Goal: Task Accomplishment & Management: Manage account settings

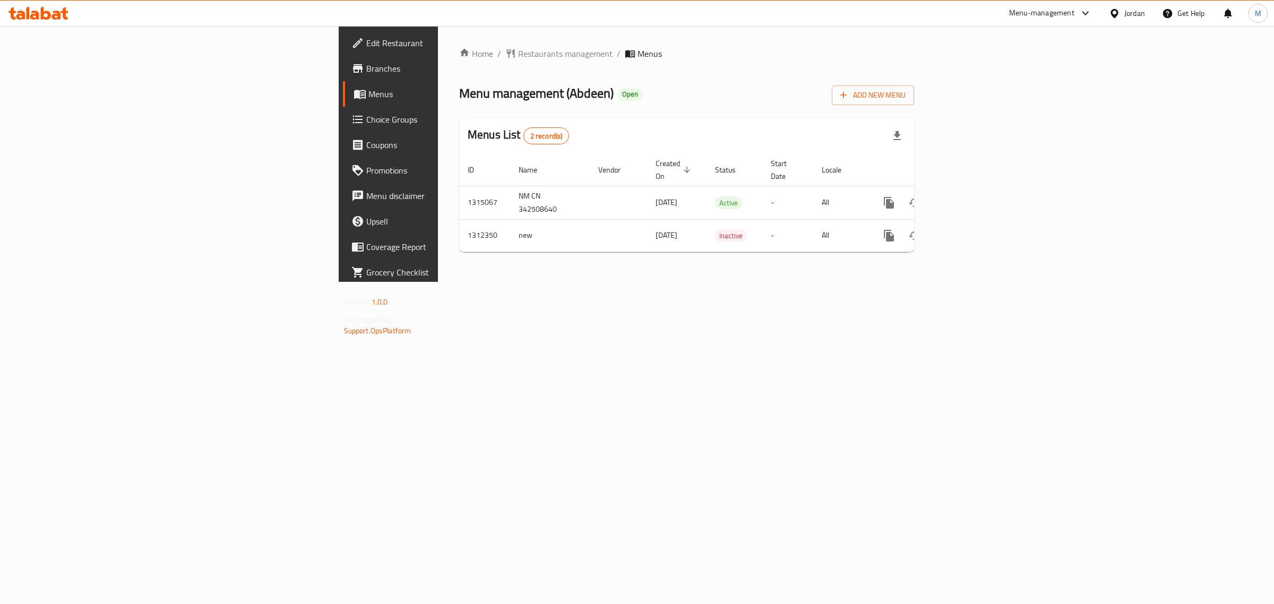
click at [438, 278] on div "Home / Restaurants management / Menus Menu management ( Abdeen ) Open Add New M…" at bounding box center [687, 154] width 498 height 256
click at [366, 64] on span "Branches" at bounding box center [454, 68] width 177 height 13
click at [459, 124] on div "Menus List 2 record(s)" at bounding box center [686, 136] width 455 height 36
click at [972, 196] on icon "enhanced table" at bounding box center [966, 202] width 13 height 13
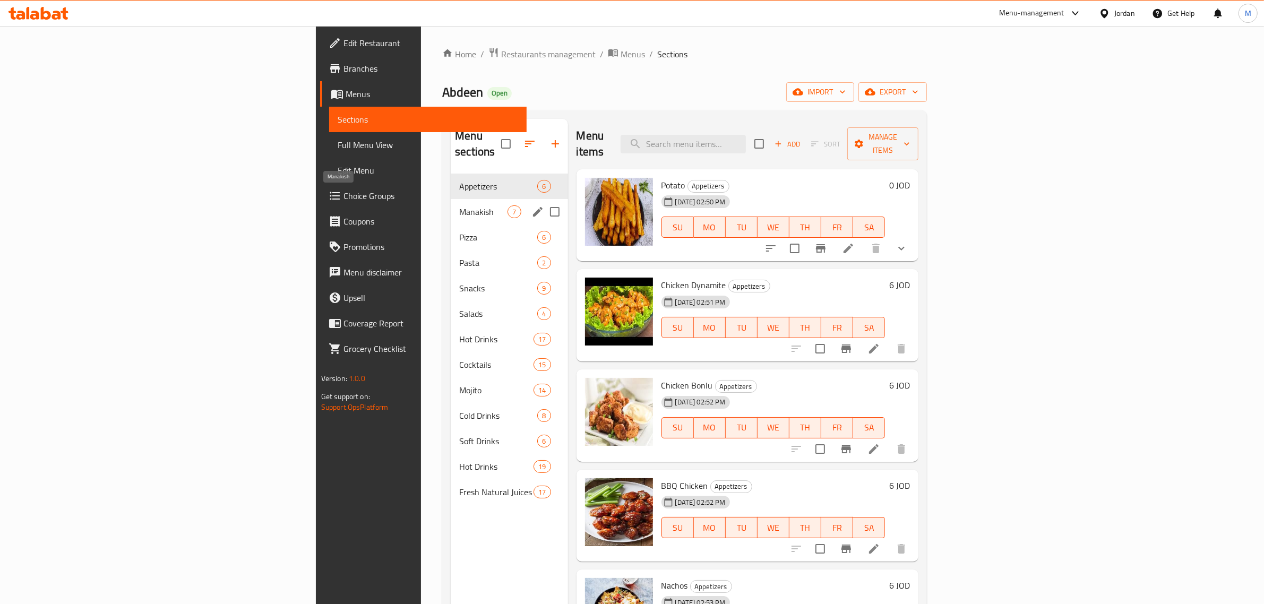
click at [459, 205] on span "Manakish" at bounding box center [483, 211] width 48 height 13
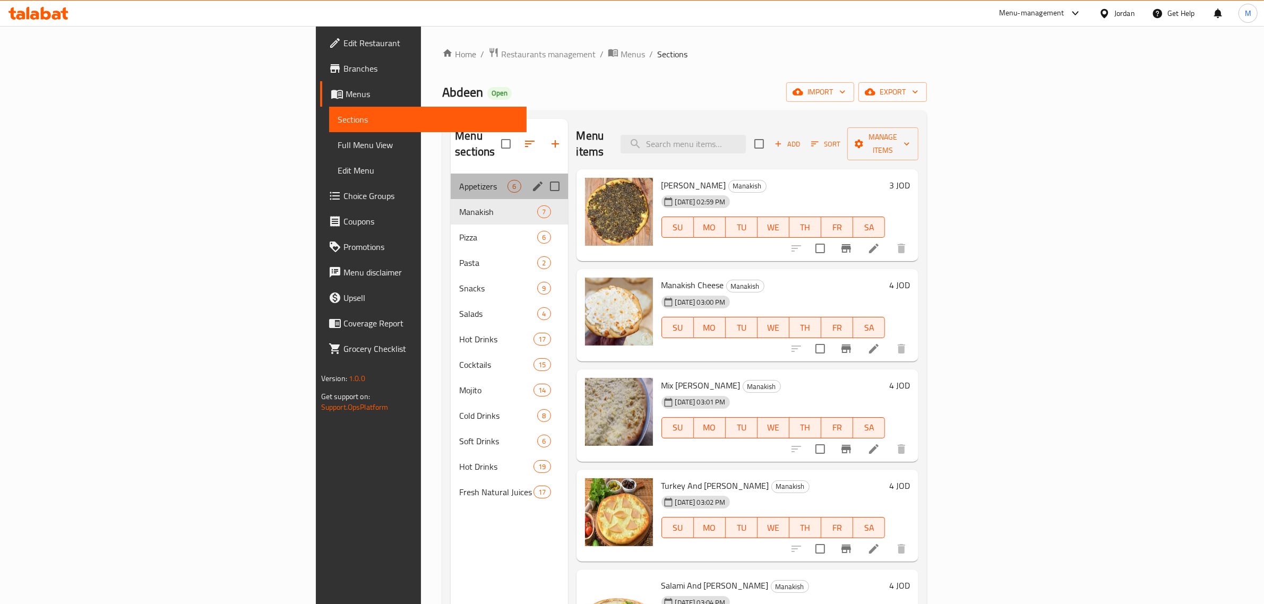
click at [451, 174] on div "Appetizers 6" at bounding box center [509, 186] width 117 height 25
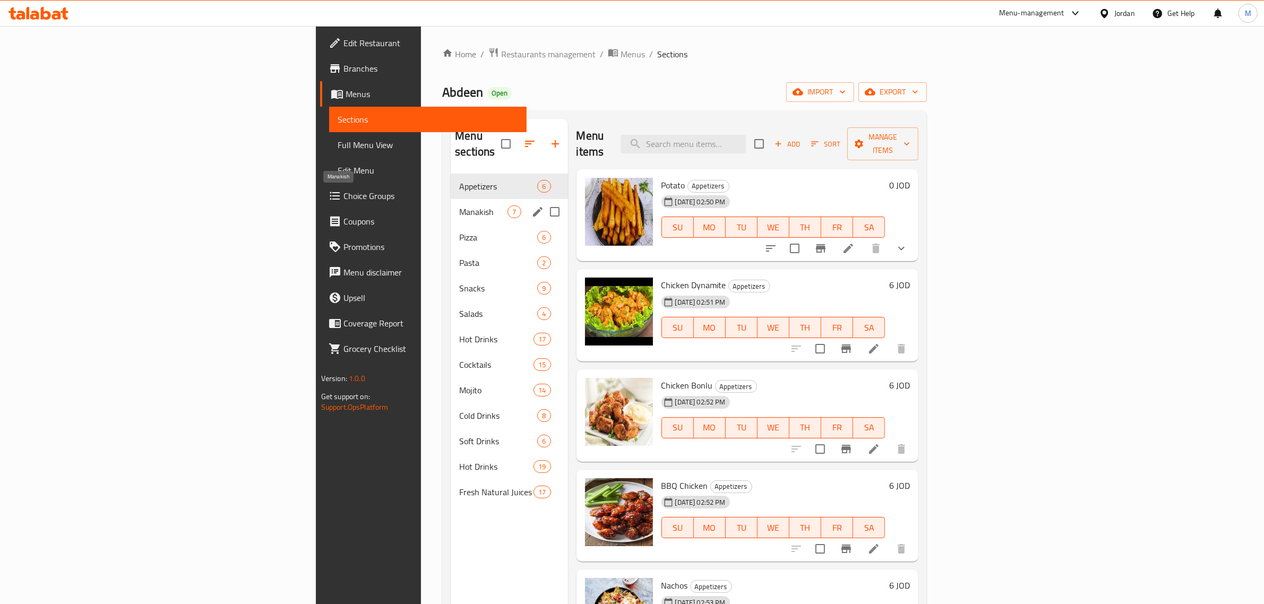
click at [459, 205] on span "Manakish" at bounding box center [483, 211] width 48 height 13
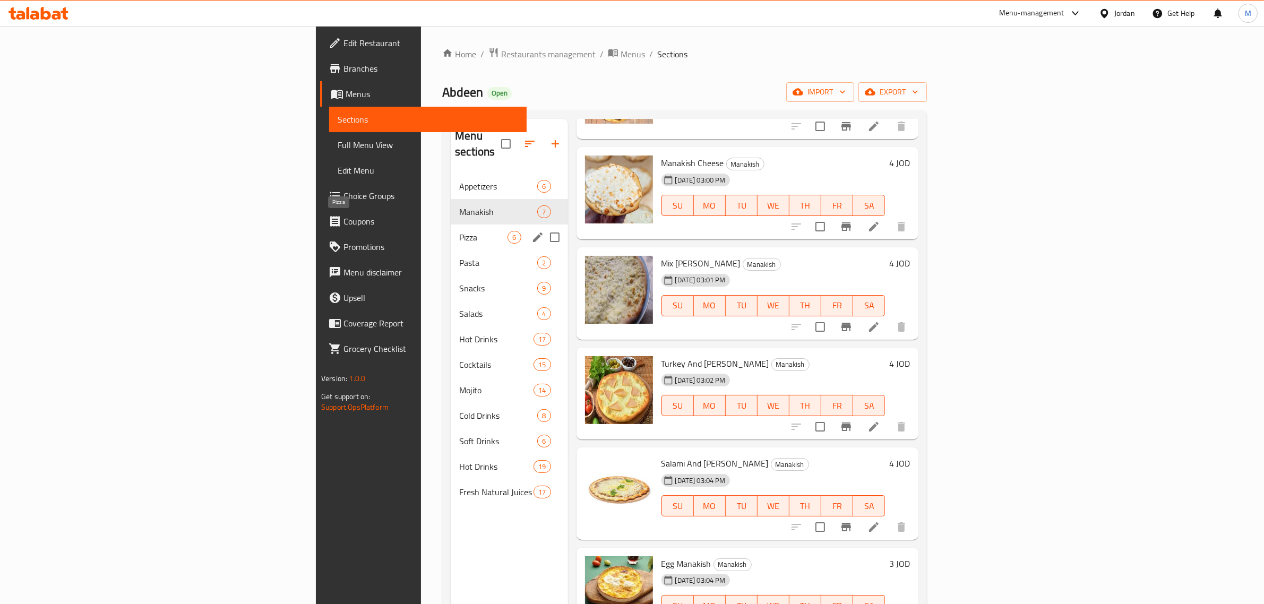
click at [459, 231] on span "Pizza" at bounding box center [483, 237] width 48 height 13
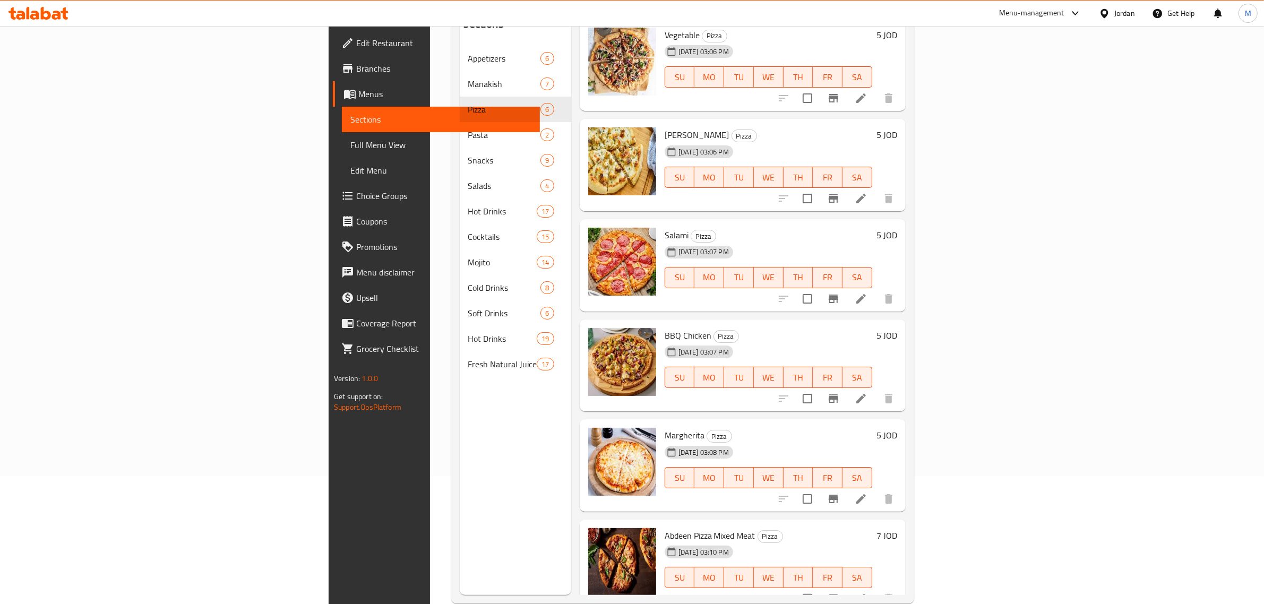
scroll to position [149, 0]
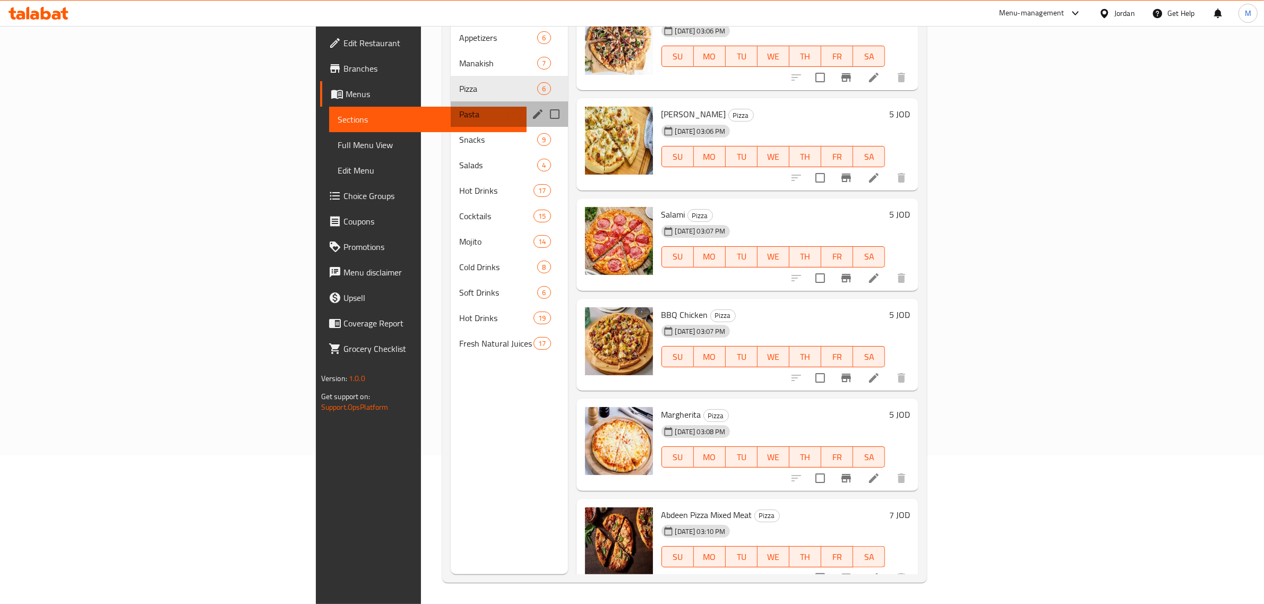
click at [459, 108] on span "Pasta" at bounding box center [483, 114] width 48 height 13
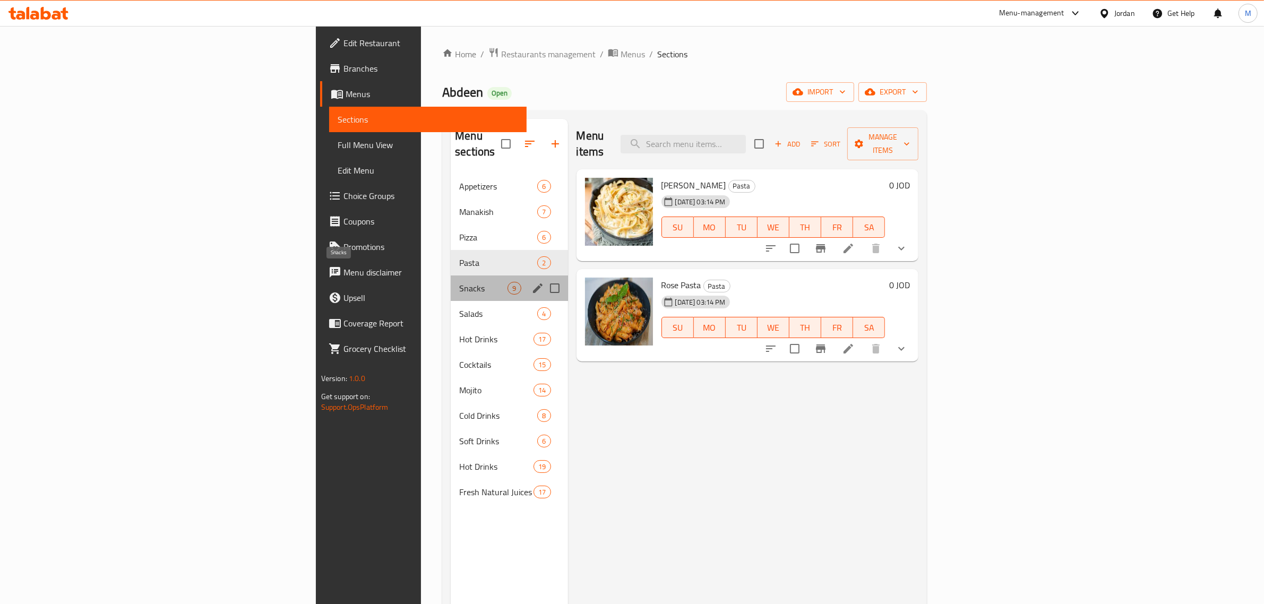
click at [459, 282] on span "Snacks" at bounding box center [483, 288] width 48 height 13
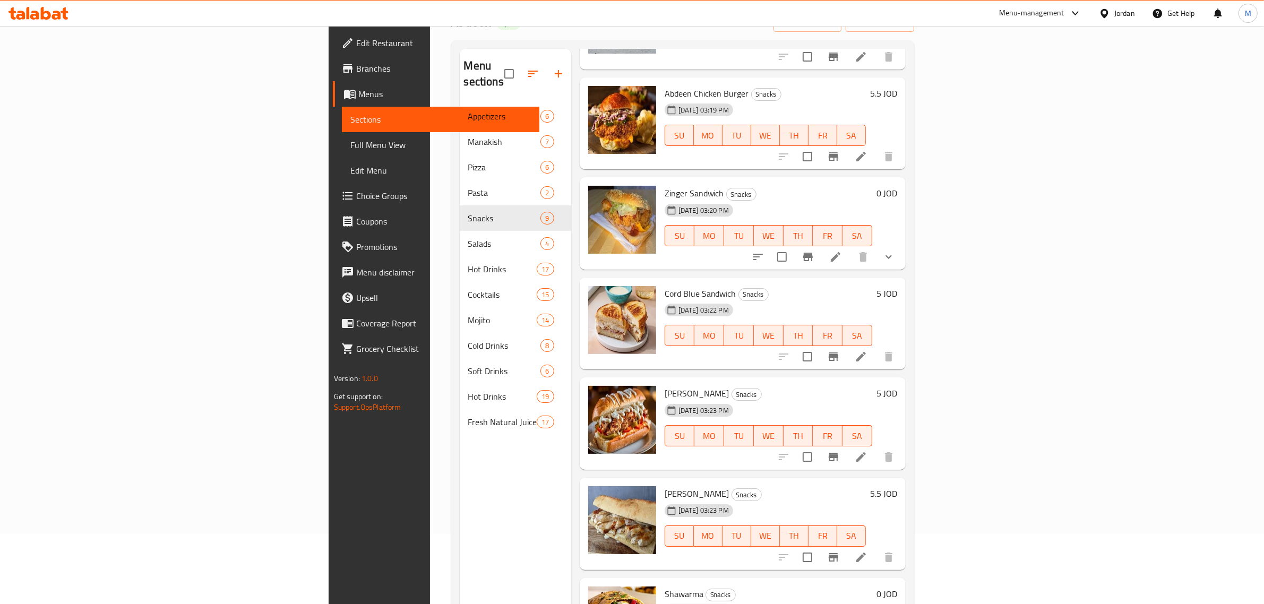
scroll to position [149, 0]
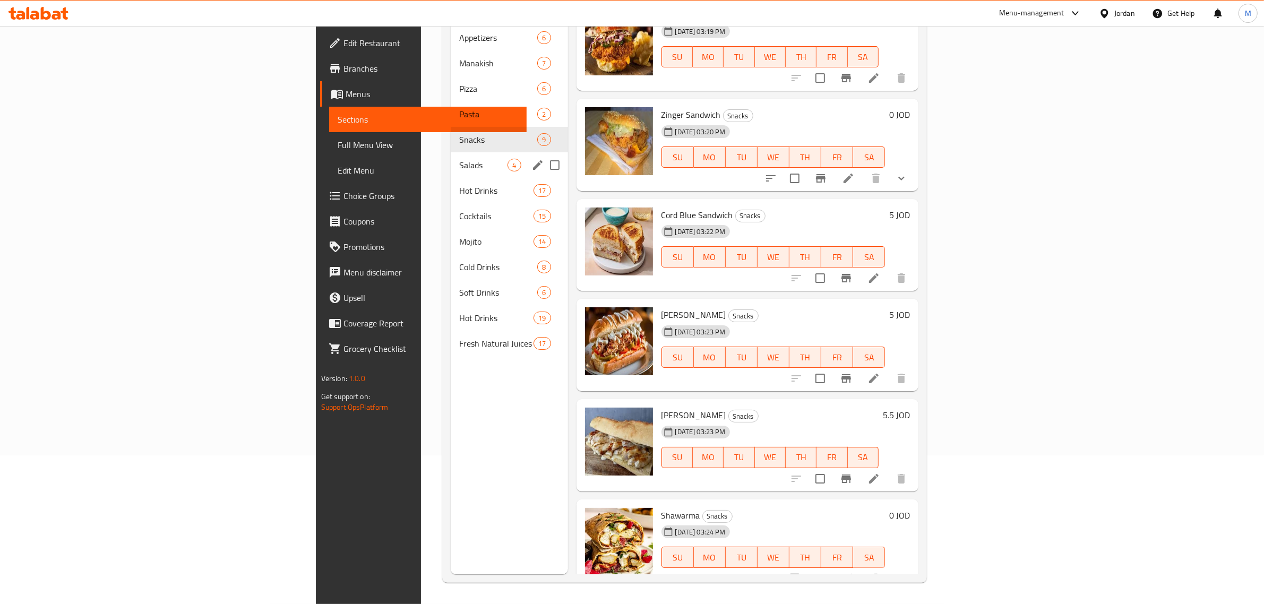
click at [459, 159] on span "Salads" at bounding box center [483, 165] width 48 height 13
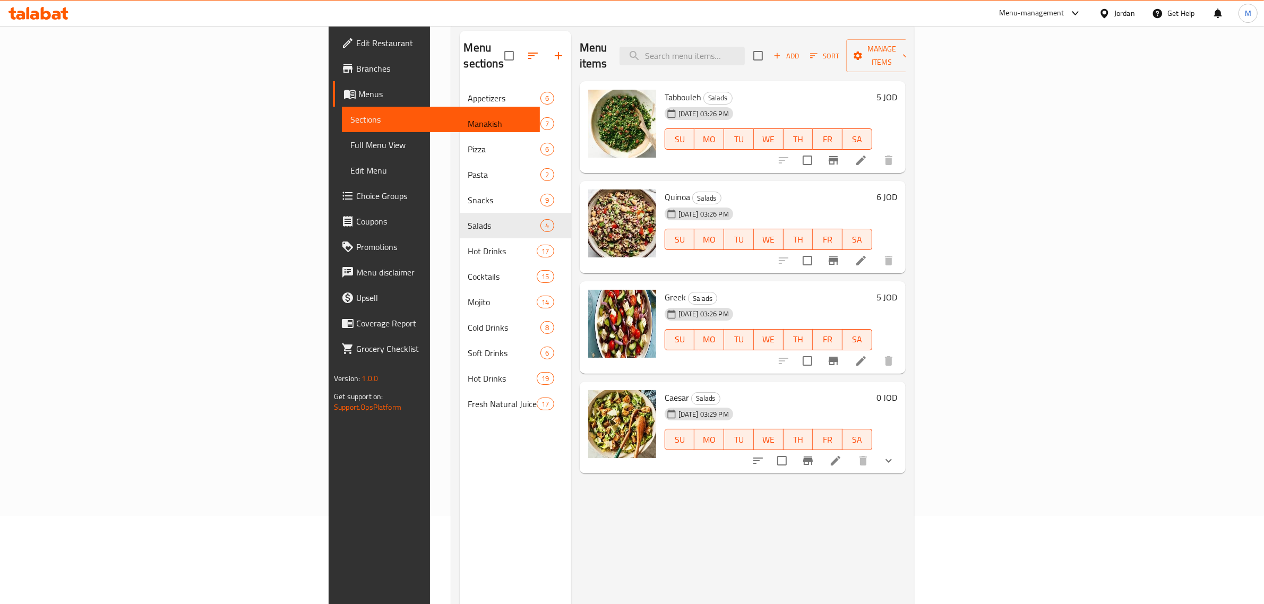
scroll to position [149, 0]
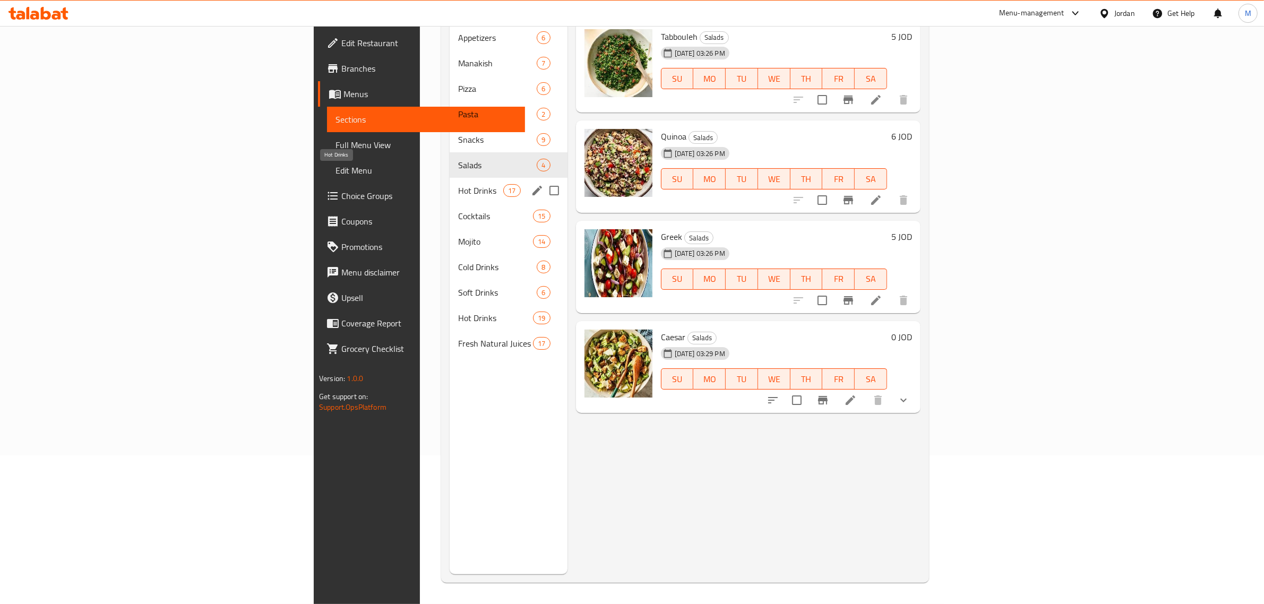
click at [458, 184] on span "Hot Drinks" at bounding box center [480, 190] width 45 height 13
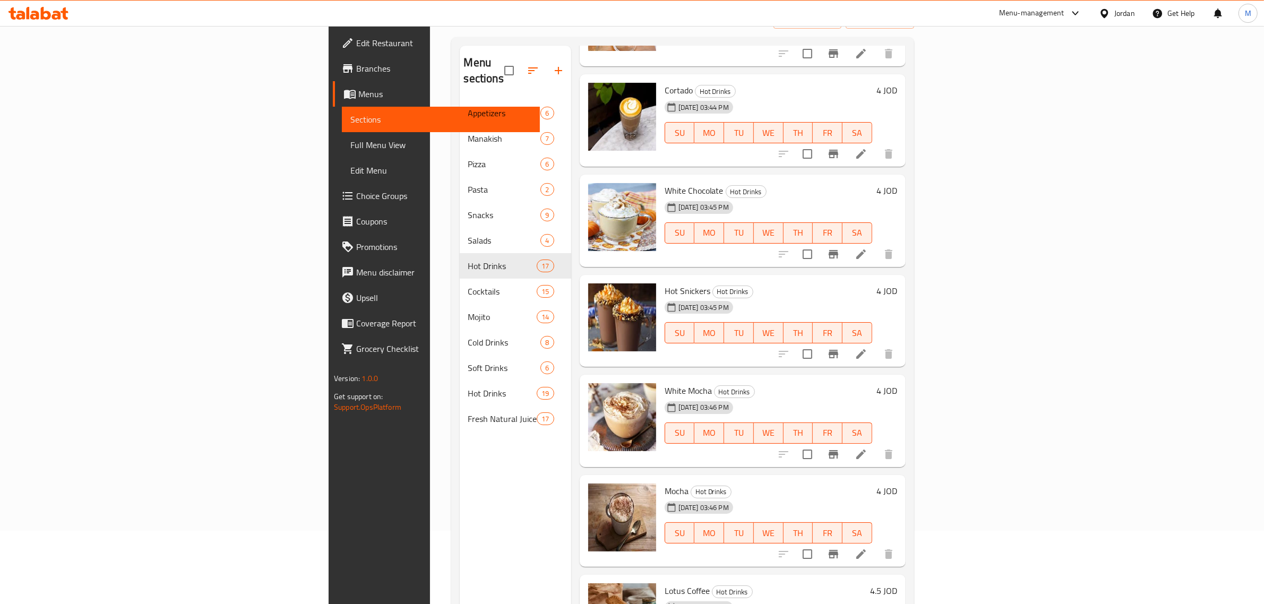
scroll to position [149, 0]
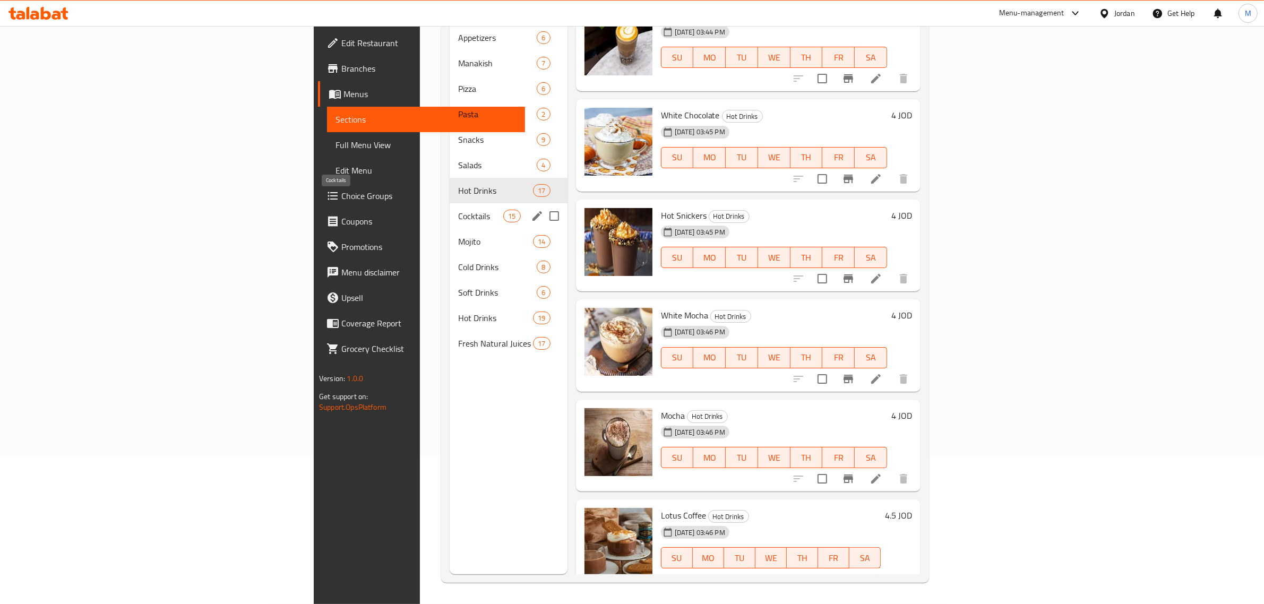
click at [458, 210] on span "Cocktails" at bounding box center [480, 216] width 45 height 13
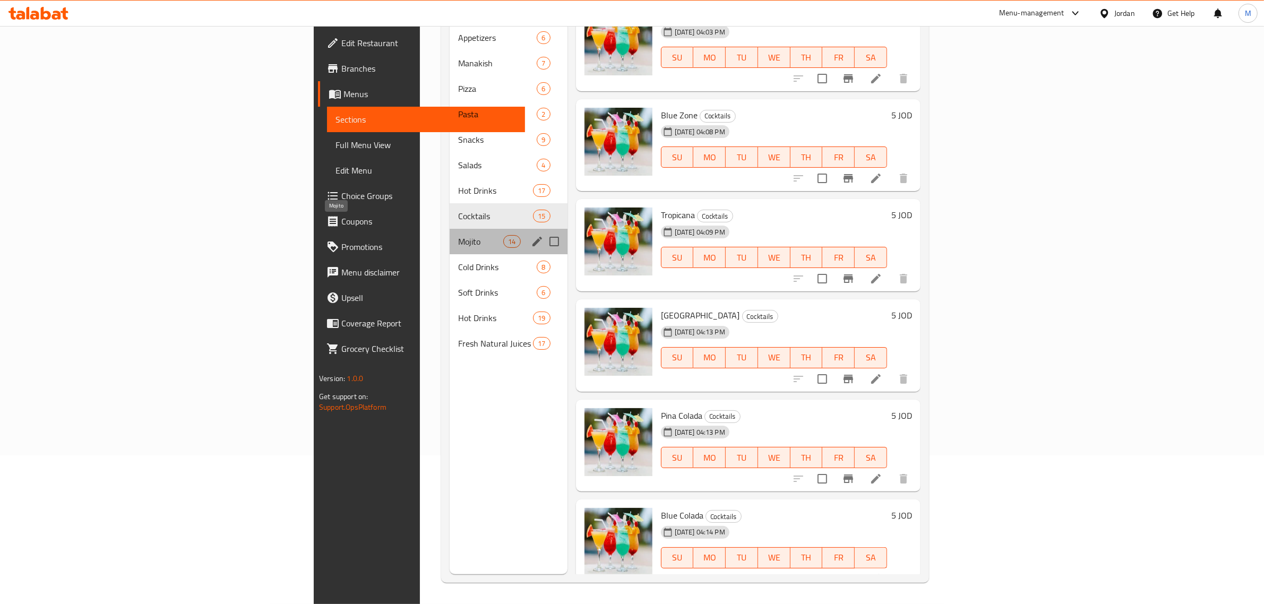
click at [458, 235] on span "Mojito" at bounding box center [480, 241] width 45 height 13
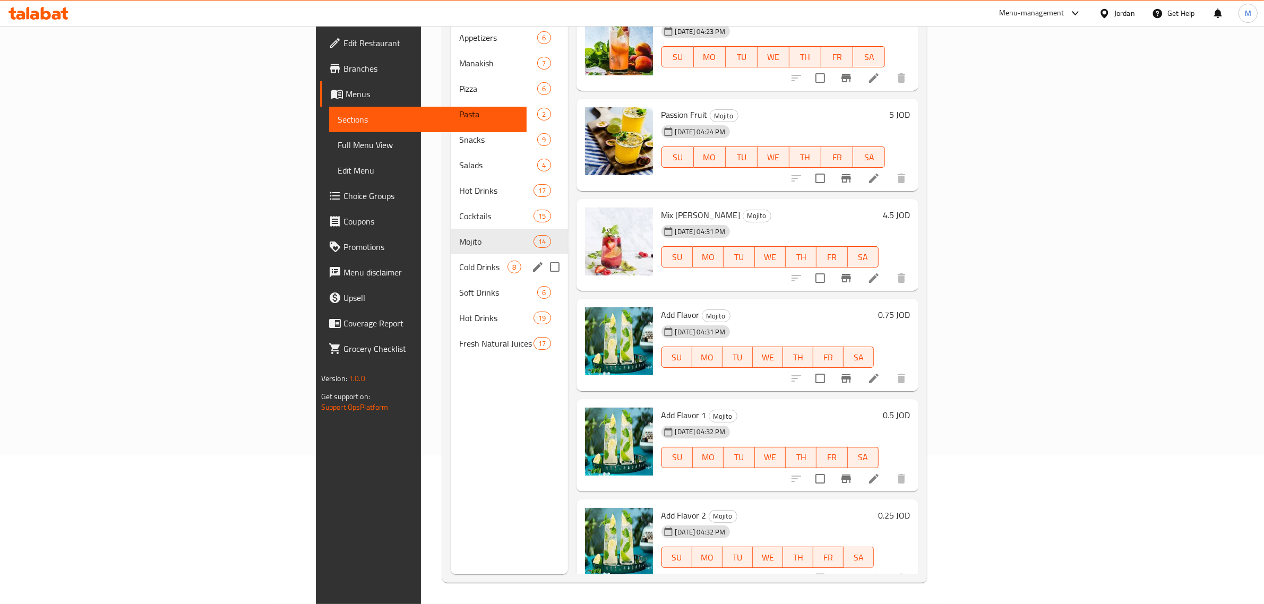
click at [459, 261] on span "Cold Drinks" at bounding box center [483, 267] width 48 height 13
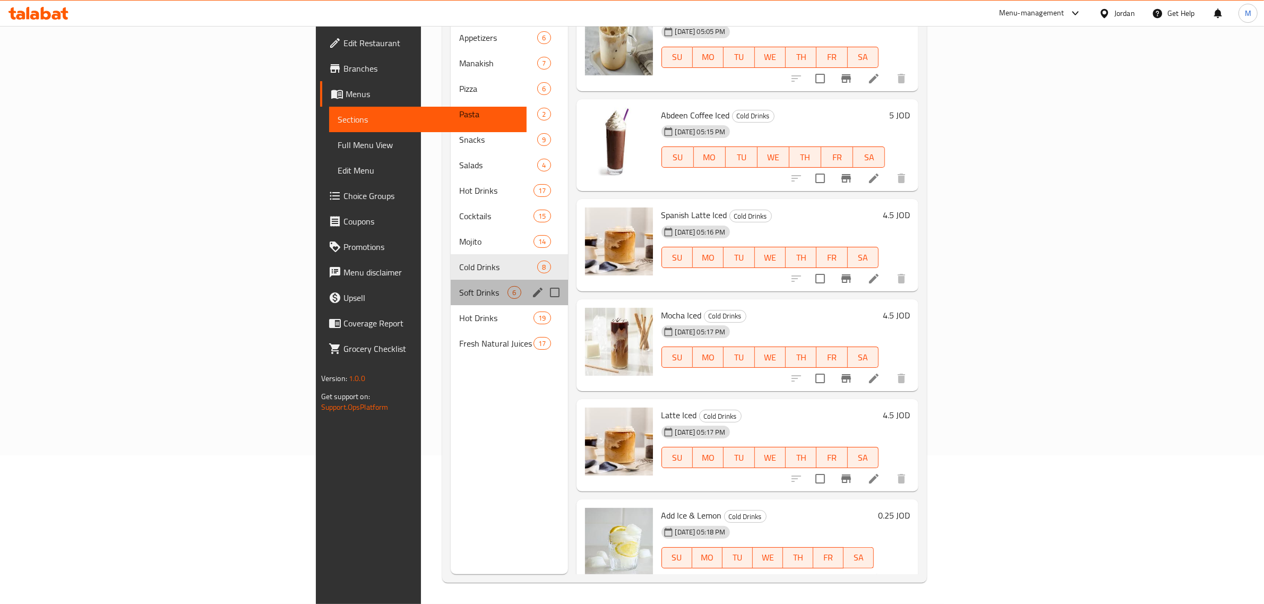
click at [451, 286] on div "Soft Drinks 6" at bounding box center [509, 292] width 117 height 25
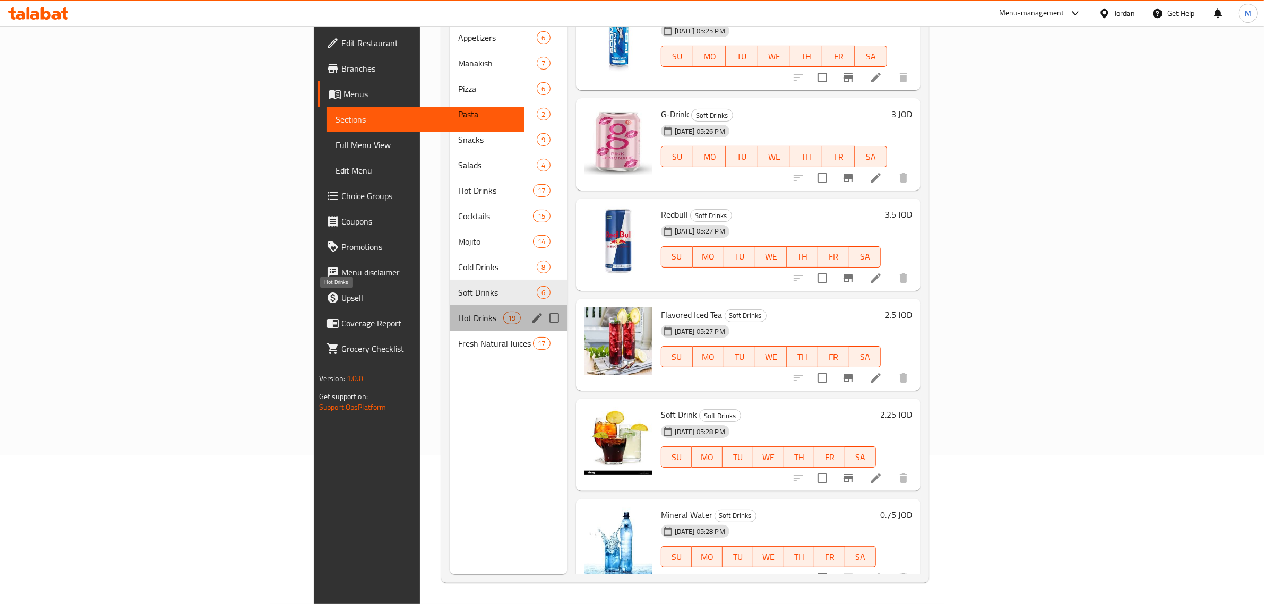
click at [458, 312] on span "Hot Drinks" at bounding box center [480, 318] width 45 height 13
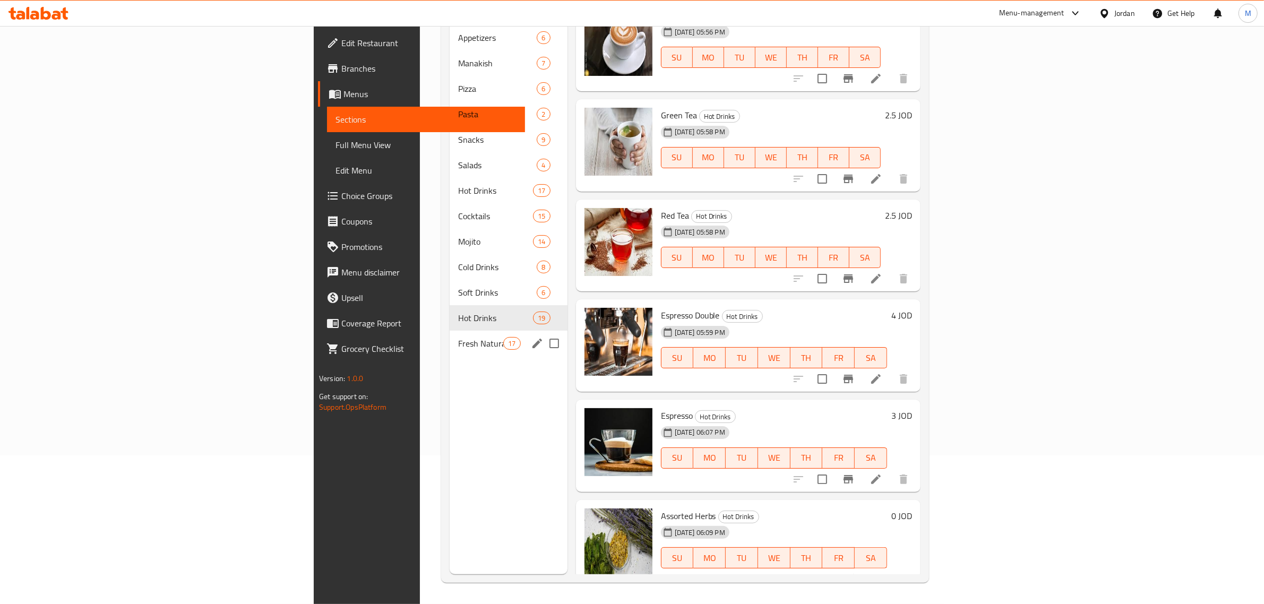
click at [458, 337] on span "Fresh Natural Juices" at bounding box center [480, 343] width 45 height 13
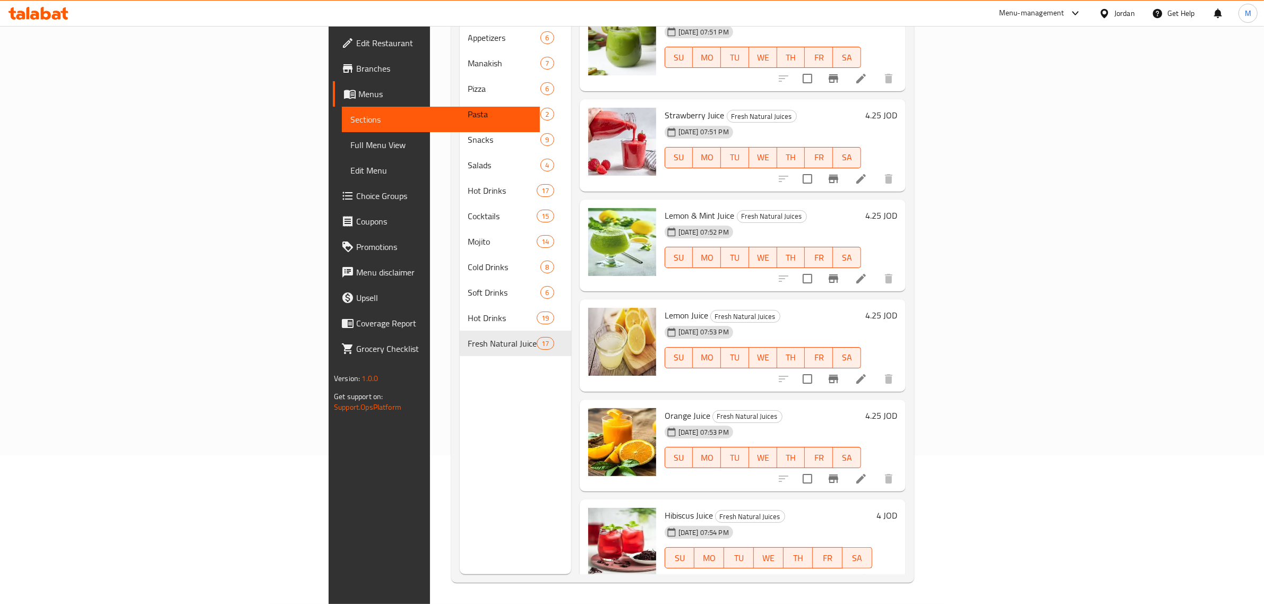
click at [460, 359] on div "Menu sections Appetizers 6 Manakish 7 Pizza 6 Pasta 2 Snacks 9 Salads 4 Hot Dri…" at bounding box center [516, 272] width 112 height 604
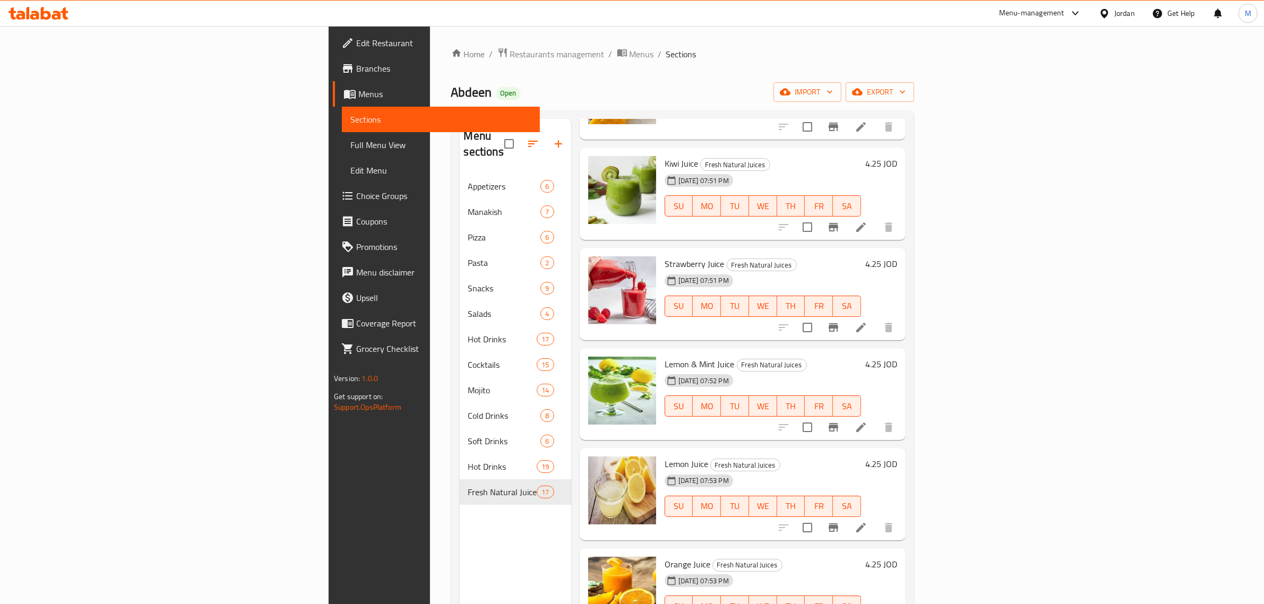
click at [693, 70] on div "Home / Restaurants management / Menus / Sections Abdeen Open import export Menu…" at bounding box center [682, 389] width 463 height 684
click at [906, 87] on span "export" at bounding box center [880, 91] width 52 height 13
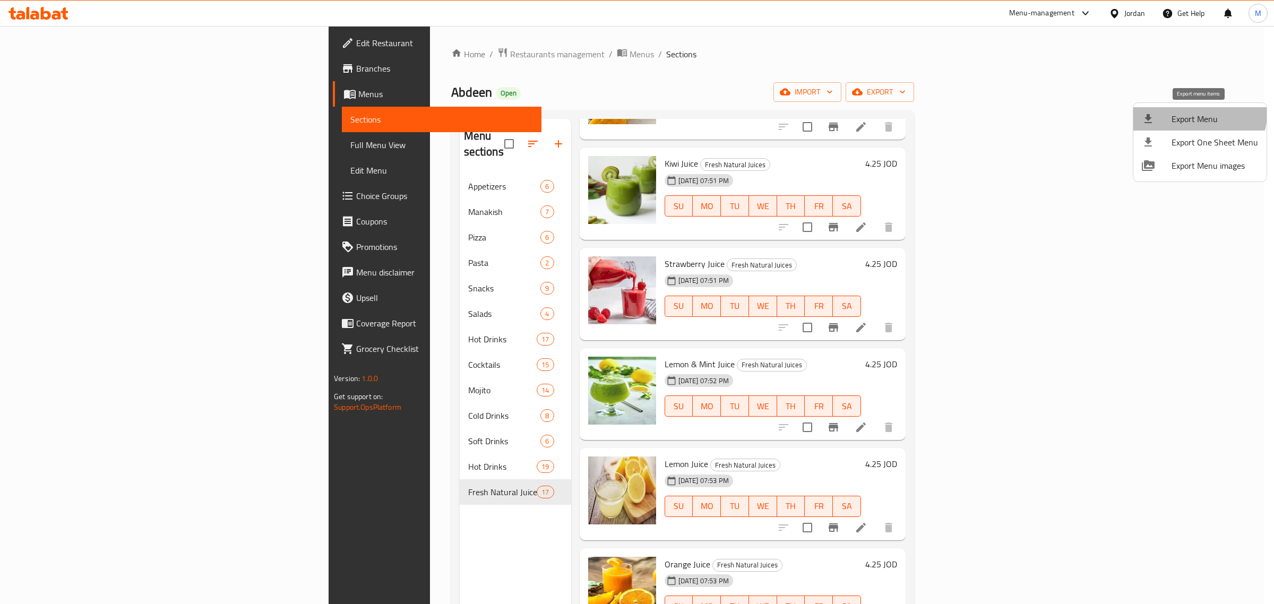
click at [1196, 114] on span "Export Menu" at bounding box center [1215, 119] width 87 height 13
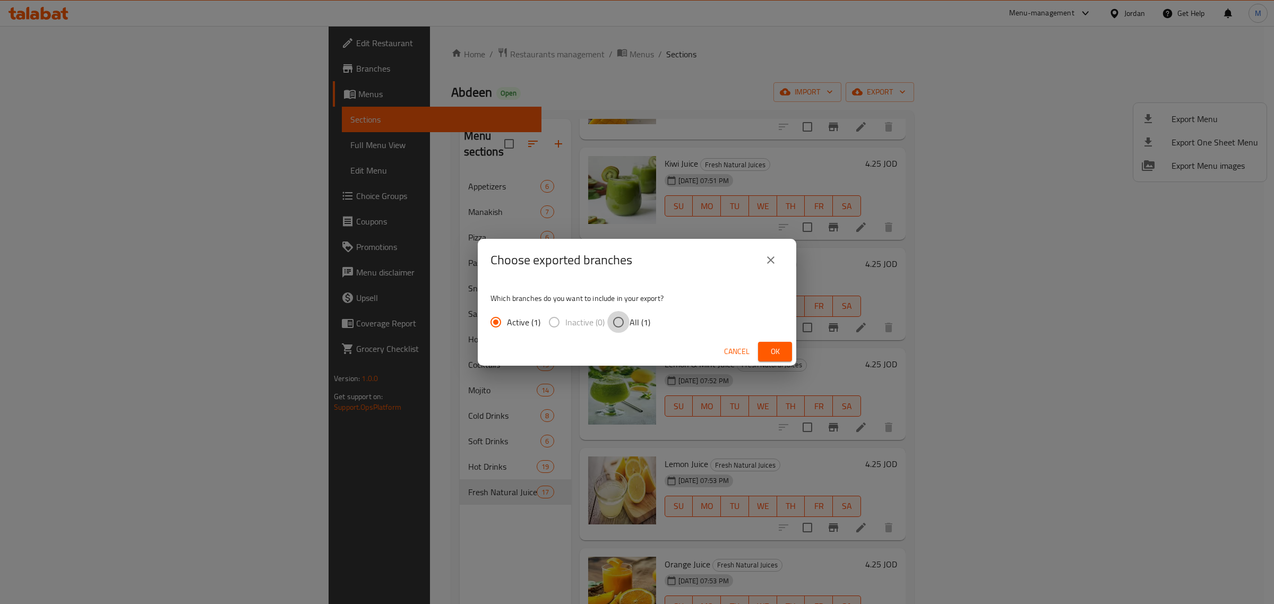
click at [622, 322] on input "All (1)" at bounding box center [618, 322] width 22 height 22
radio input "true"
click at [778, 354] on span "Ok" at bounding box center [775, 351] width 17 height 13
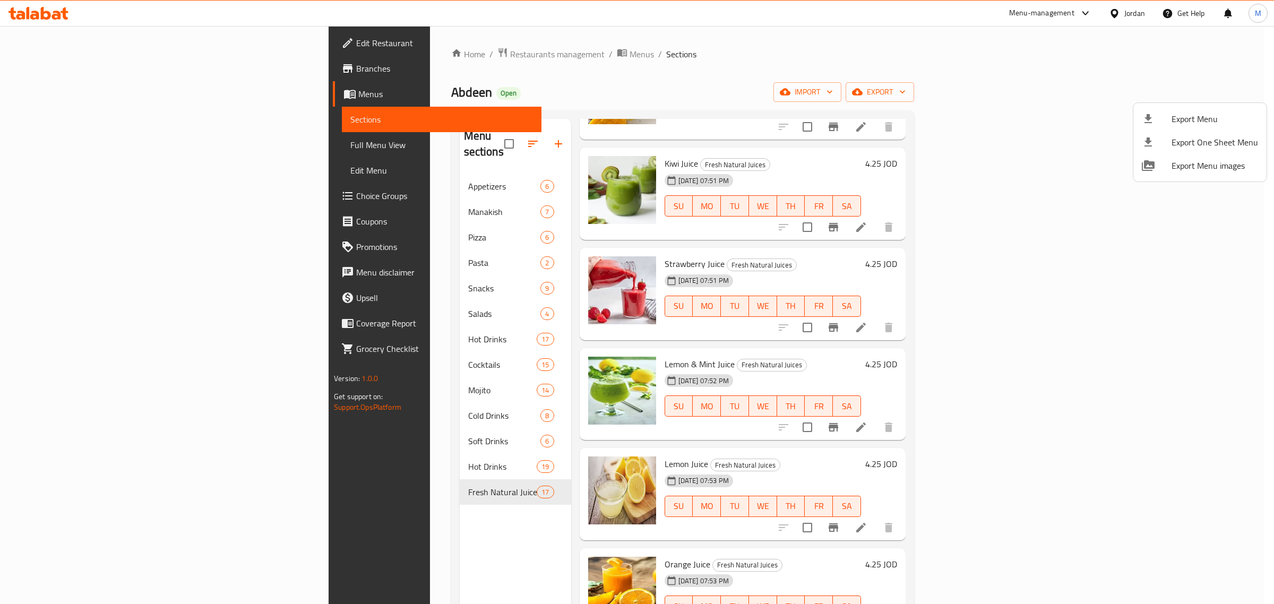
click at [545, 80] on div at bounding box center [637, 302] width 1274 height 604
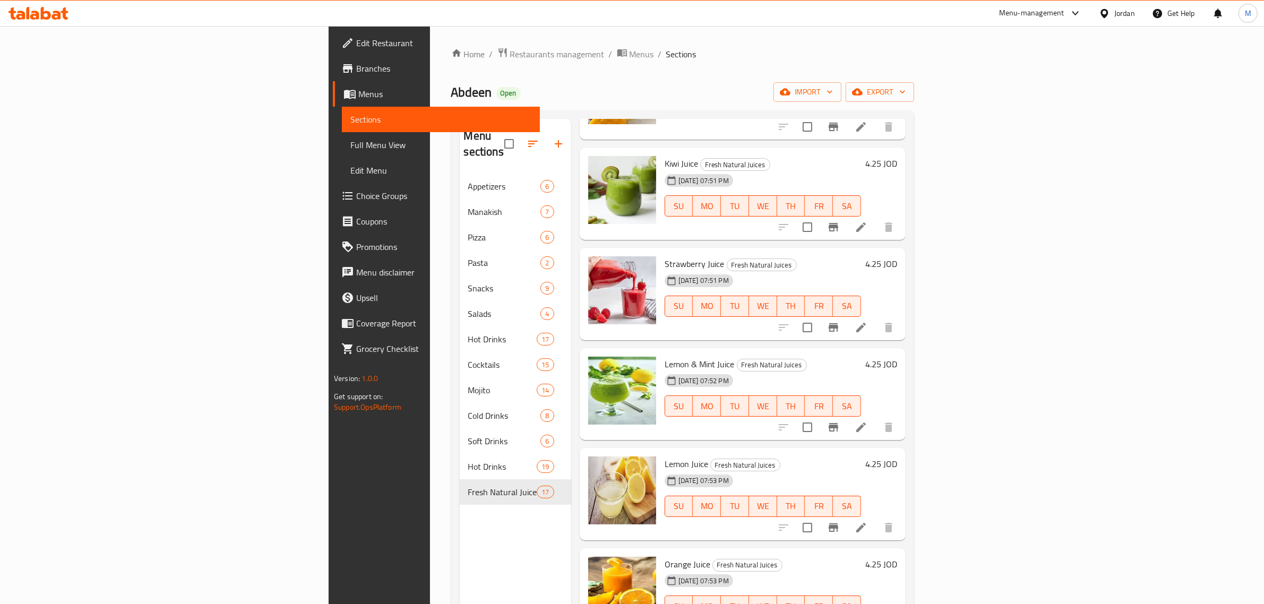
click at [527, 72] on div "Home / Restaurants management / Menus / Sections Abdeen Open import export Menu…" at bounding box center [682, 389] width 463 height 684
click at [630, 59] on span "Menus" at bounding box center [642, 54] width 24 height 13
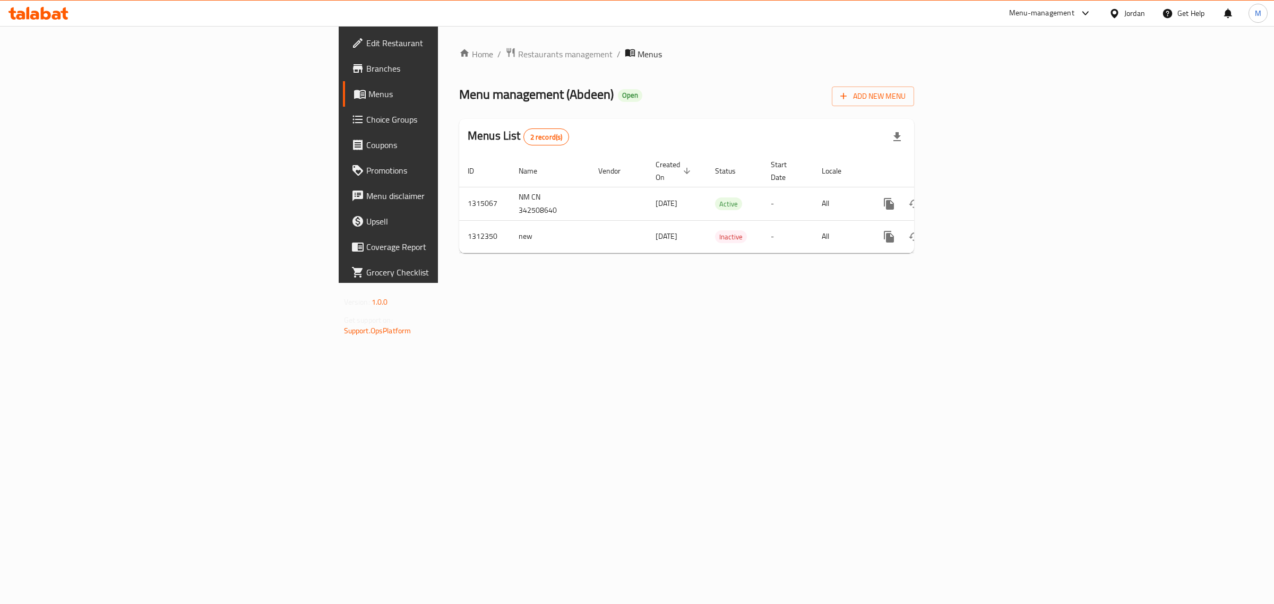
click at [598, 119] on div "Menus List 2 record(s)" at bounding box center [686, 137] width 455 height 36
click at [972, 198] on icon "enhanced table" at bounding box center [966, 204] width 13 height 13
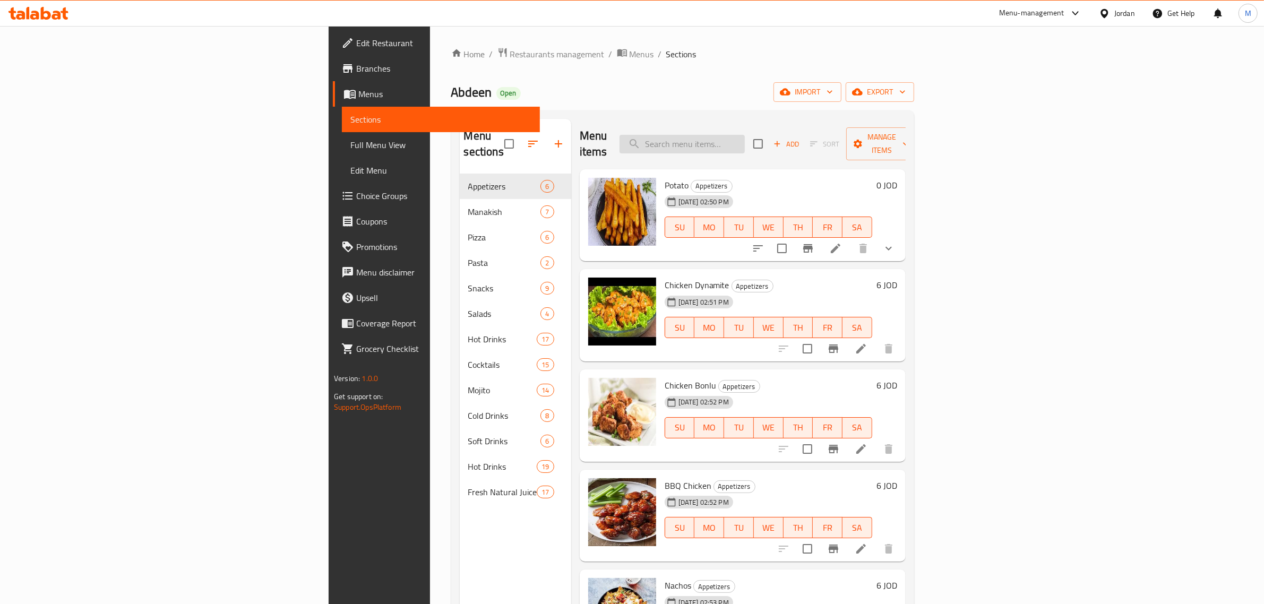
click at [745, 135] on input "search" at bounding box center [682, 144] width 125 height 19
paste input "Potato curly"
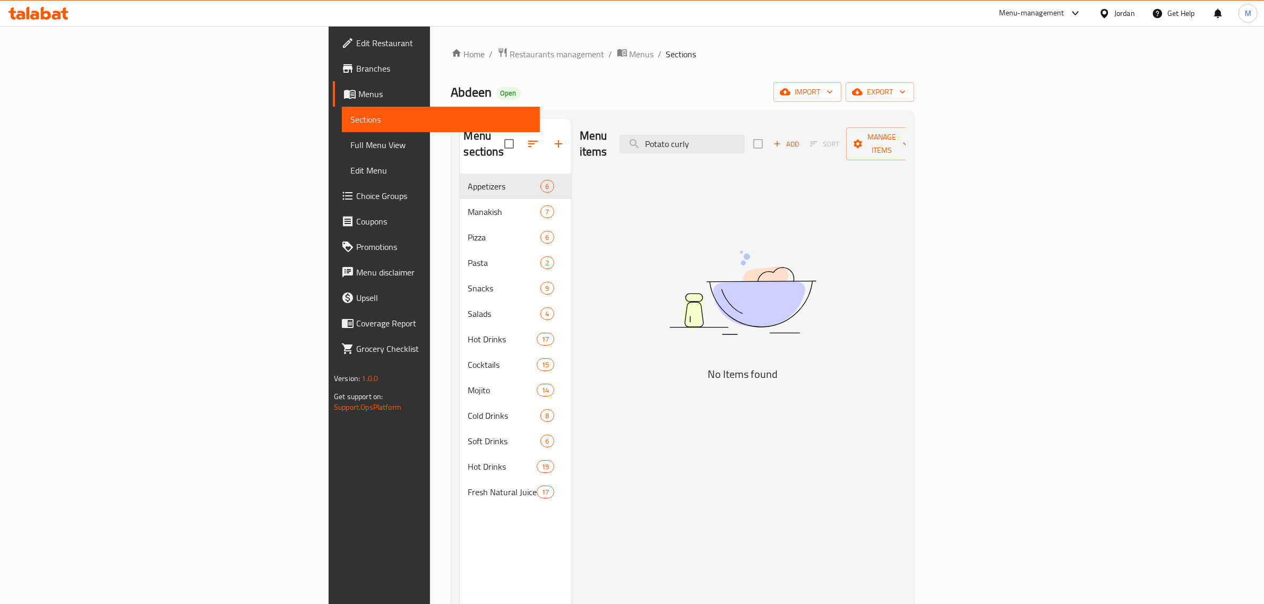
drag, startPoint x: 792, startPoint y: 135, endPoint x: 702, endPoint y: 147, distance: 91.0
click at [702, 147] on div "Menu items Potato curly Add Sort Manage items" at bounding box center [743, 144] width 326 height 50
drag, startPoint x: 763, startPoint y: 142, endPoint x: 783, endPoint y: 142, distance: 20.2
click at [745, 142] on input "curly" at bounding box center [682, 144] width 125 height 19
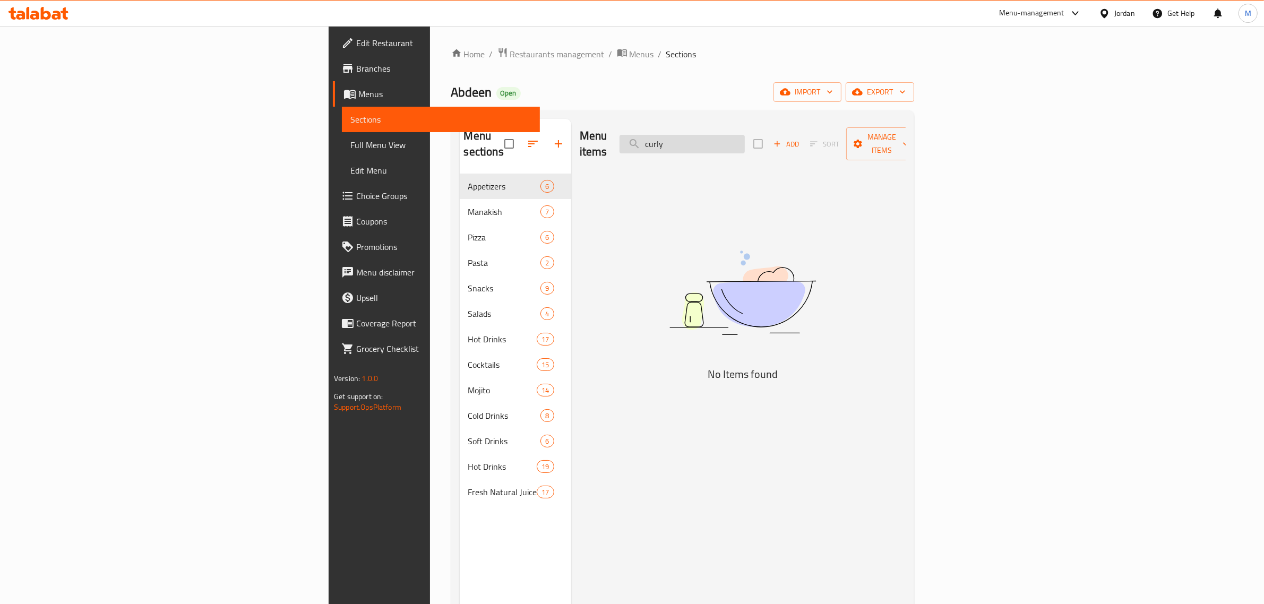
click at [745, 142] on input "curly" at bounding box center [682, 144] width 125 height 19
paste input "Blue Curacao"
click at [745, 135] on input "Blue Curacao" at bounding box center [682, 144] width 125 height 19
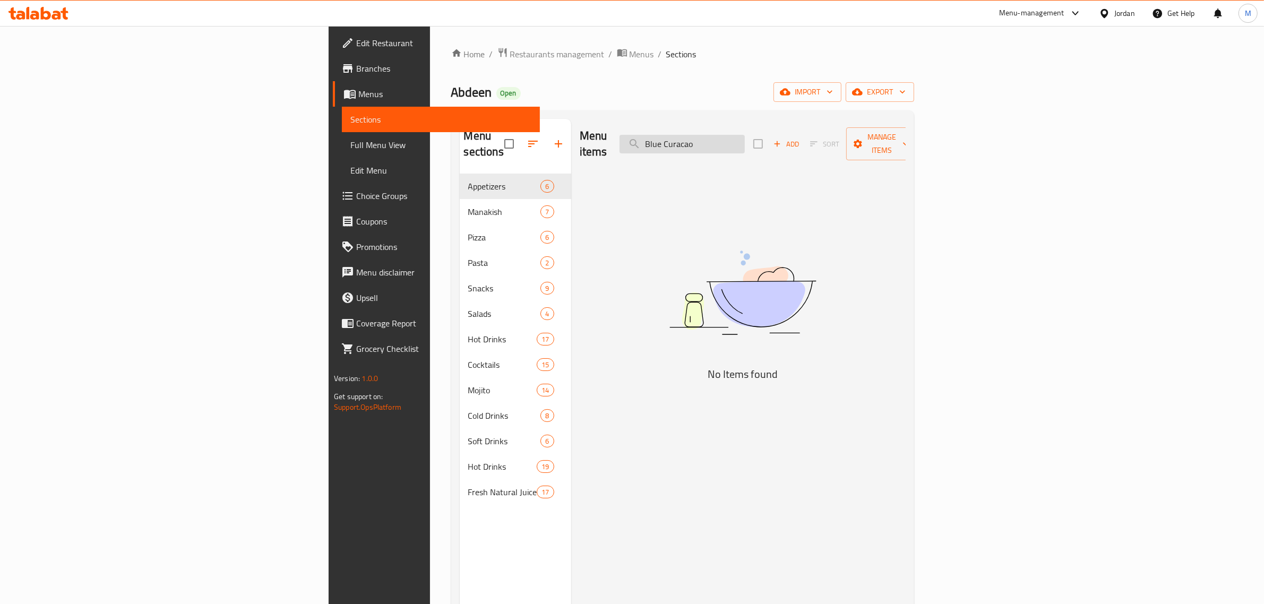
paste input "Malt Water"
type input "Malt Water"
click at [745, 142] on input "Malt Water" at bounding box center [682, 144] width 125 height 19
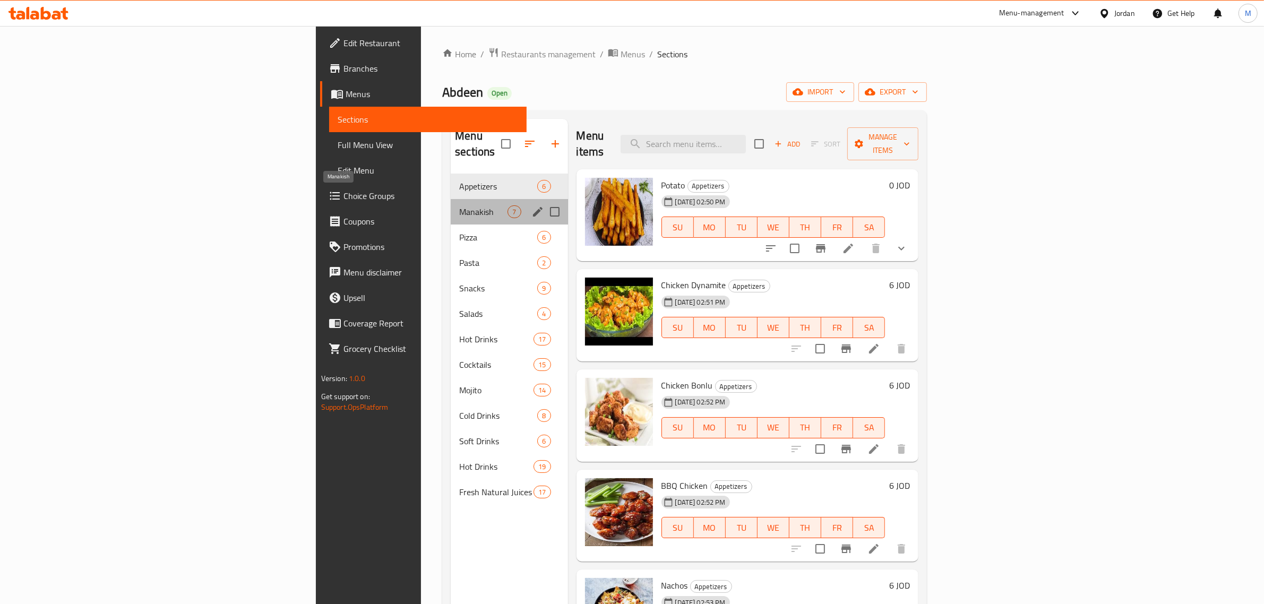
click at [459, 205] on span "Manakish" at bounding box center [483, 211] width 48 height 13
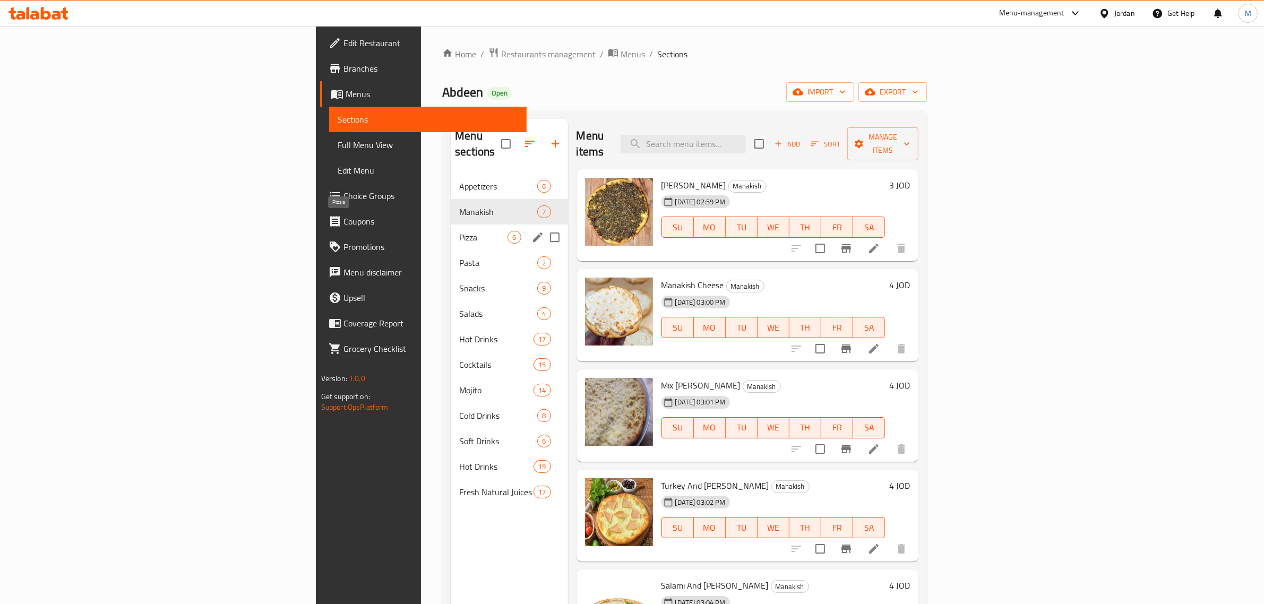
click at [459, 231] on span "Pizza" at bounding box center [483, 237] width 48 height 13
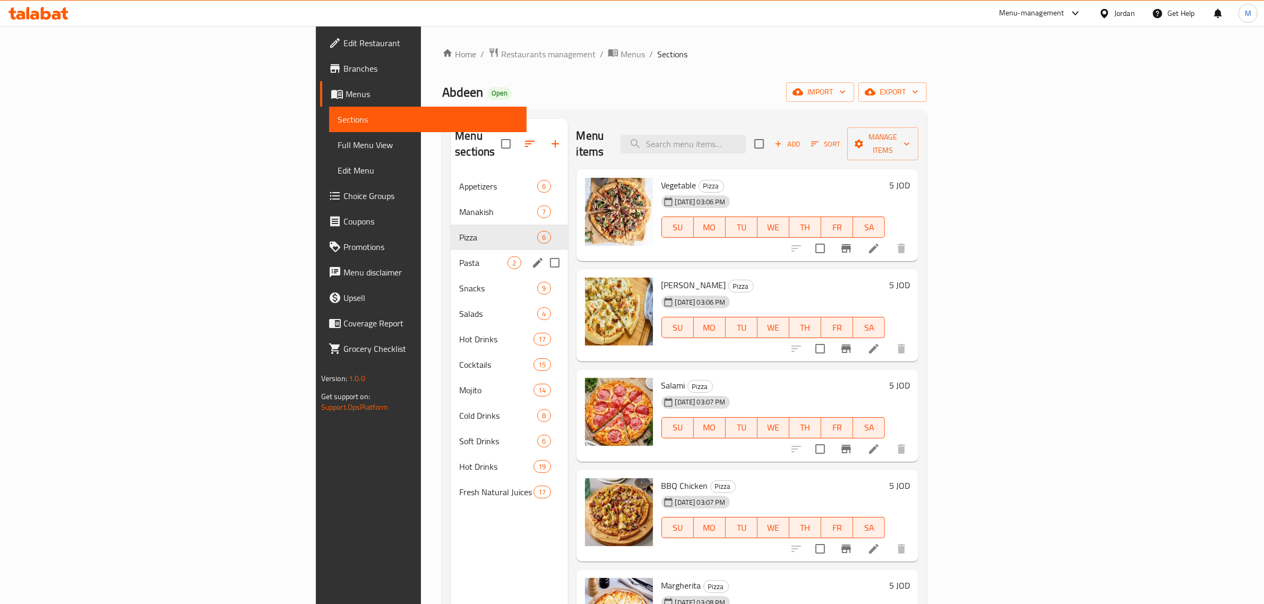
click at [451, 276] on div "Snacks 9" at bounding box center [509, 288] width 117 height 25
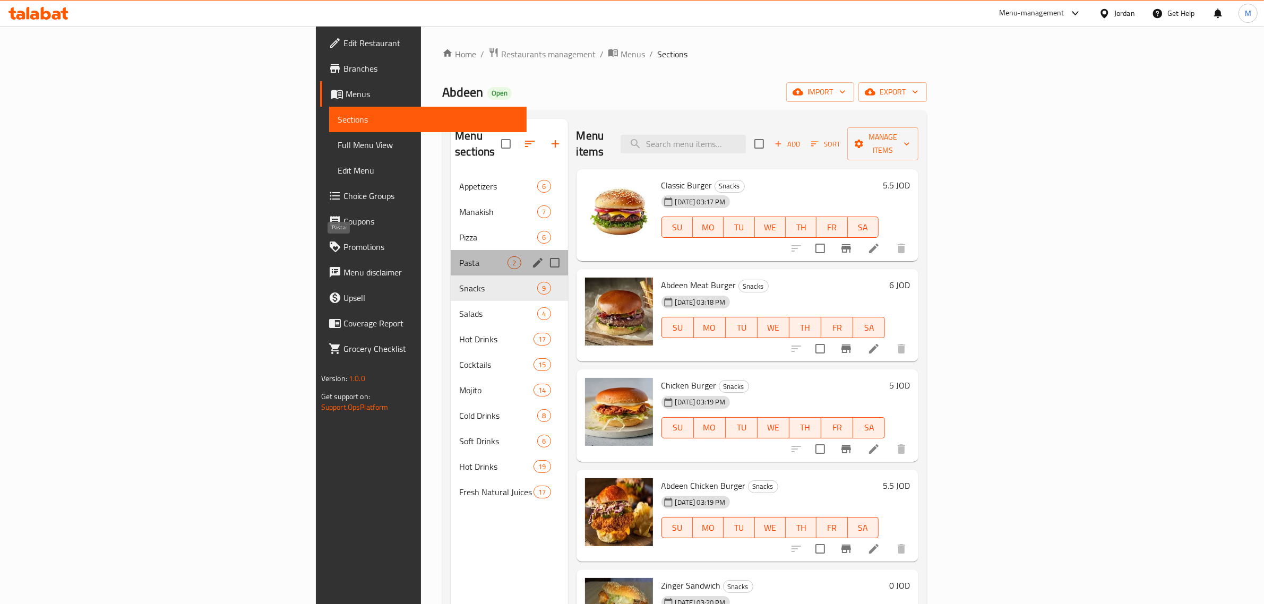
click at [459, 256] on span "Pasta" at bounding box center [483, 262] width 48 height 13
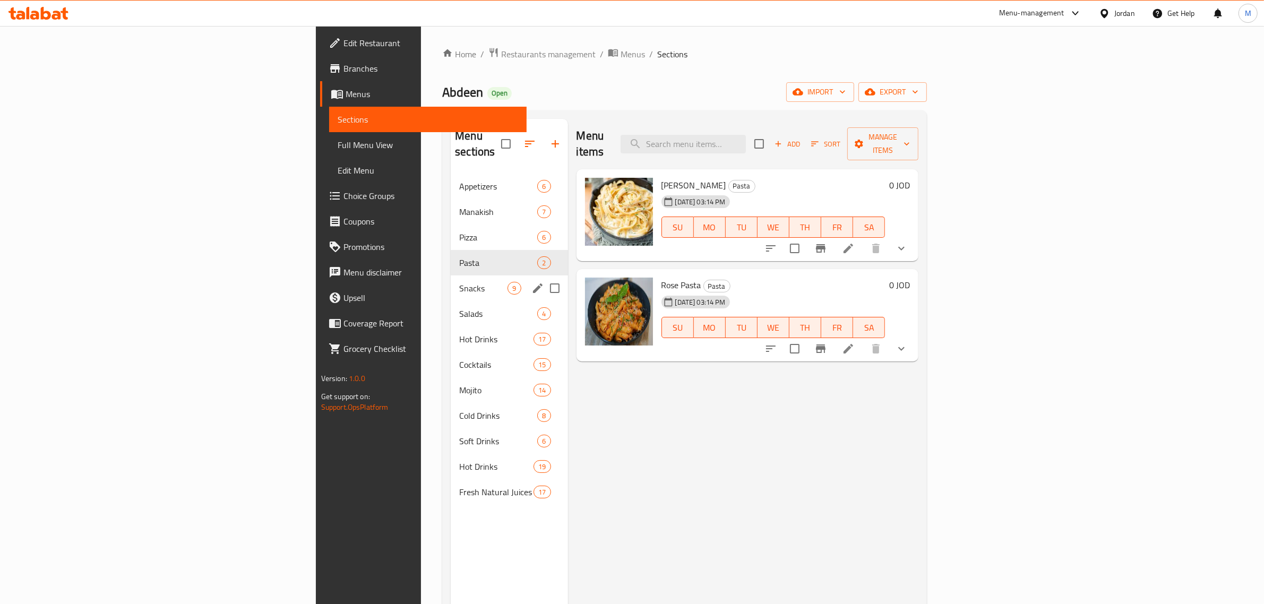
click at [451, 282] on div "Snacks 9" at bounding box center [509, 288] width 117 height 25
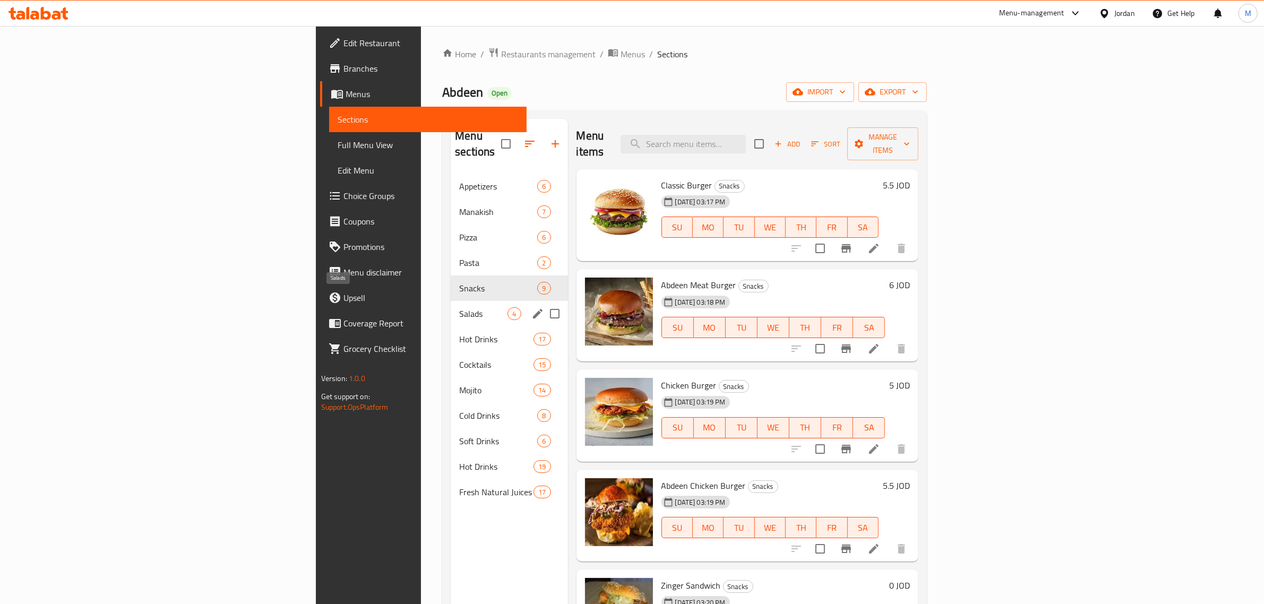
click at [451, 305] on div "Salads 4" at bounding box center [509, 313] width 117 height 25
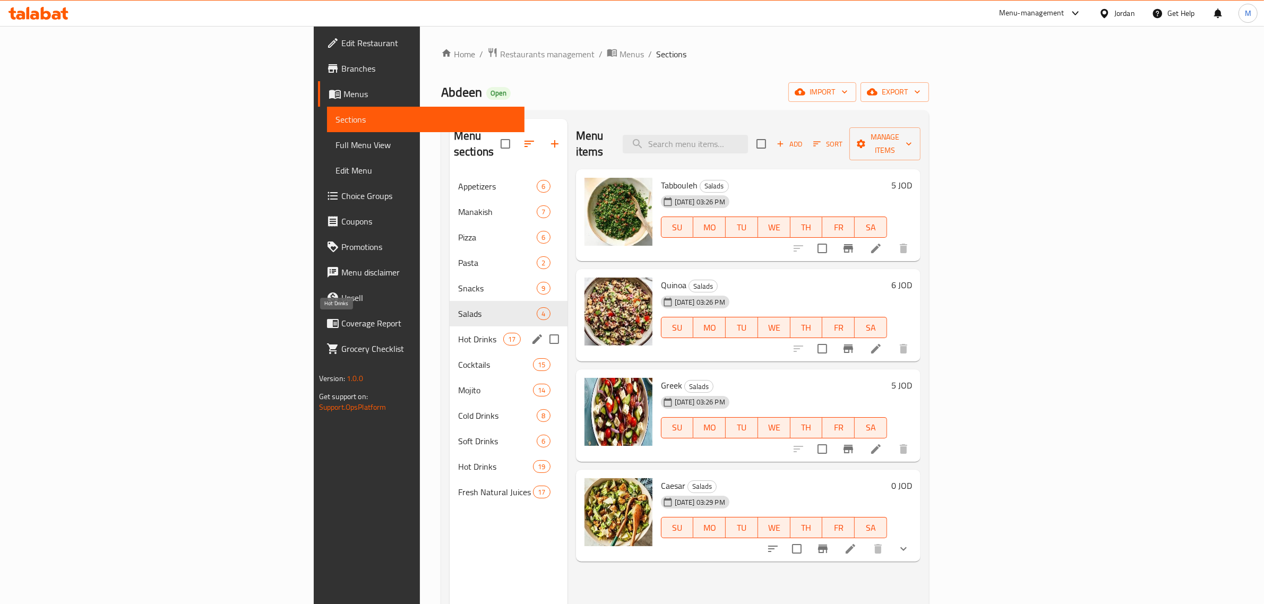
click at [458, 333] on span "Hot Drinks" at bounding box center [480, 339] width 45 height 13
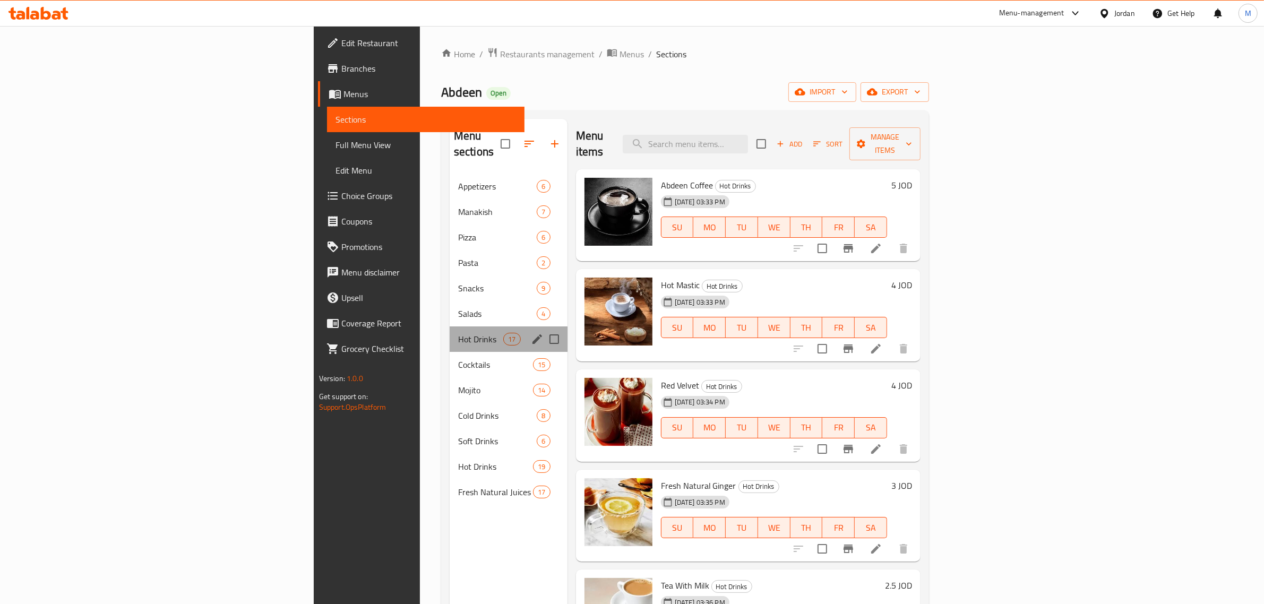
click at [450, 335] on div "Hot Drinks 17" at bounding box center [509, 339] width 118 height 25
click at [458, 358] on span "Cocktails" at bounding box center [480, 364] width 45 height 13
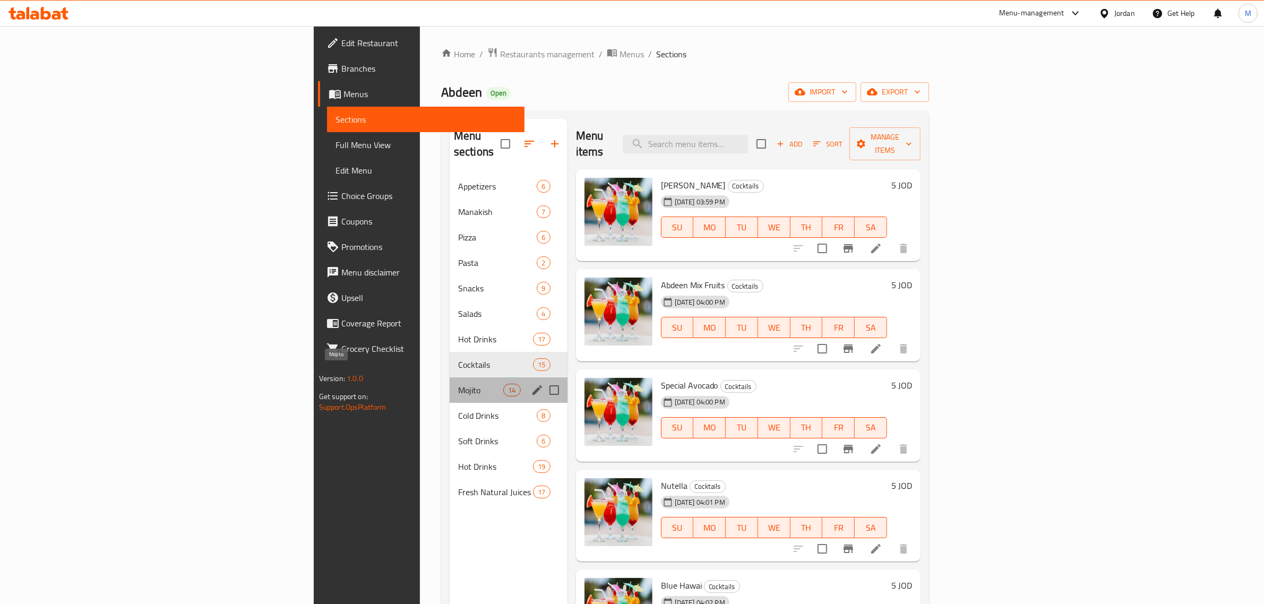
click at [458, 384] on span "Mojito" at bounding box center [480, 390] width 45 height 13
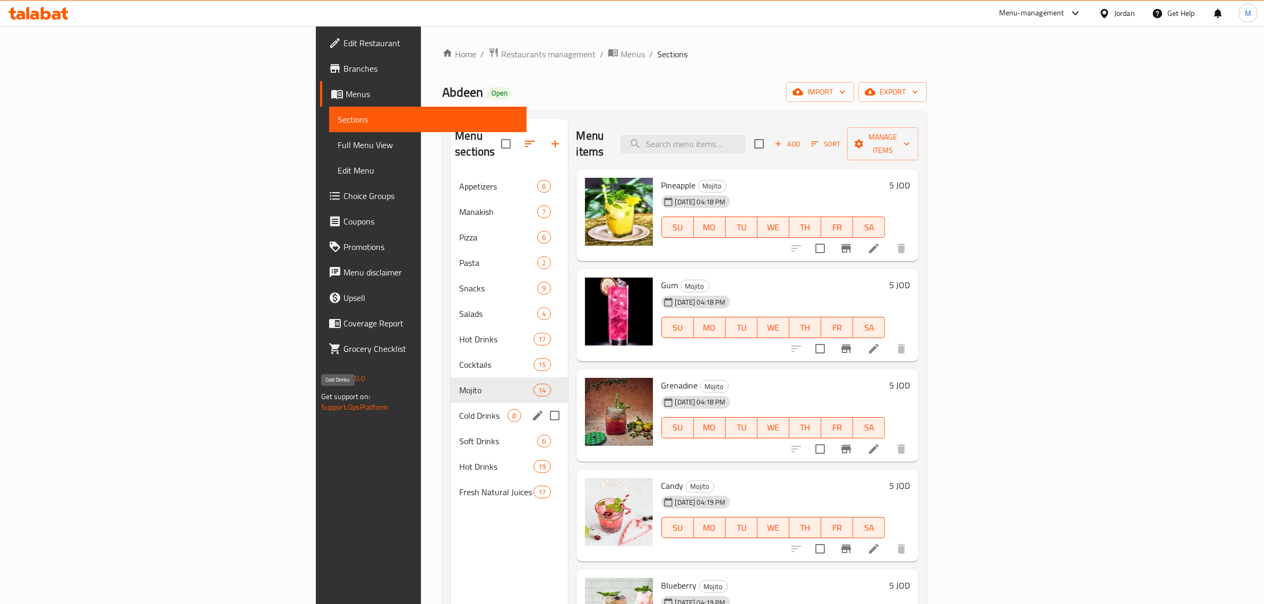
drag, startPoint x: 290, startPoint y: 395, endPoint x: 291, endPoint y: 405, distance: 10.1
click at [459, 409] on span "Cold Drinks" at bounding box center [483, 415] width 48 height 13
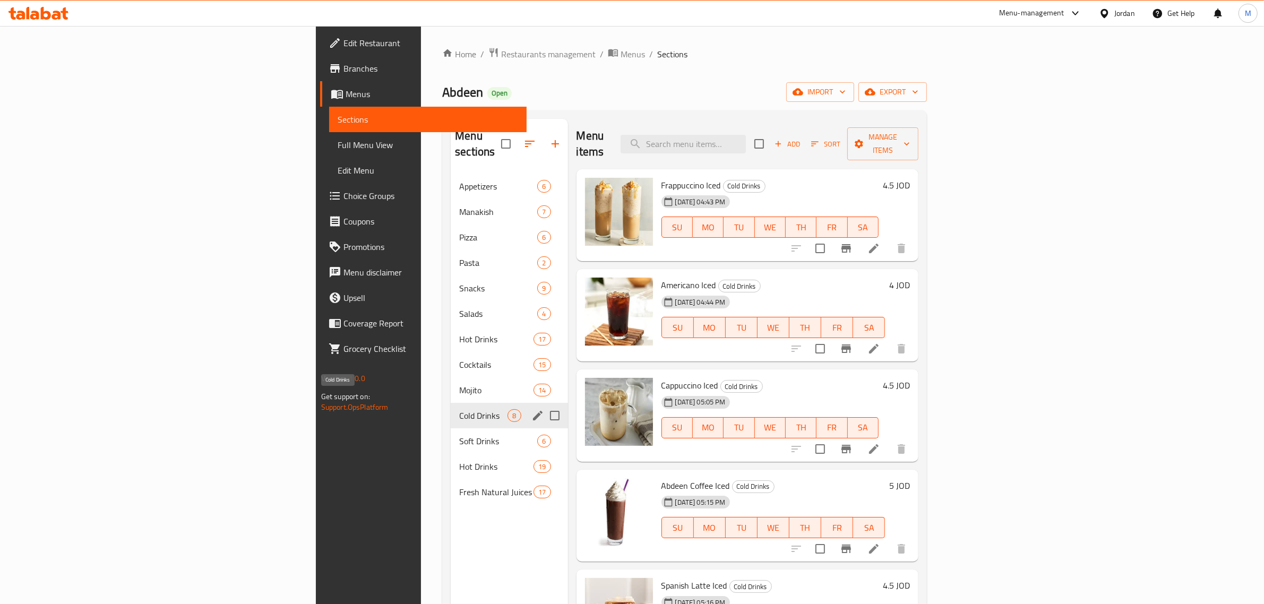
click at [459, 409] on span "Cold Drinks" at bounding box center [483, 415] width 48 height 13
click at [459, 435] on span "Soft Drinks" at bounding box center [483, 441] width 48 height 13
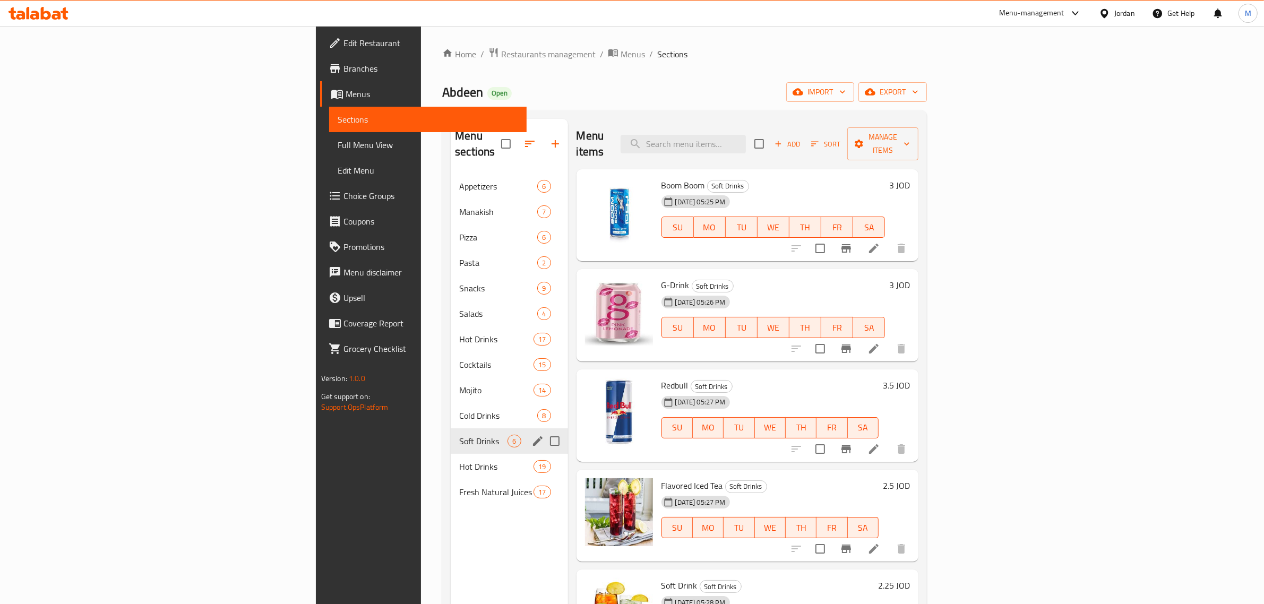
click at [451, 454] on div "Hot Drinks 19" at bounding box center [509, 466] width 117 height 25
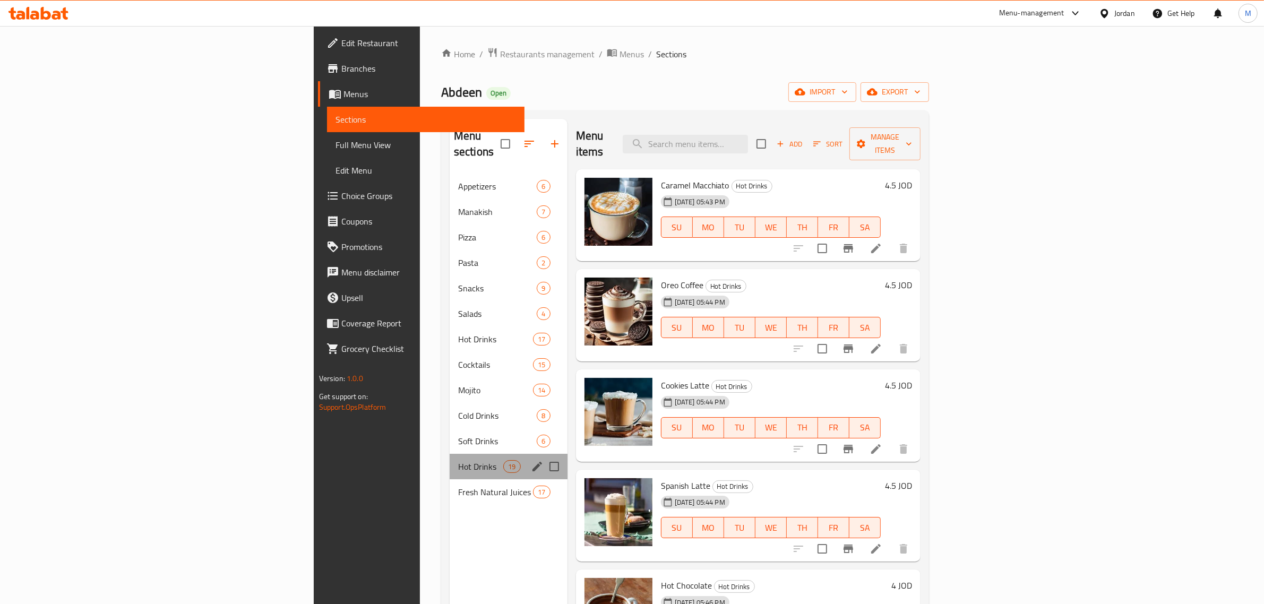
click at [450, 461] on div "Hot Drinks 19" at bounding box center [509, 466] width 118 height 25
click at [450, 486] on div "Fresh Natural Juices 17" at bounding box center [509, 491] width 118 height 25
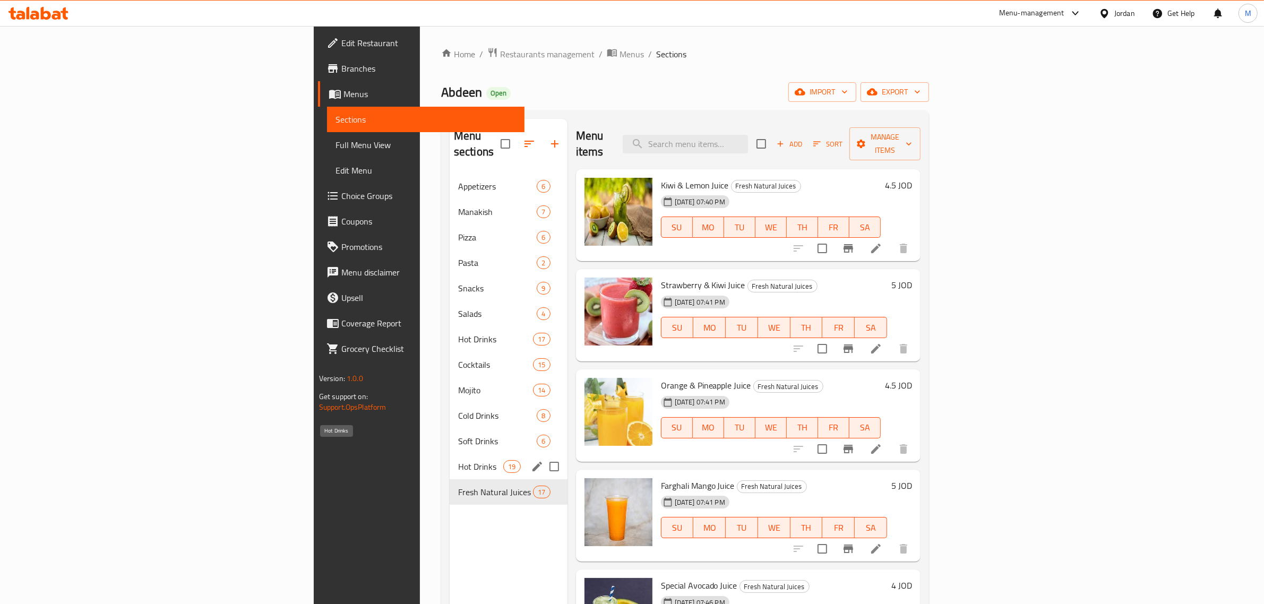
click at [458, 460] on span "Hot Drinks" at bounding box center [480, 466] width 45 height 13
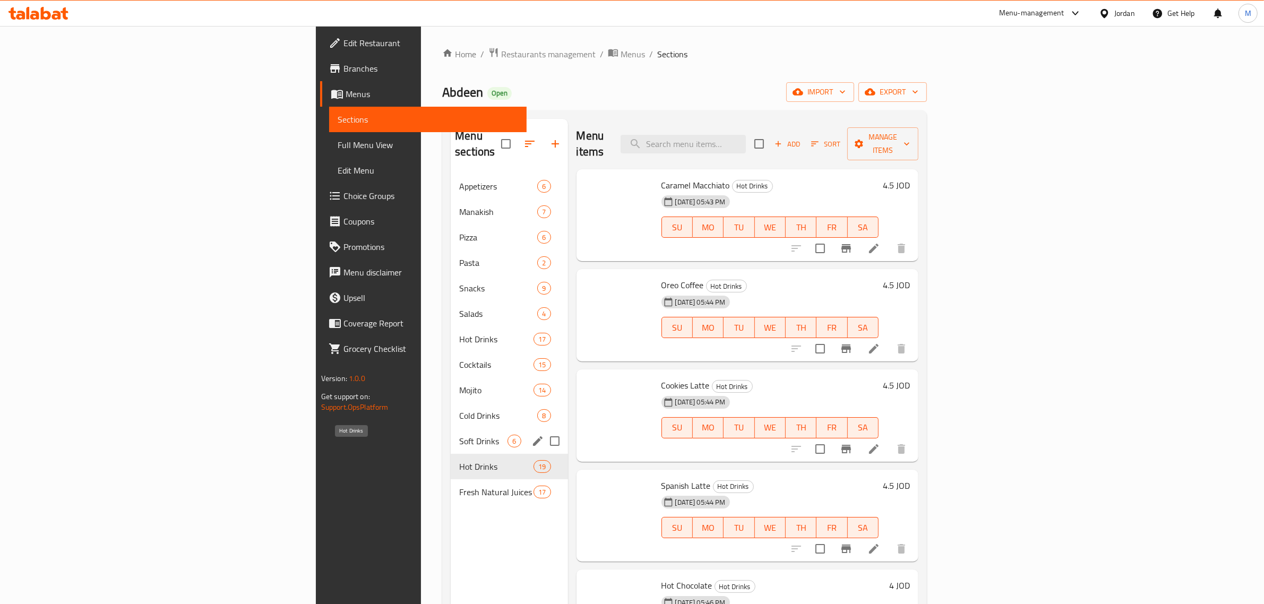
click at [459, 435] on span "Soft Drinks" at bounding box center [483, 441] width 48 height 13
click at [459, 409] on span "Cold Drinks" at bounding box center [483, 415] width 48 height 13
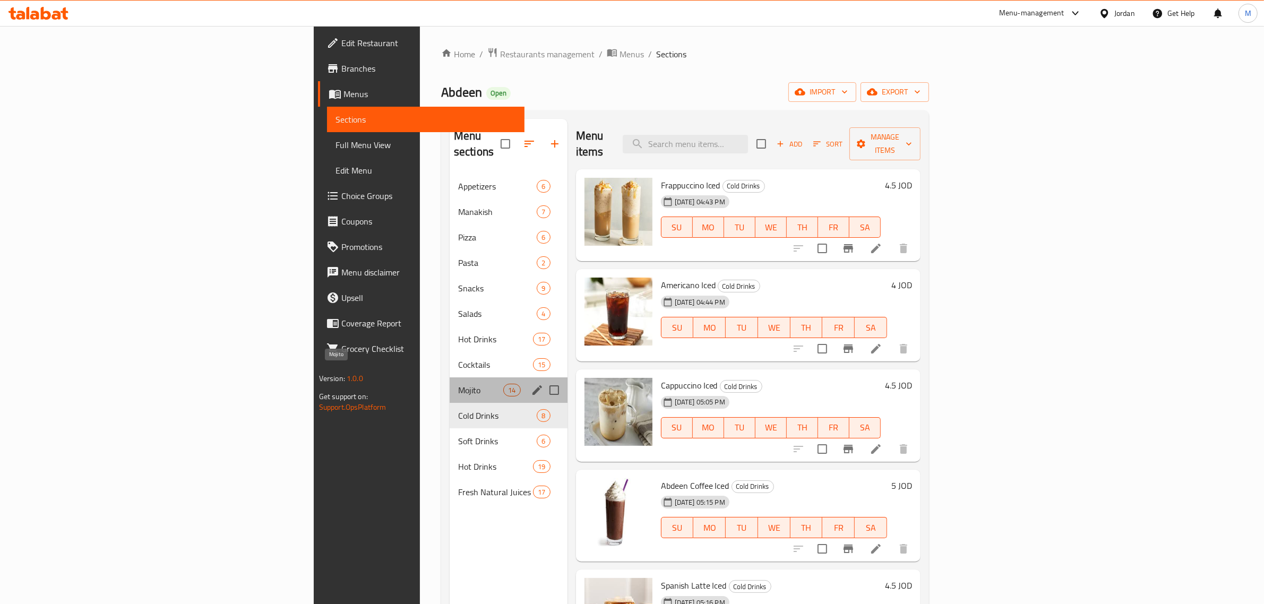
click at [458, 384] on span "Mojito" at bounding box center [480, 390] width 45 height 13
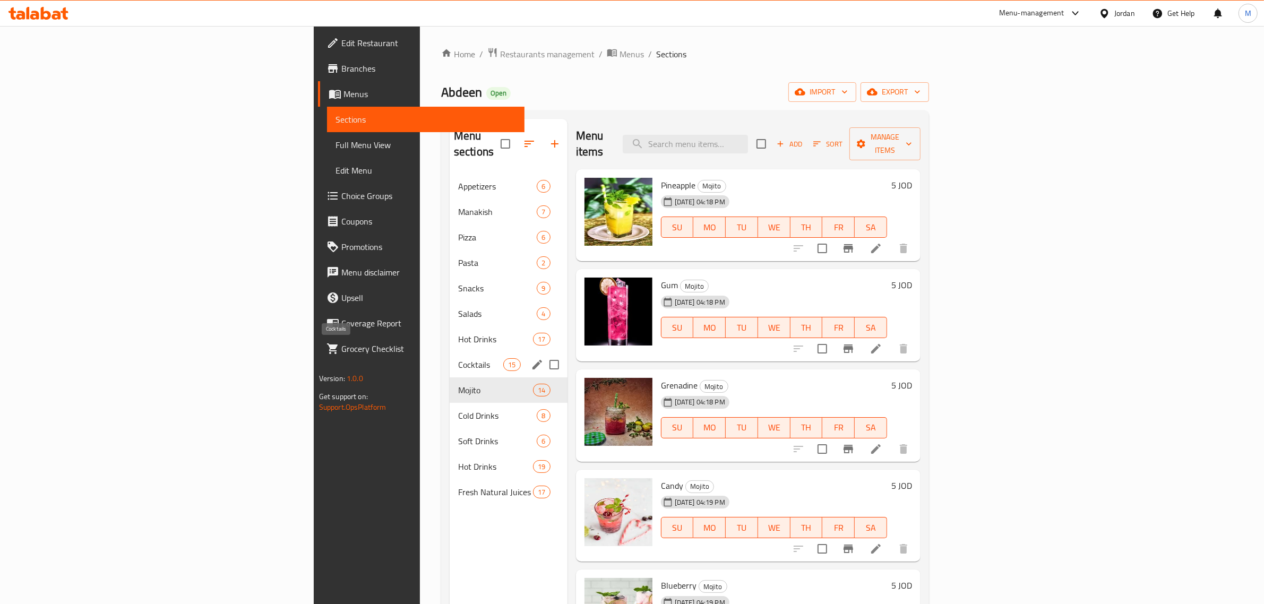
click at [458, 358] on span "Cocktails" at bounding box center [480, 364] width 45 height 13
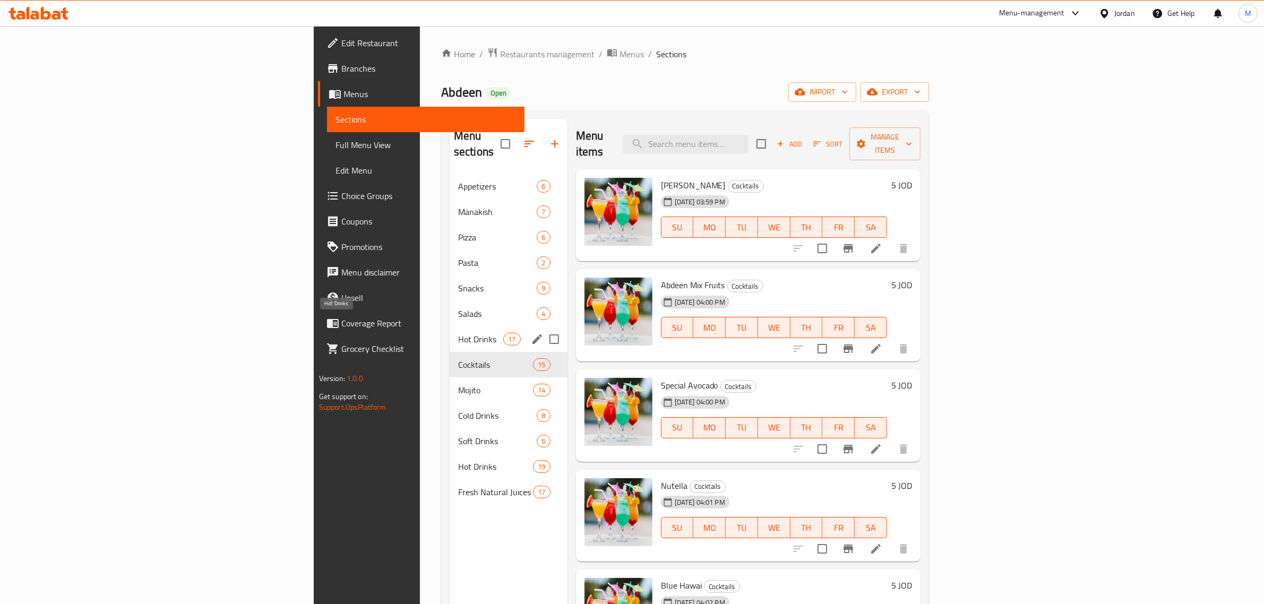
click at [458, 333] on span "Hot Drinks" at bounding box center [480, 339] width 45 height 13
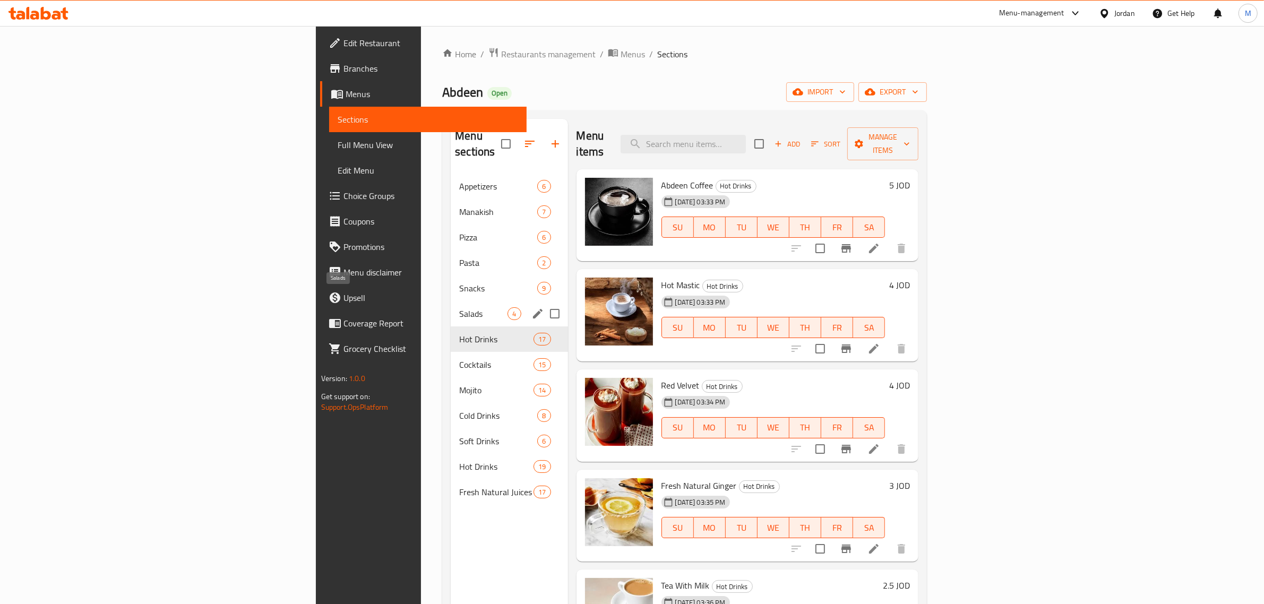
click at [459, 307] on span "Salads" at bounding box center [483, 313] width 48 height 13
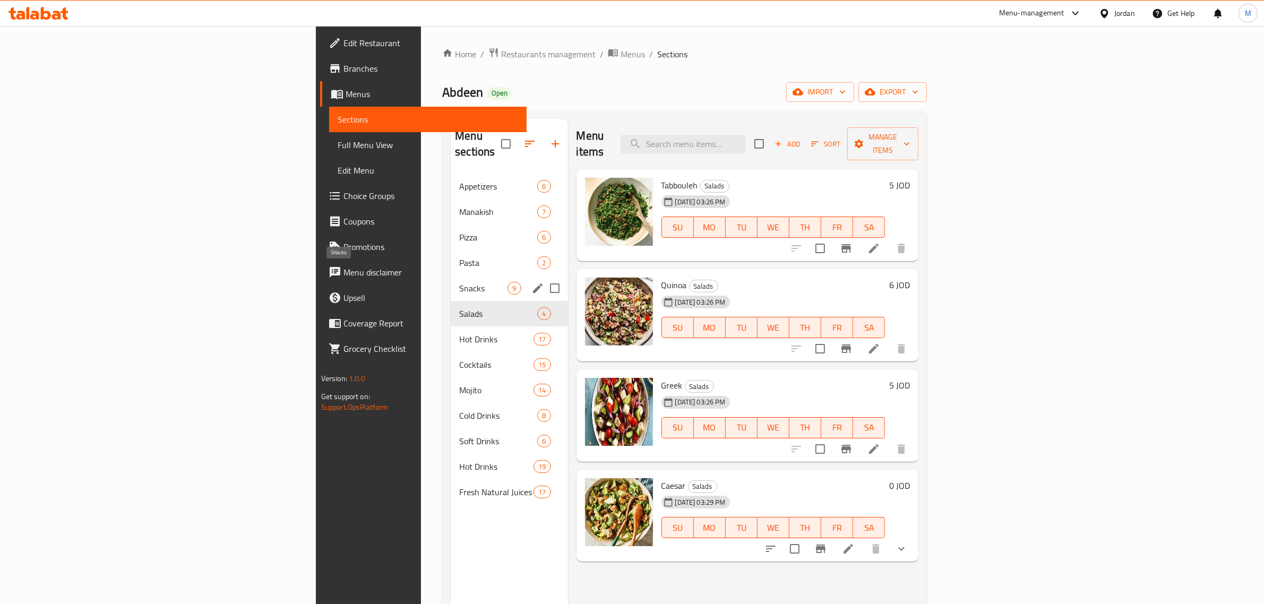
click at [459, 282] on span "Snacks" at bounding box center [483, 288] width 48 height 13
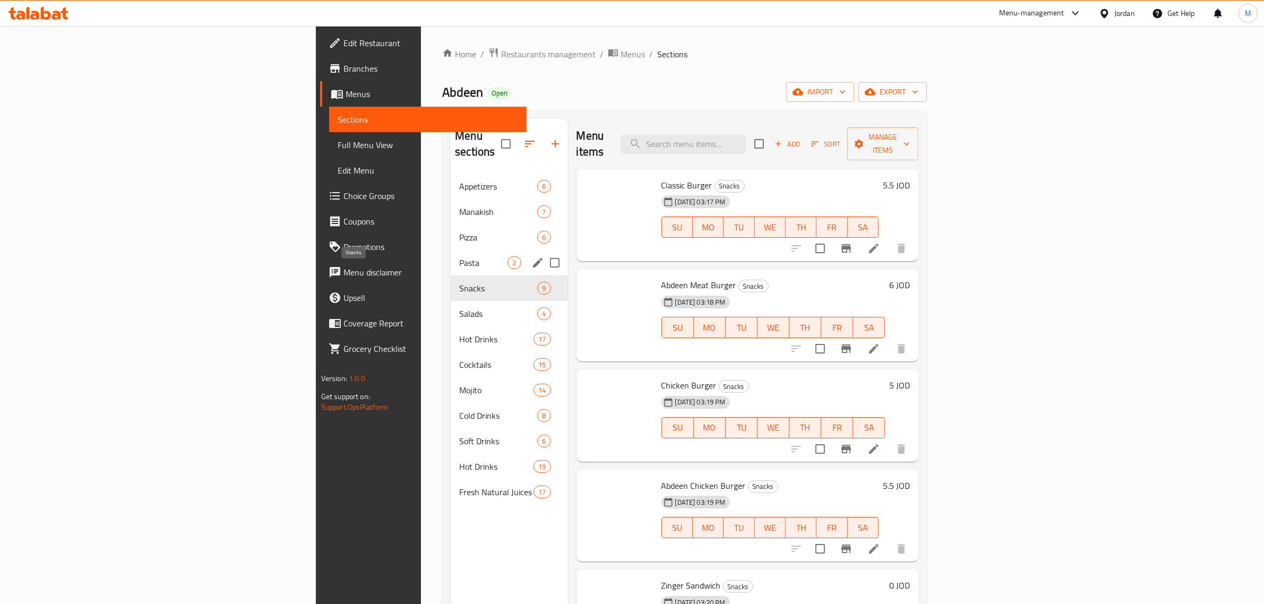
click at [459, 256] on span "Pasta" at bounding box center [483, 262] width 48 height 13
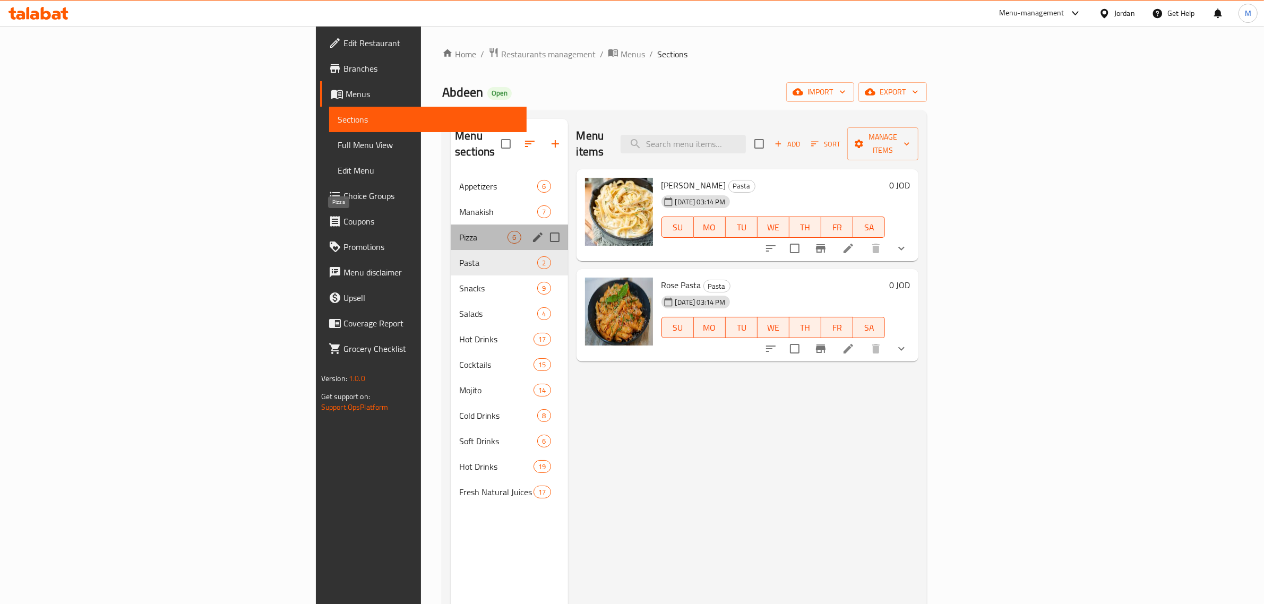
click at [459, 231] on span "Pizza" at bounding box center [483, 237] width 48 height 13
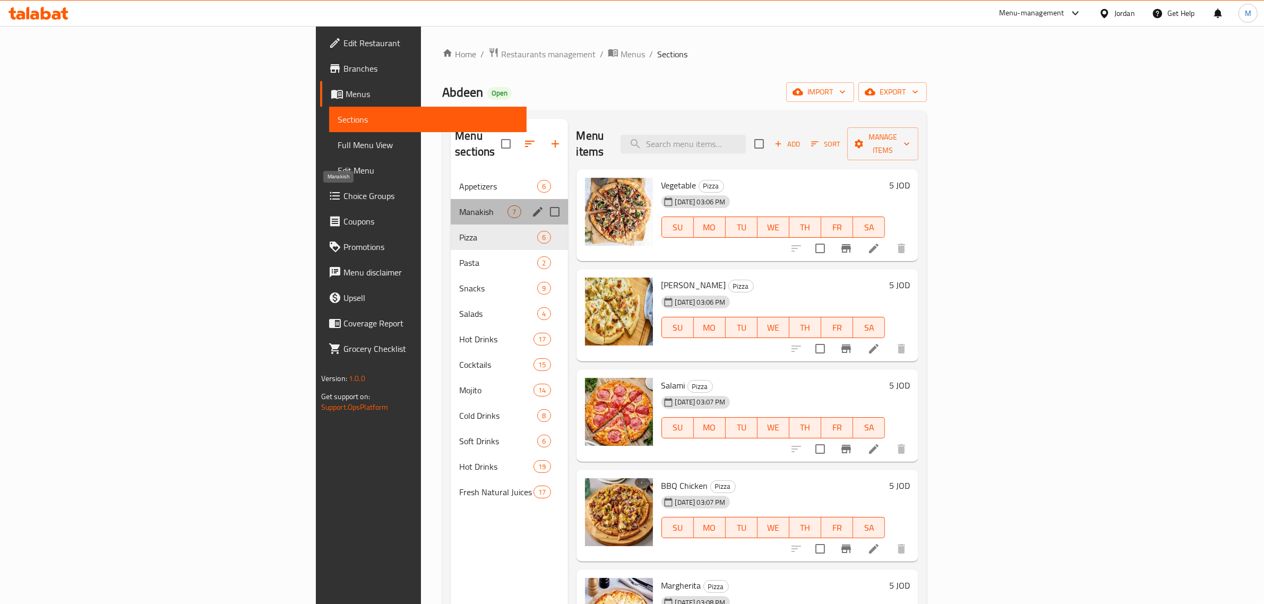
click at [459, 205] on span "Manakish" at bounding box center [483, 211] width 48 height 13
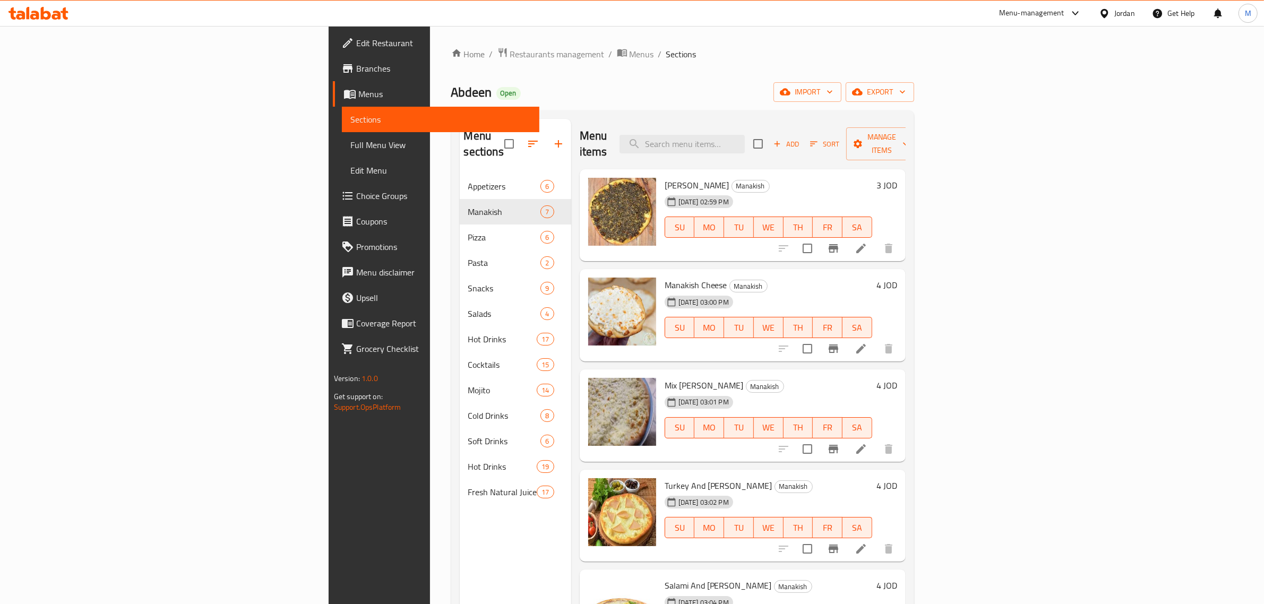
click at [460, 169] on nav "Appetizers 6 Manakish 7 Pizza 6 Pasta 2 Snacks 9 Salads 4 Hot Drinks 17 Cocktai…" at bounding box center [516, 339] width 112 height 340
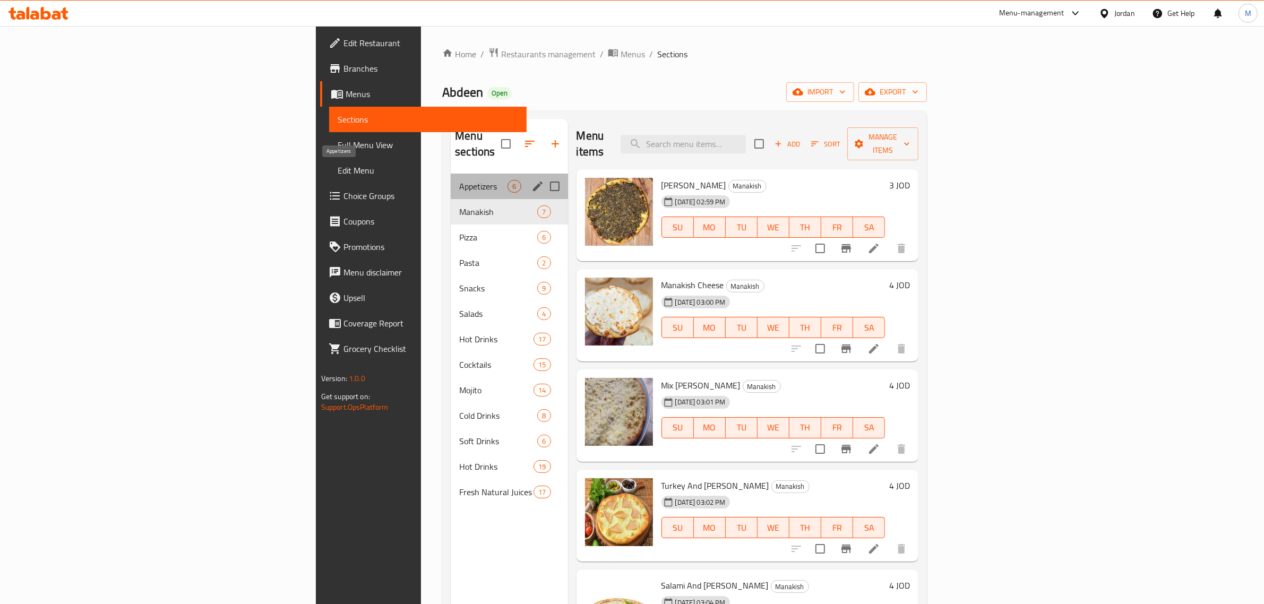
click at [459, 180] on span "Appetizers" at bounding box center [483, 186] width 48 height 13
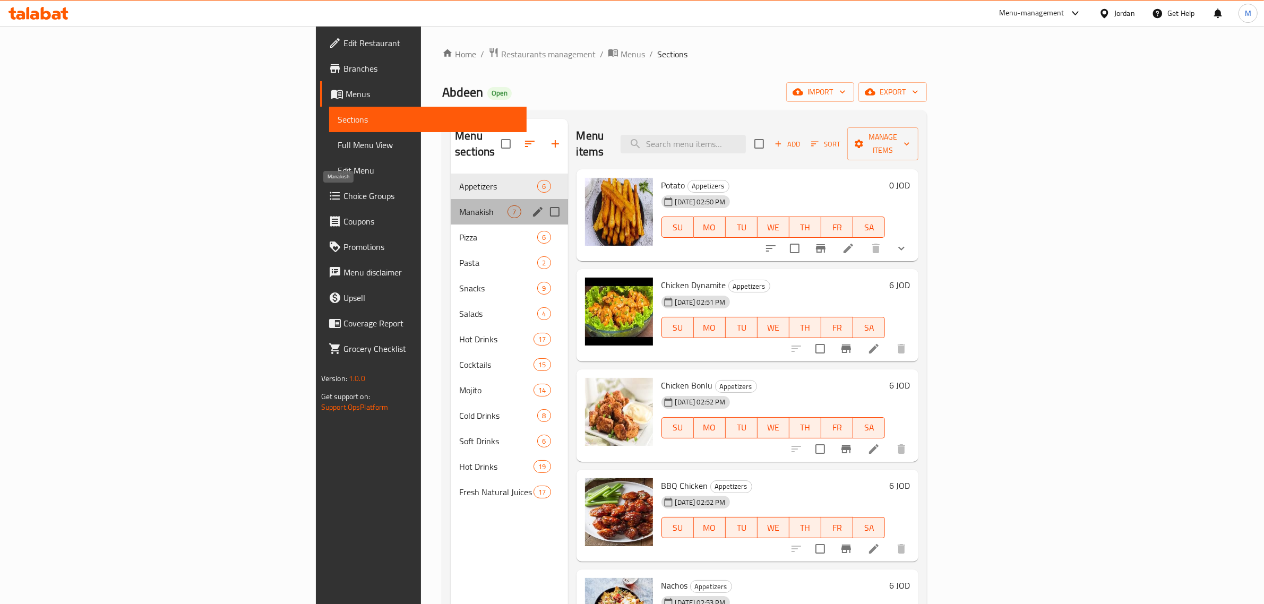
click at [459, 205] on span "Manakish" at bounding box center [483, 211] width 48 height 13
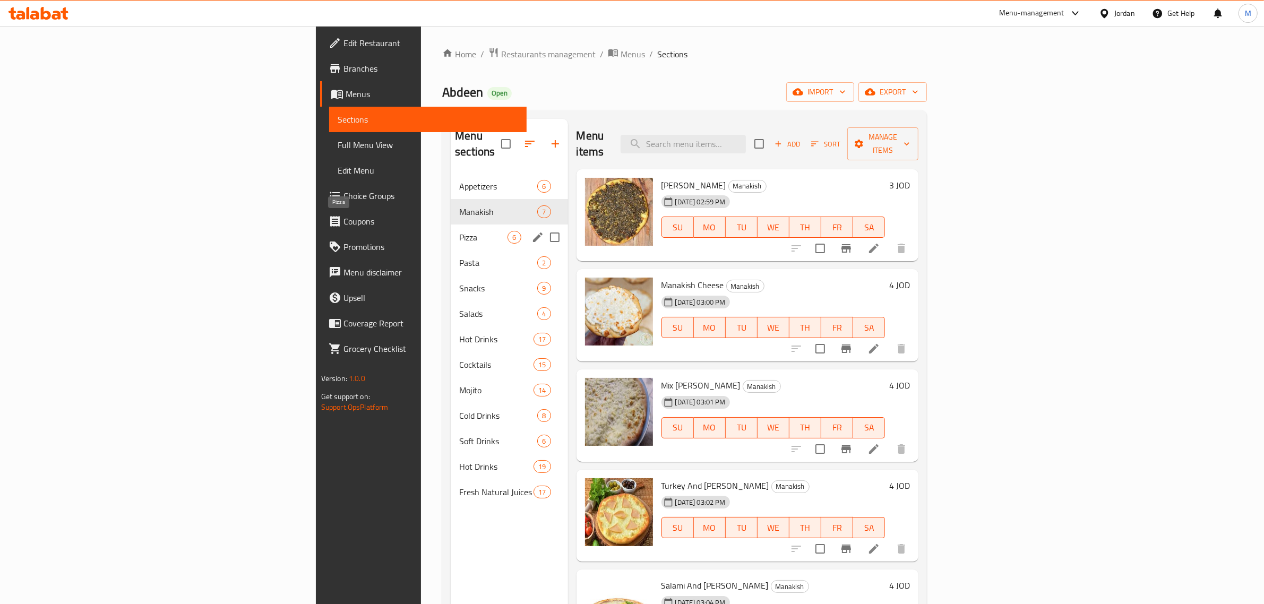
click at [459, 231] on span "Pizza" at bounding box center [483, 237] width 48 height 13
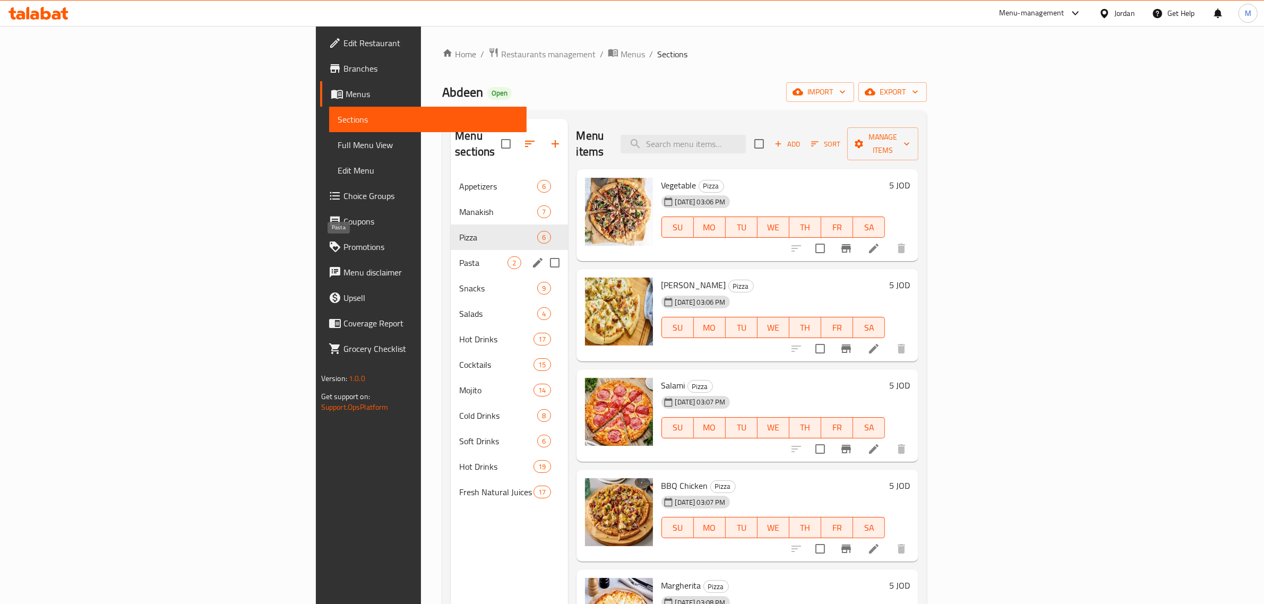
drag, startPoint x: 299, startPoint y: 240, endPoint x: 296, endPoint y: 264, distance: 24.1
click at [459, 256] on span "Pasta" at bounding box center [483, 262] width 48 height 13
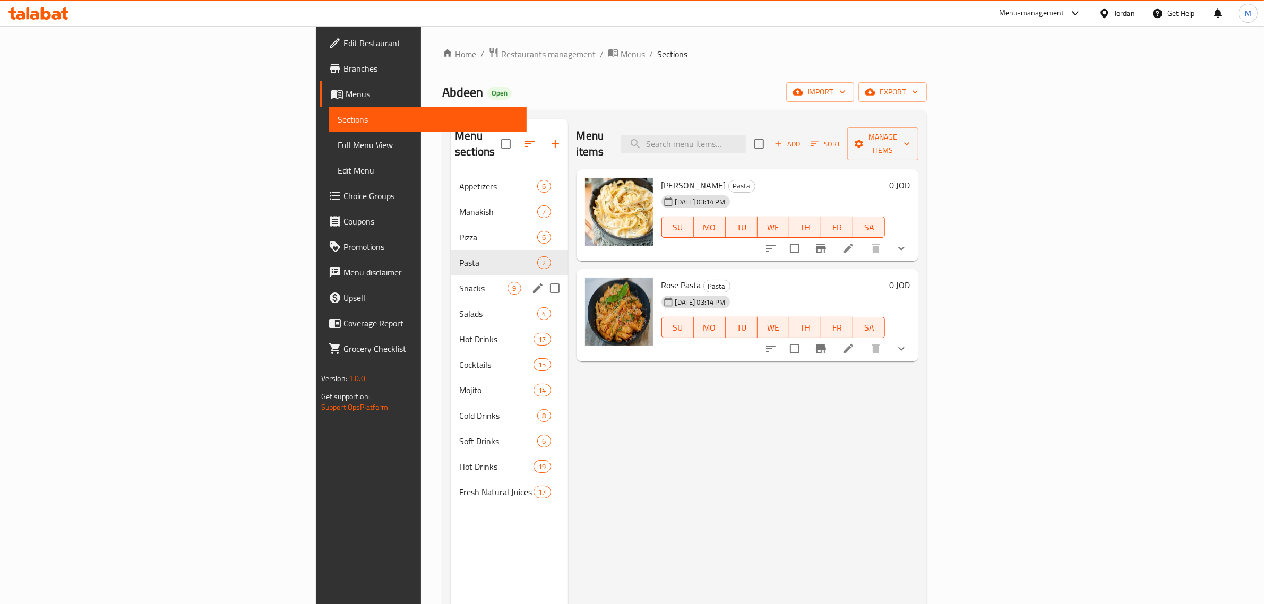
drag, startPoint x: 296, startPoint y: 264, endPoint x: 296, endPoint y: 279, distance: 15.4
click at [451, 276] on div "Snacks 9" at bounding box center [509, 288] width 117 height 25
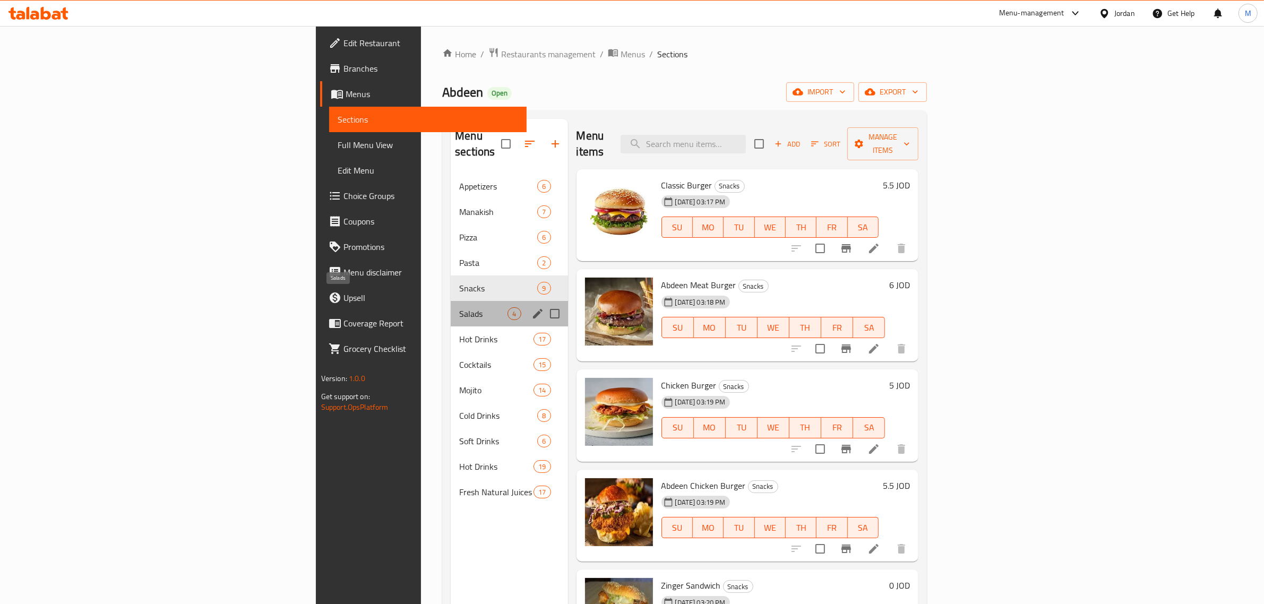
click at [459, 307] on span "Salads" at bounding box center [483, 313] width 48 height 13
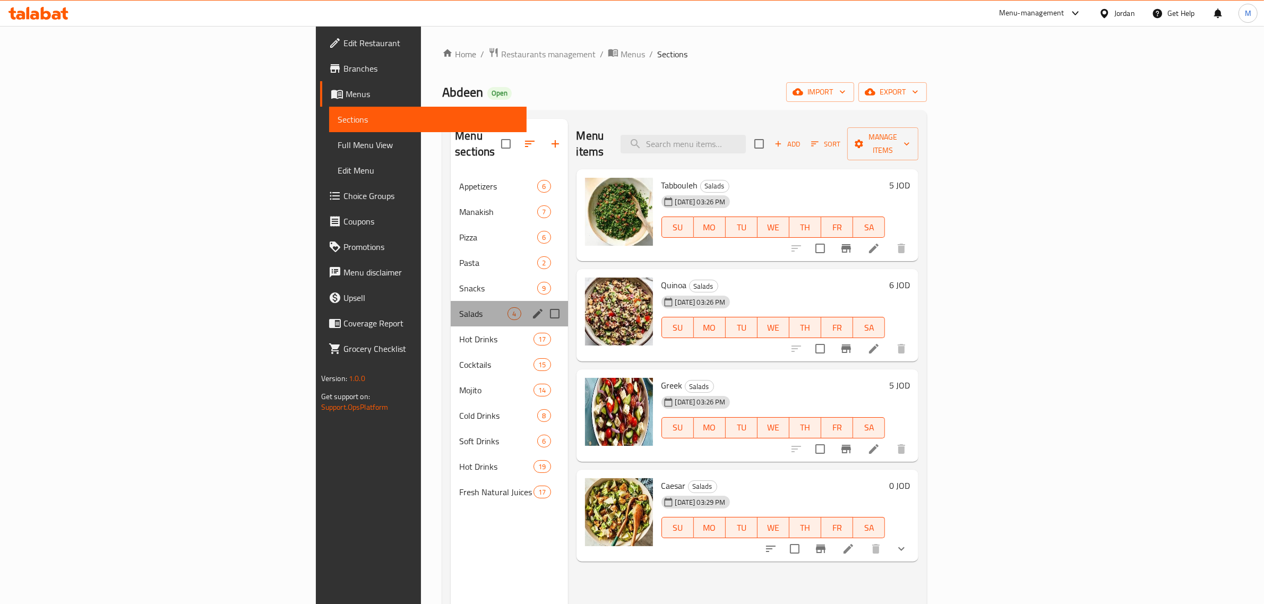
click at [451, 309] on div "Salads 4" at bounding box center [509, 313] width 117 height 25
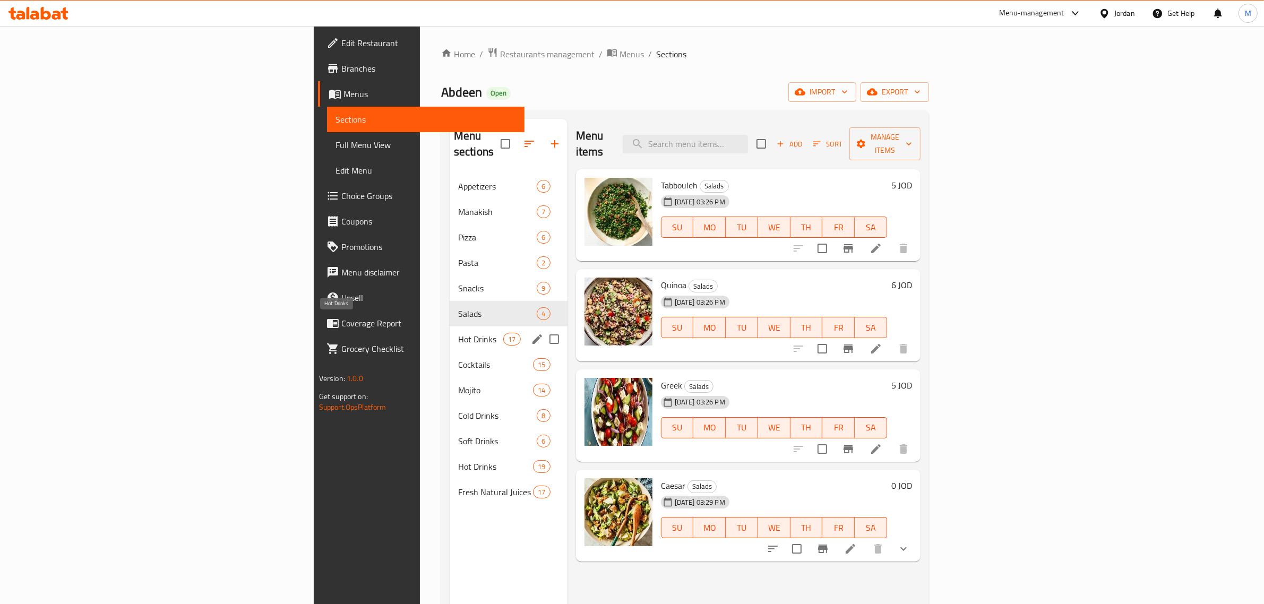
click at [458, 333] on span "Hot Drinks" at bounding box center [480, 339] width 45 height 13
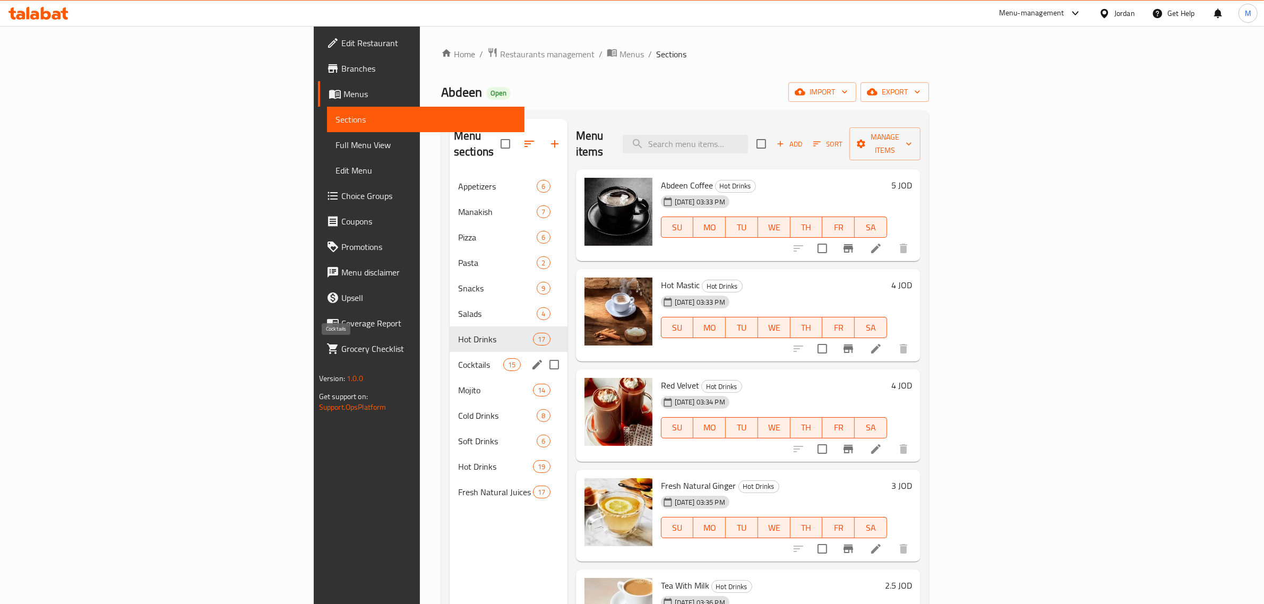
click at [458, 358] on span "Cocktails" at bounding box center [480, 364] width 45 height 13
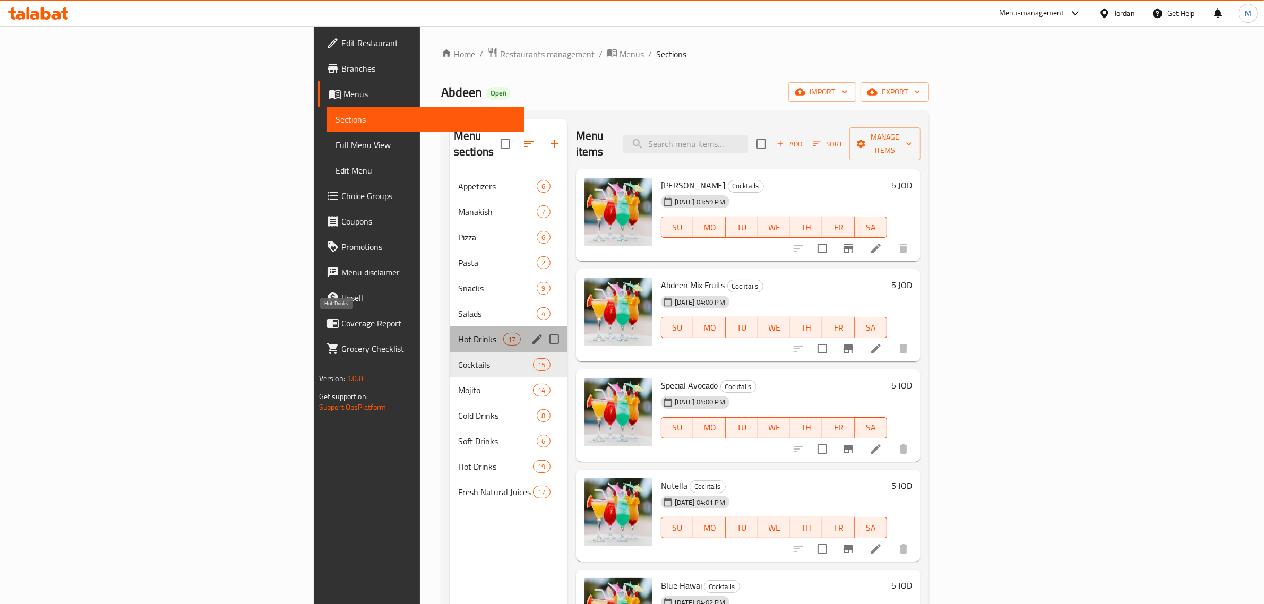
click at [458, 333] on span "Hot Drinks" at bounding box center [480, 339] width 45 height 13
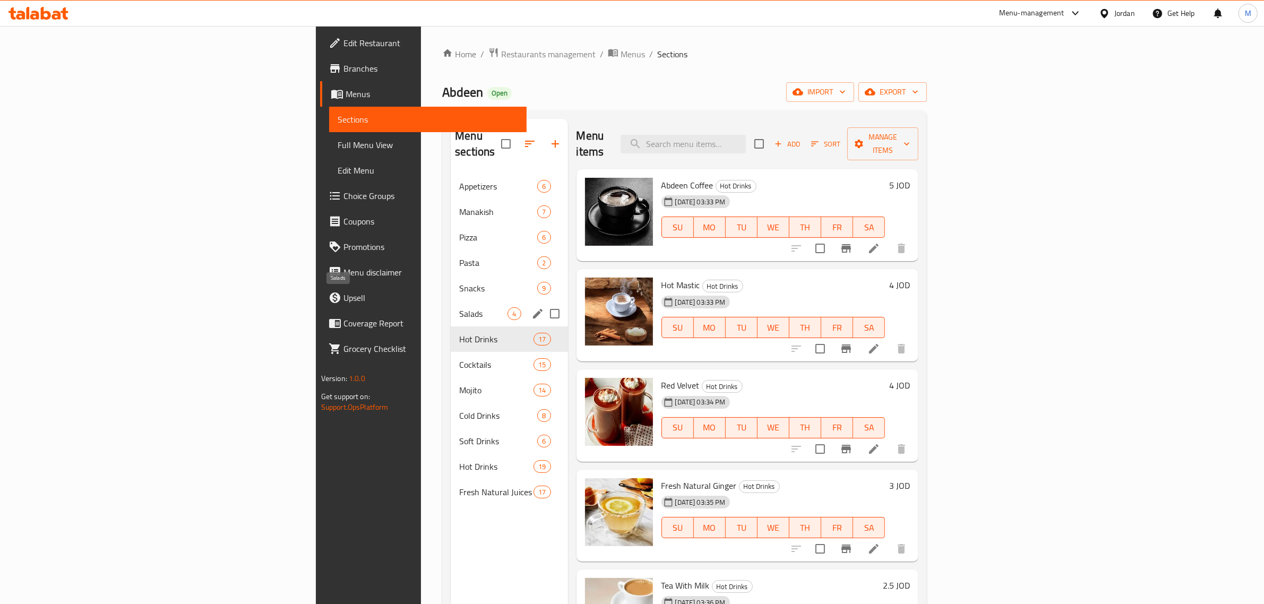
click at [459, 307] on span "Salads" at bounding box center [483, 313] width 48 height 13
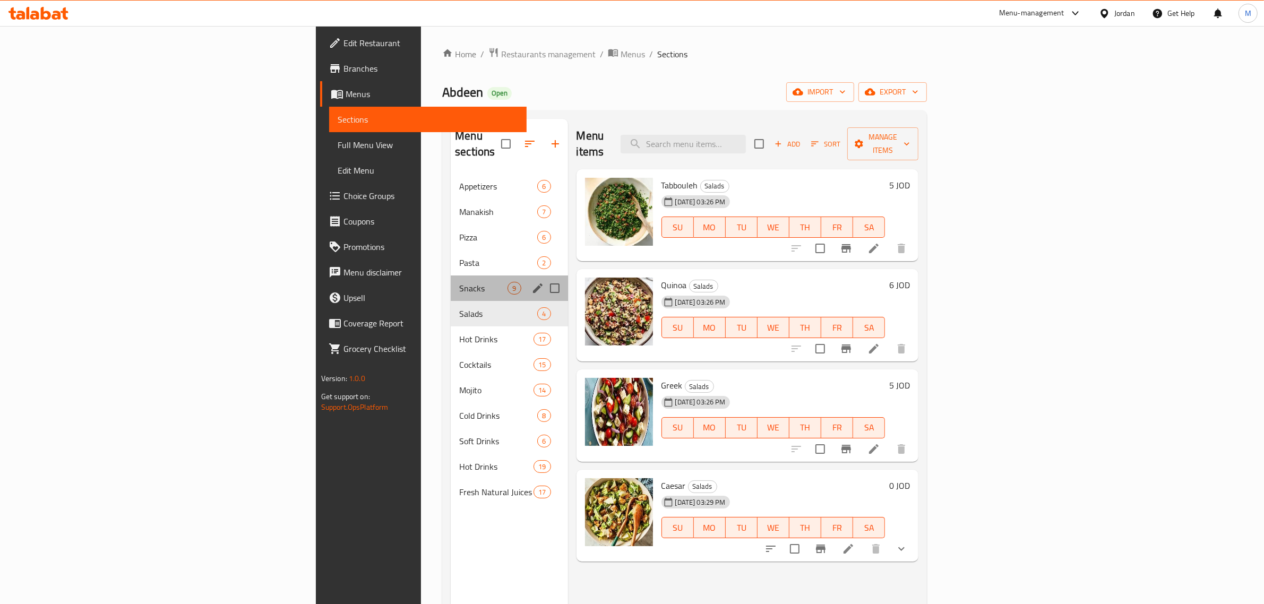
click at [451, 279] on div "Snacks 9" at bounding box center [509, 288] width 117 height 25
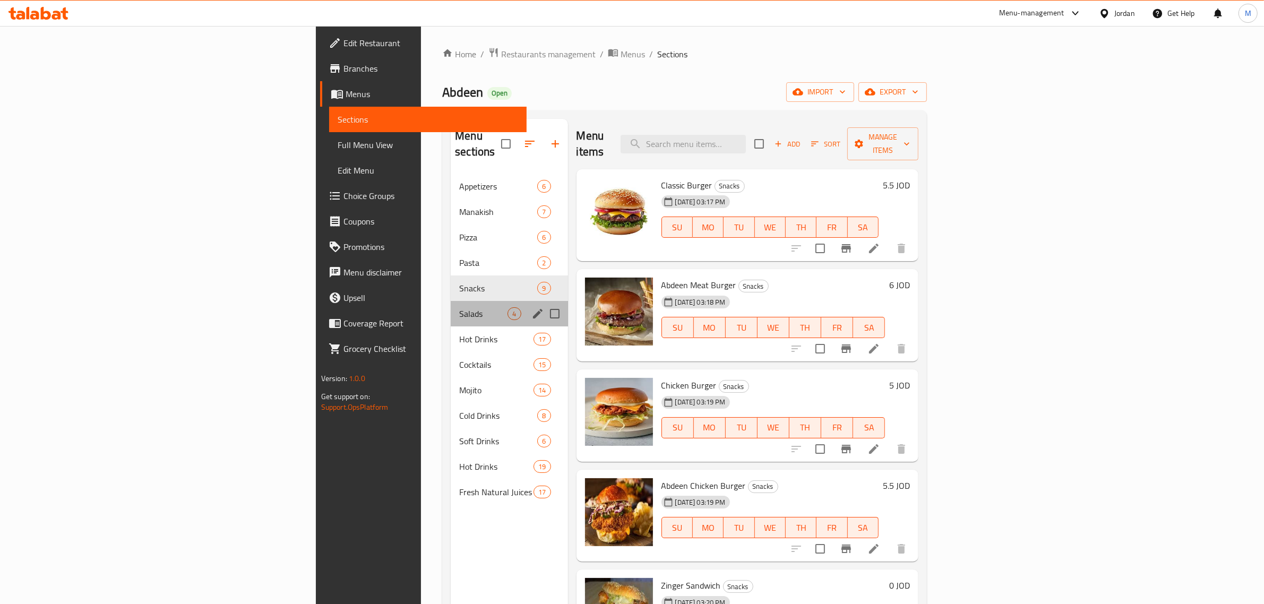
click at [451, 308] on div "Salads 4" at bounding box center [509, 313] width 117 height 25
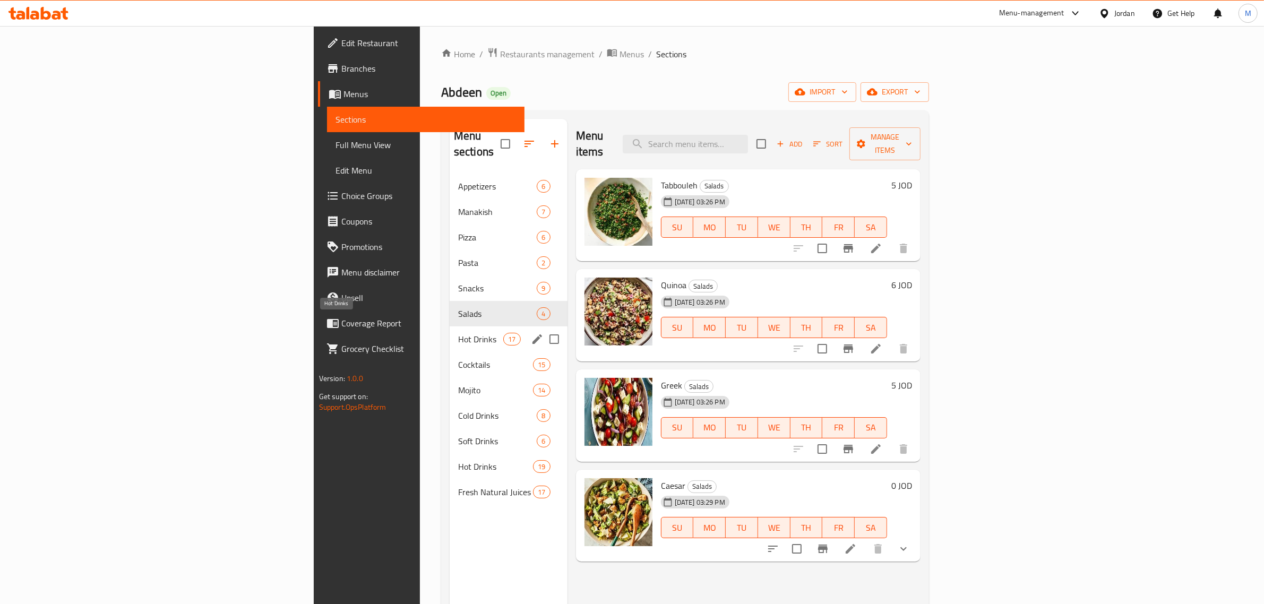
click at [458, 333] on span "Hot Drinks" at bounding box center [480, 339] width 45 height 13
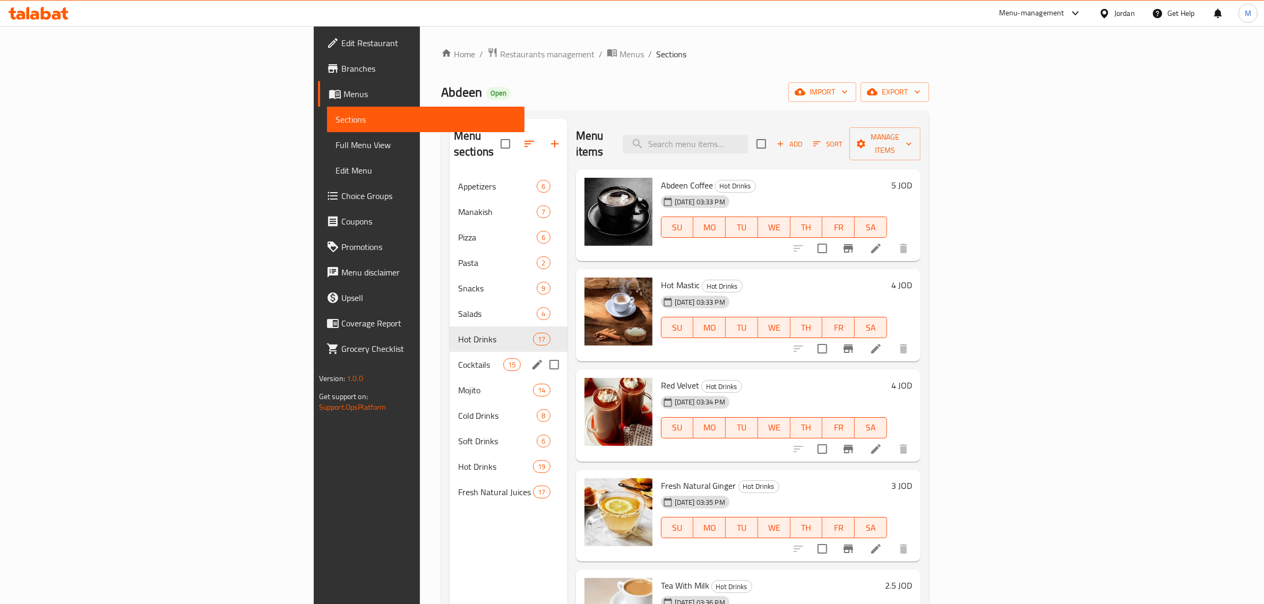
click at [458, 358] on span "Cocktails" at bounding box center [480, 364] width 45 height 13
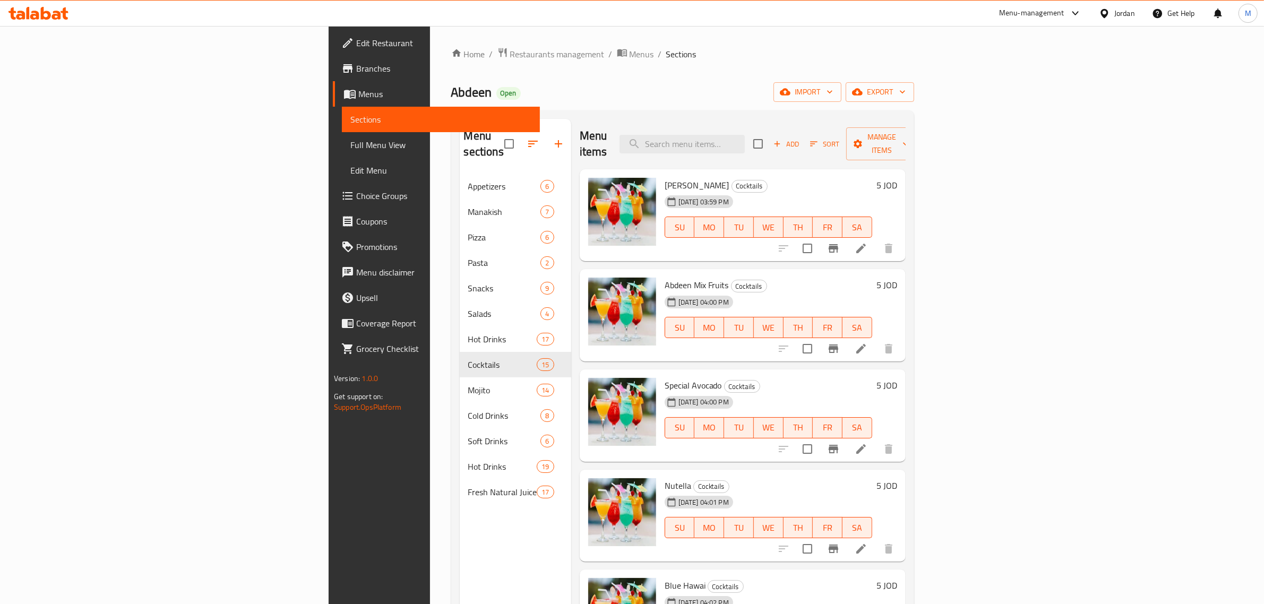
click at [561, 67] on div "Home / Restaurants management / Menus / Sections Abdeen Open import export Menu…" at bounding box center [682, 389] width 463 height 684
click at [503, 86] on div "Abdeen Open import export" at bounding box center [682, 92] width 463 height 20
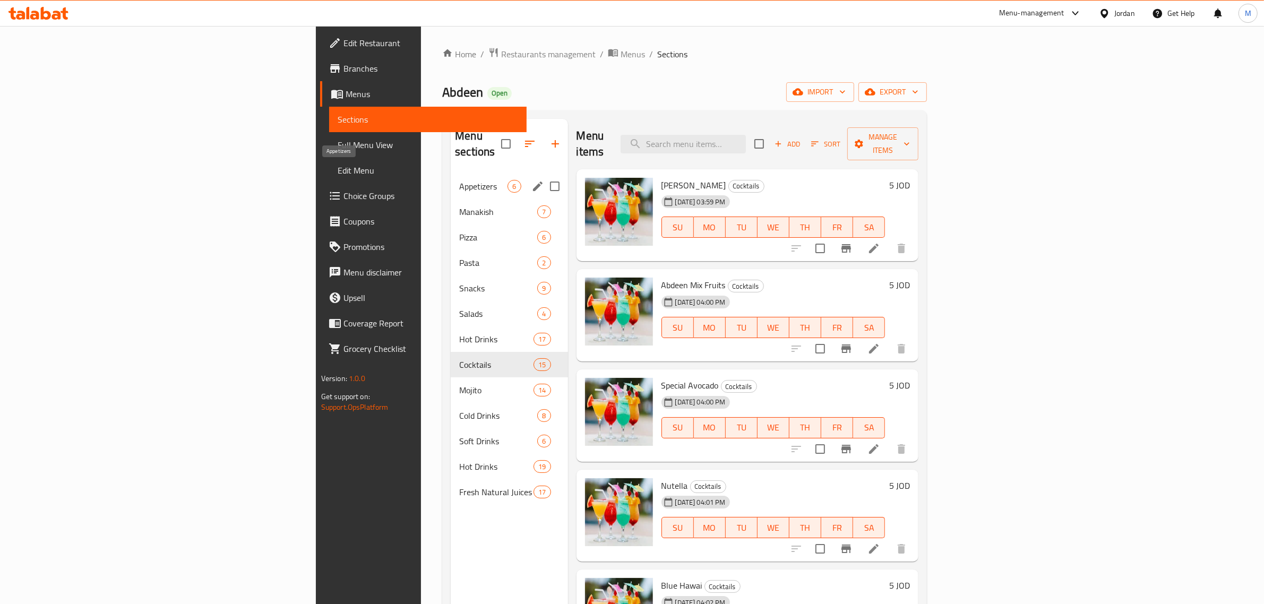
click at [459, 180] on span "Appetizers" at bounding box center [483, 186] width 48 height 13
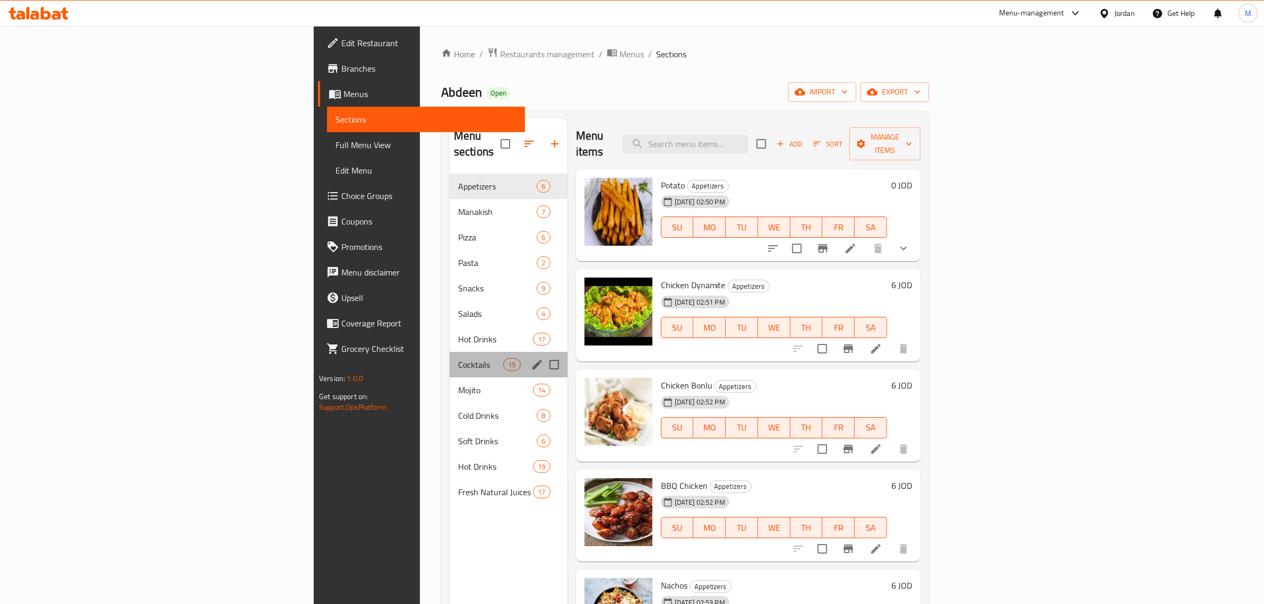
click at [450, 357] on div "Cocktails 15" at bounding box center [509, 364] width 118 height 25
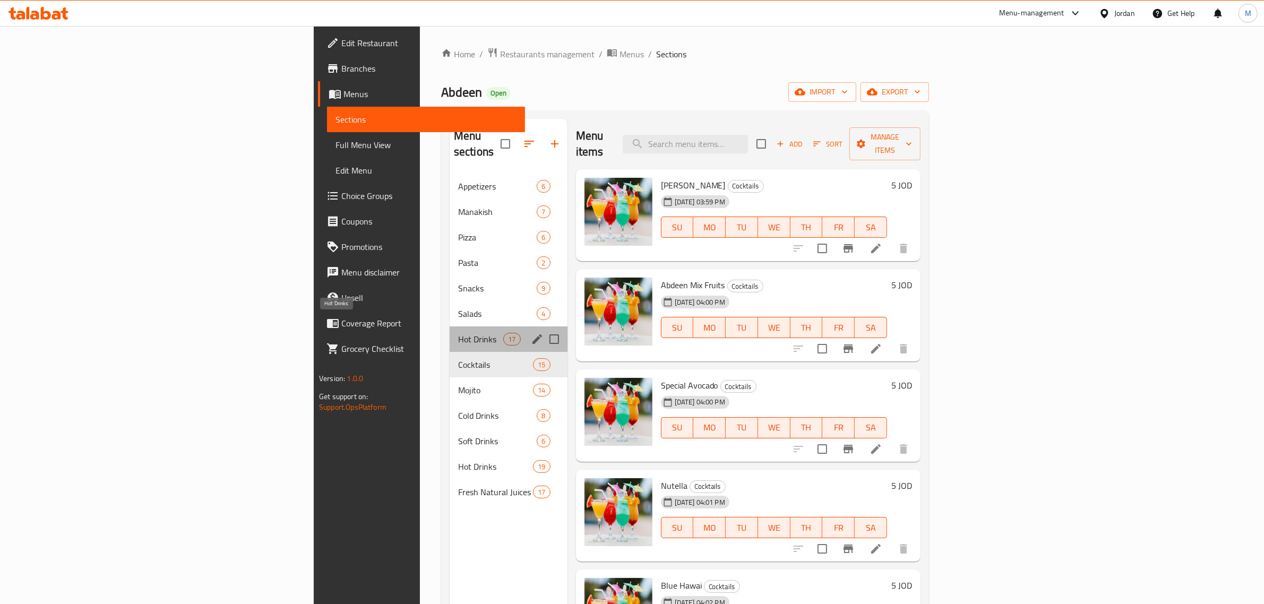
click at [458, 333] on span "Hot Drinks" at bounding box center [480, 339] width 45 height 13
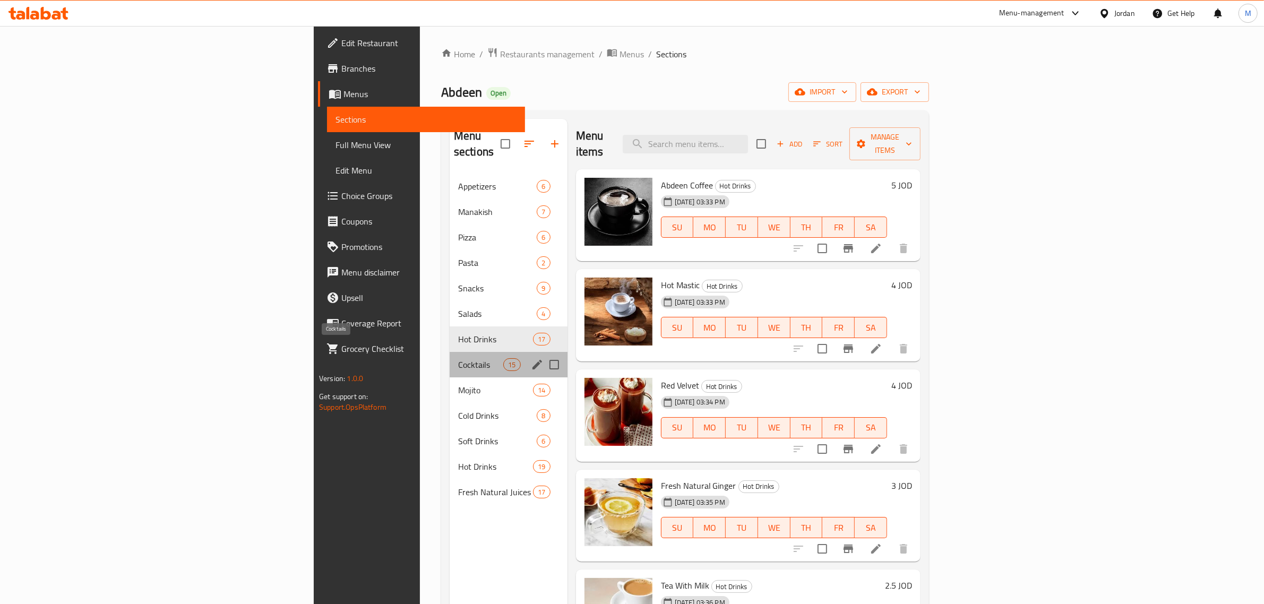
click at [458, 358] on span "Cocktails" at bounding box center [480, 364] width 45 height 13
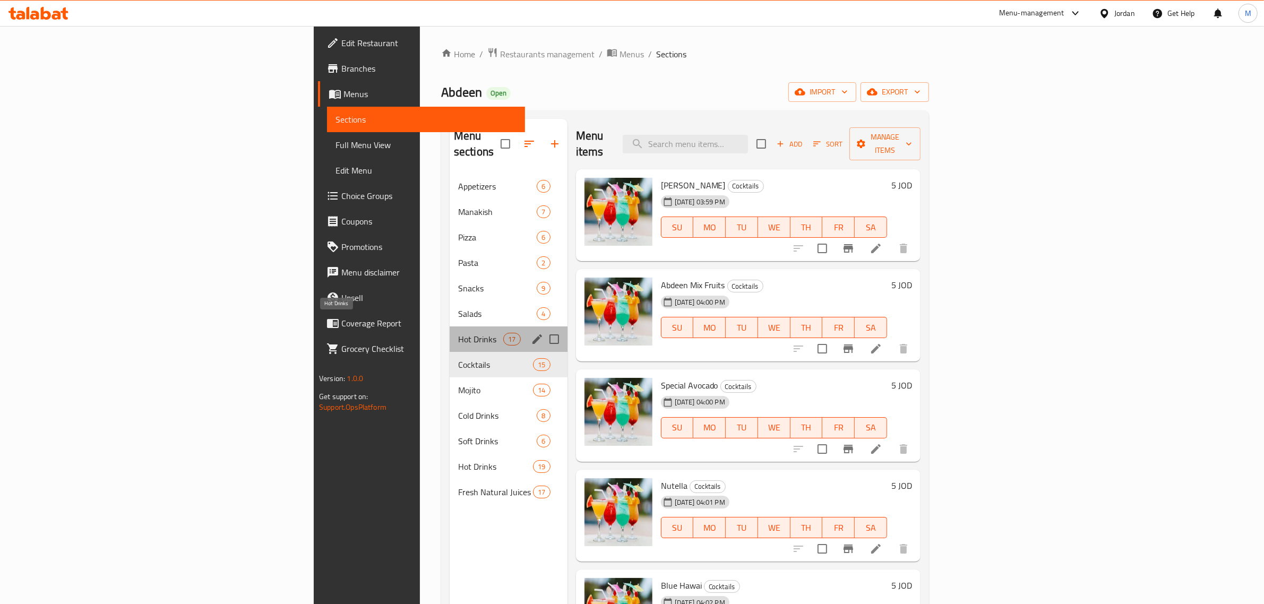
click at [458, 333] on span "Hot Drinks" at bounding box center [480, 339] width 45 height 13
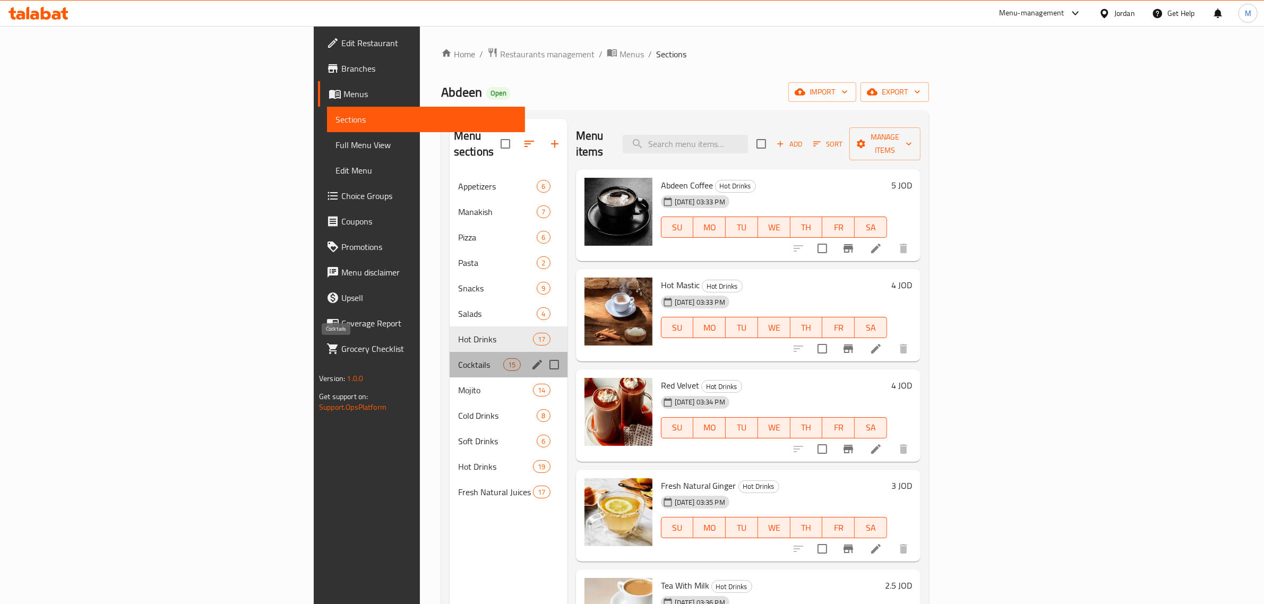
click at [458, 358] on span "Cocktails" at bounding box center [480, 364] width 45 height 13
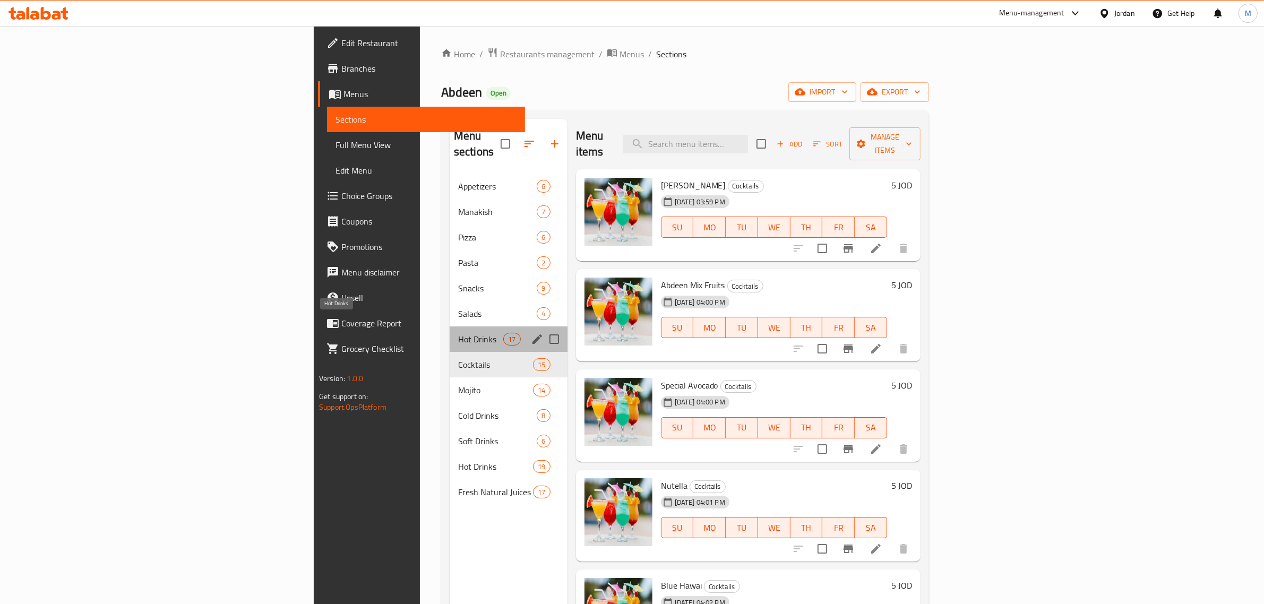
click at [458, 333] on span "Hot Drinks" at bounding box center [480, 339] width 45 height 13
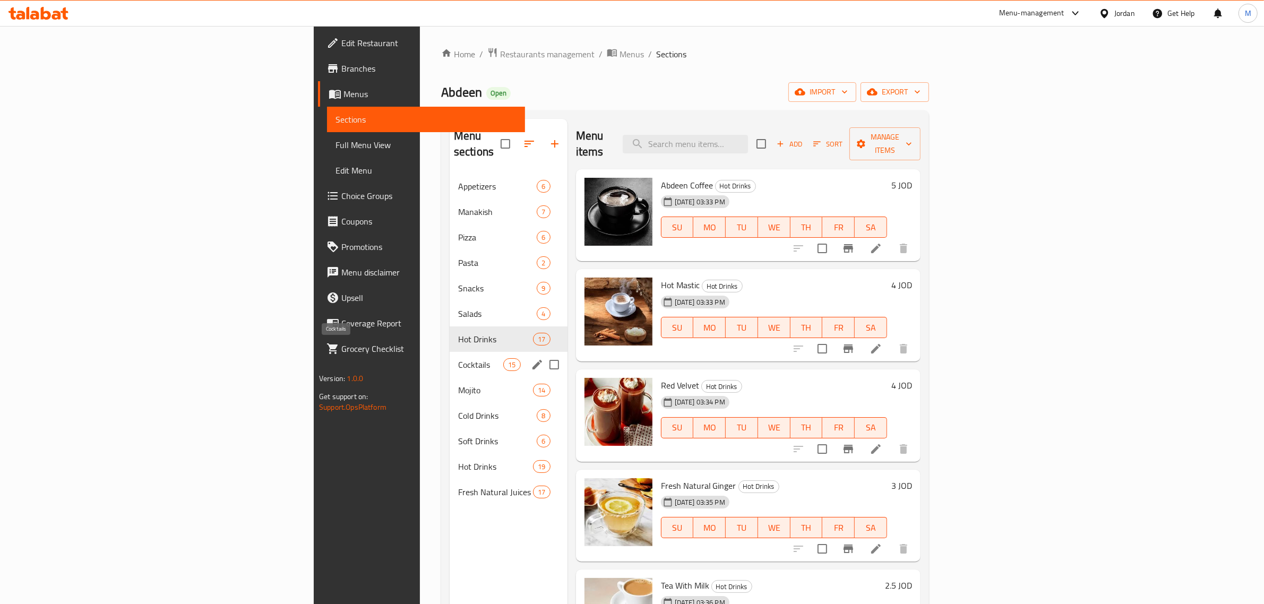
click at [458, 358] on span "Cocktails" at bounding box center [480, 364] width 45 height 13
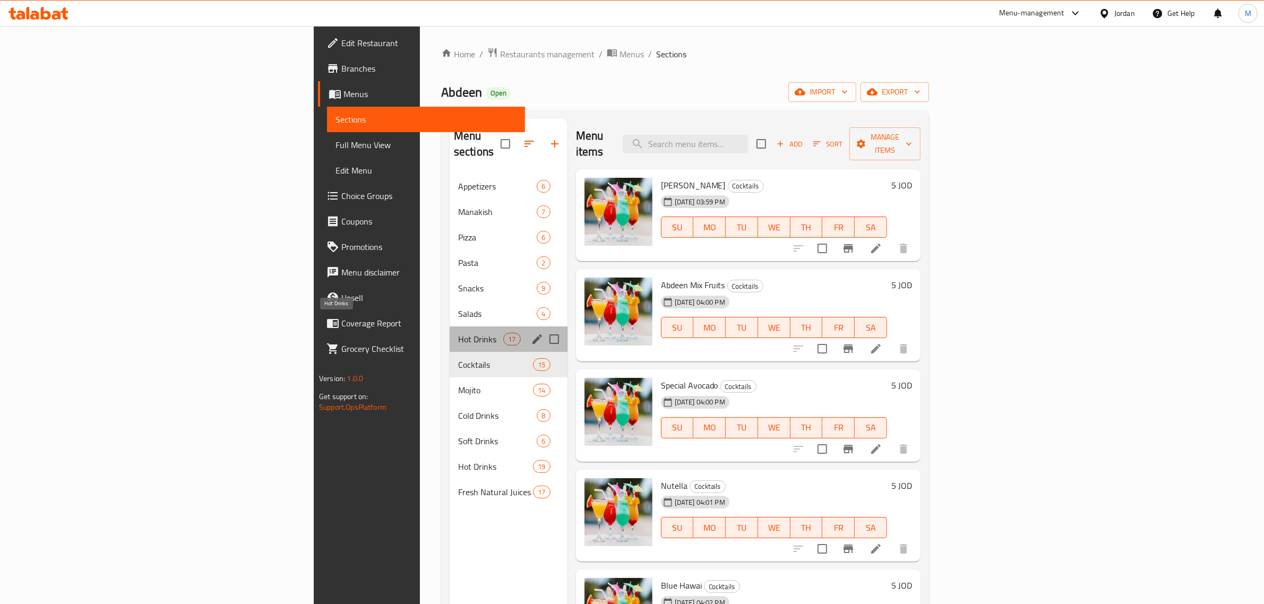
click at [458, 333] on span "Hot Drinks" at bounding box center [480, 339] width 45 height 13
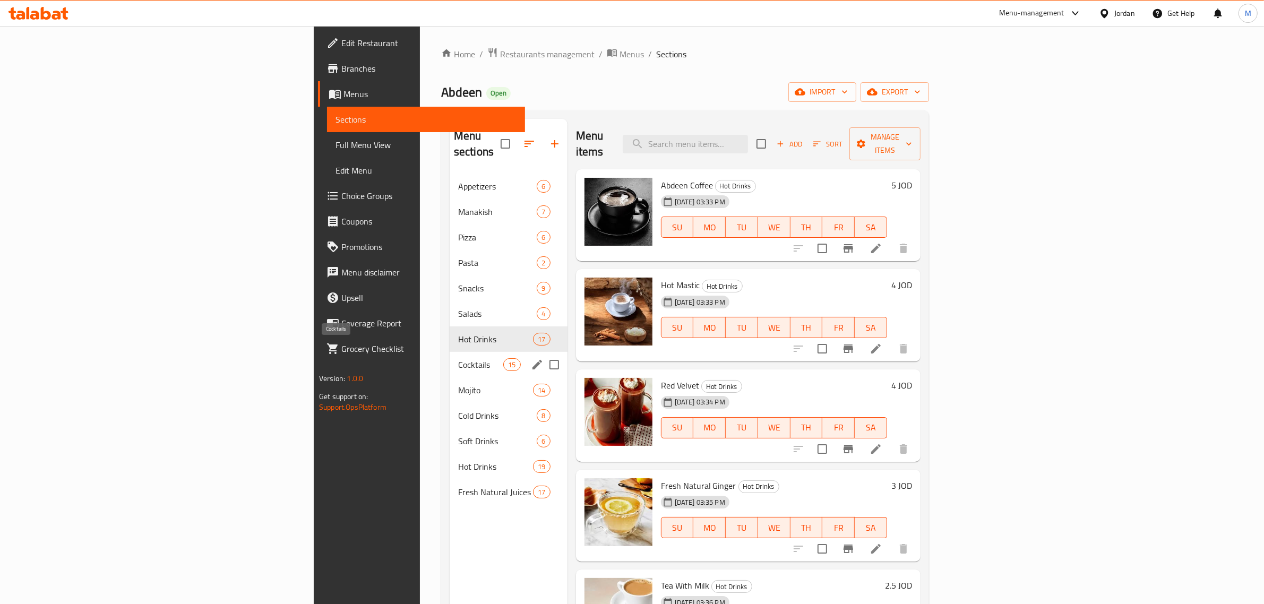
drag, startPoint x: 302, startPoint y: 349, endPoint x: 301, endPoint y: 338, distance: 10.6
click at [458, 358] on span "Cocktails" at bounding box center [480, 364] width 45 height 13
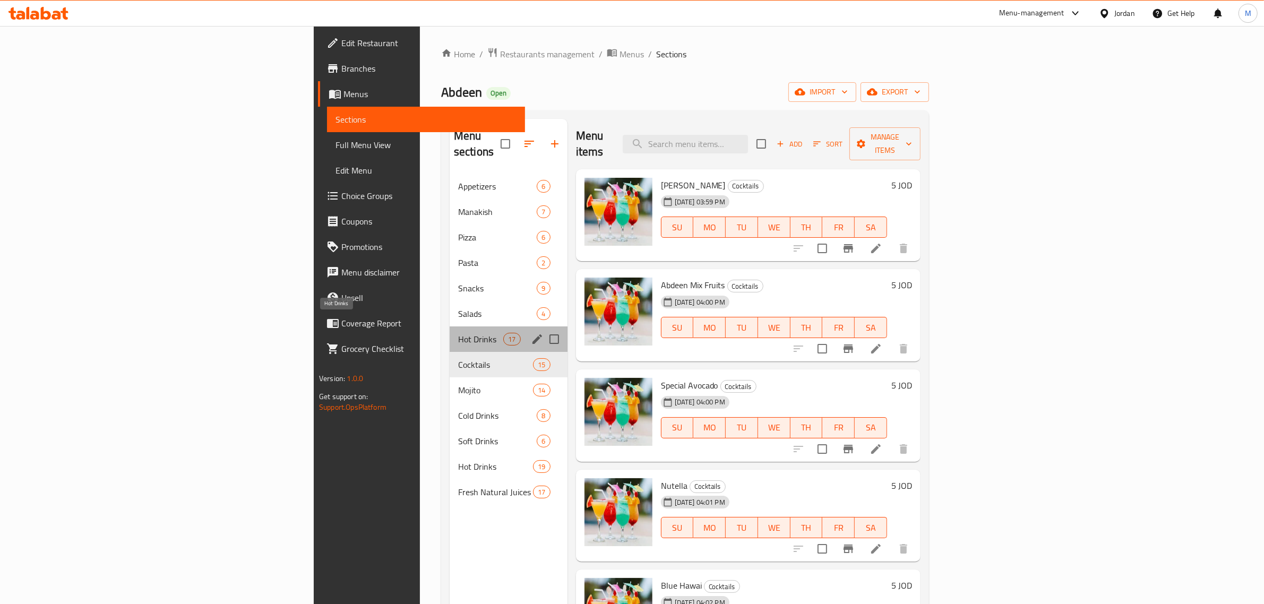
click at [458, 333] on span "Hot Drinks" at bounding box center [480, 339] width 45 height 13
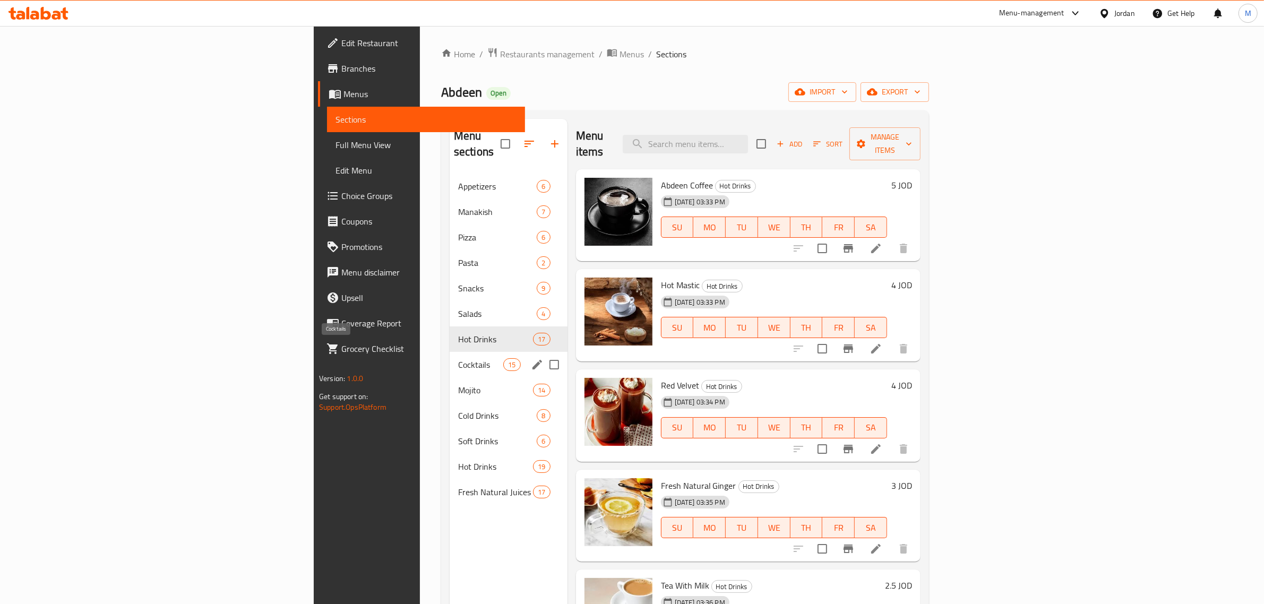
click at [458, 358] on span "Cocktails" at bounding box center [480, 364] width 45 height 13
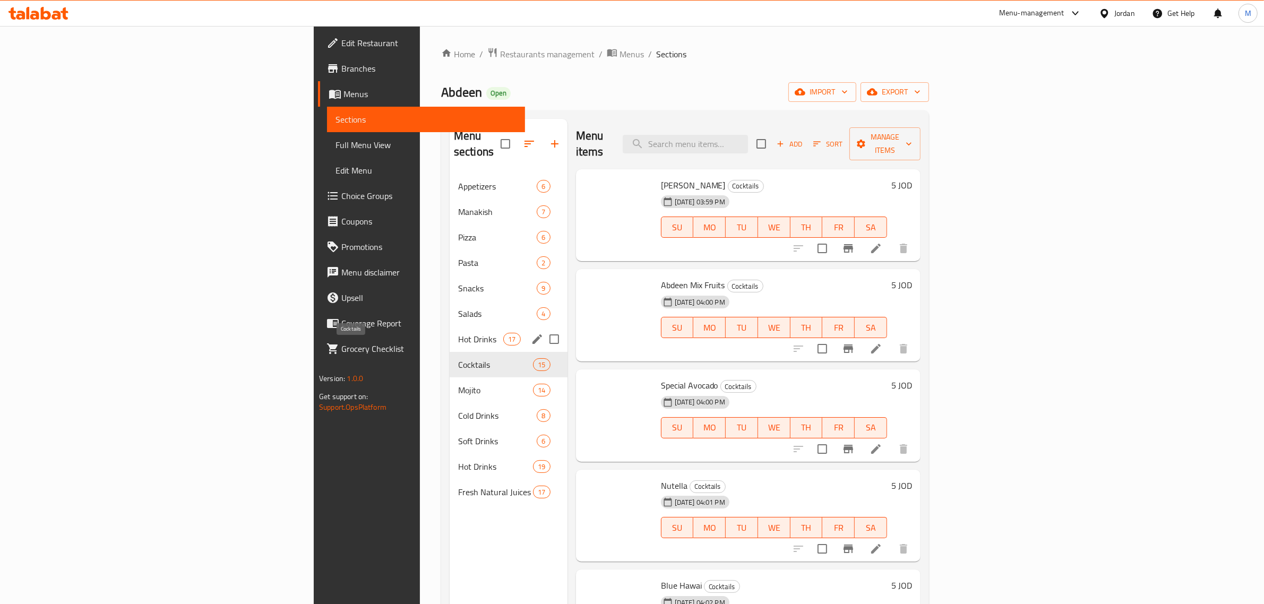
click at [458, 333] on span "Hot Drinks" at bounding box center [480, 339] width 45 height 13
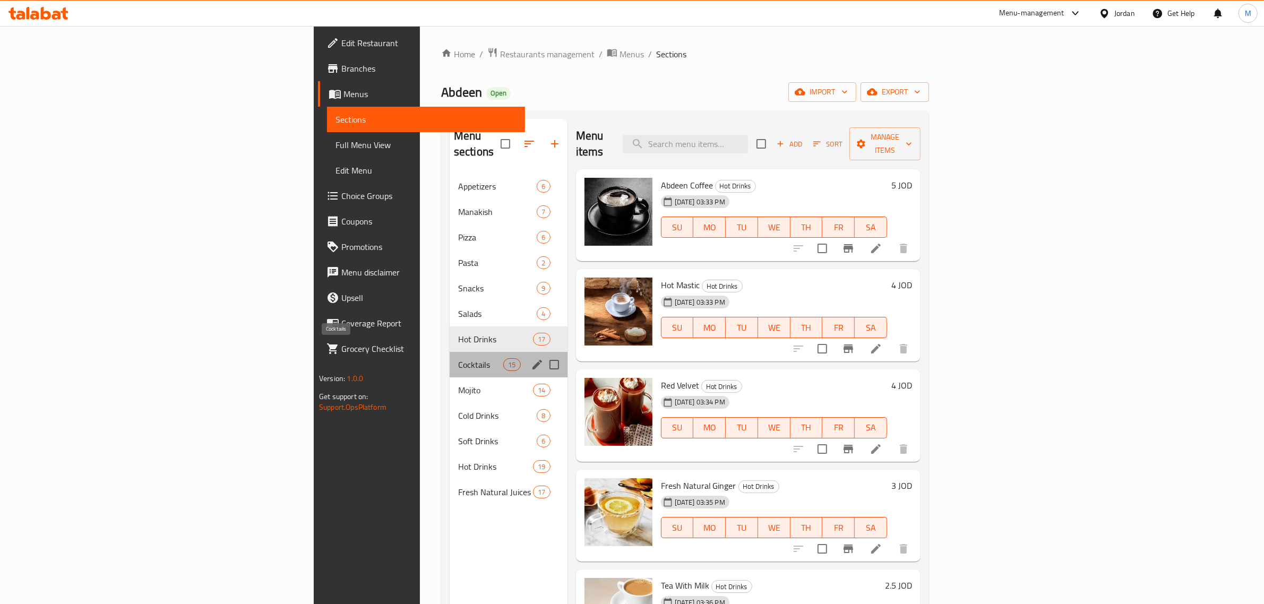
click at [458, 358] on span "Cocktails" at bounding box center [480, 364] width 45 height 13
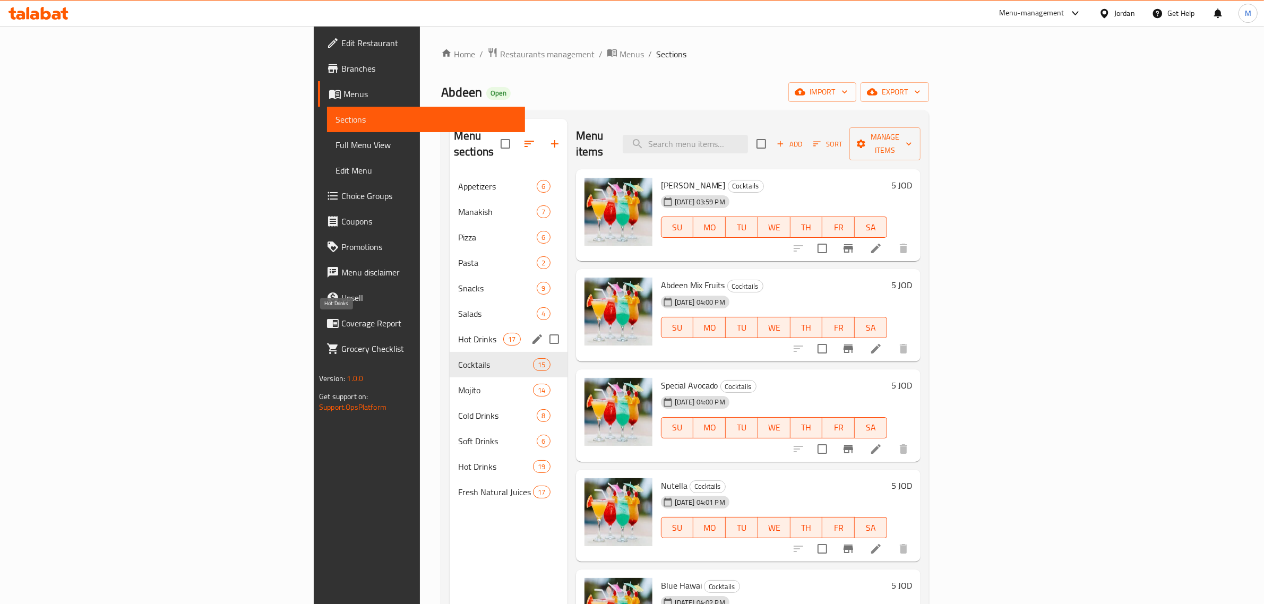
drag, startPoint x: 297, startPoint y: 318, endPoint x: 301, endPoint y: 345, distance: 27.9
click at [458, 333] on span "Hot Drinks" at bounding box center [480, 339] width 45 height 13
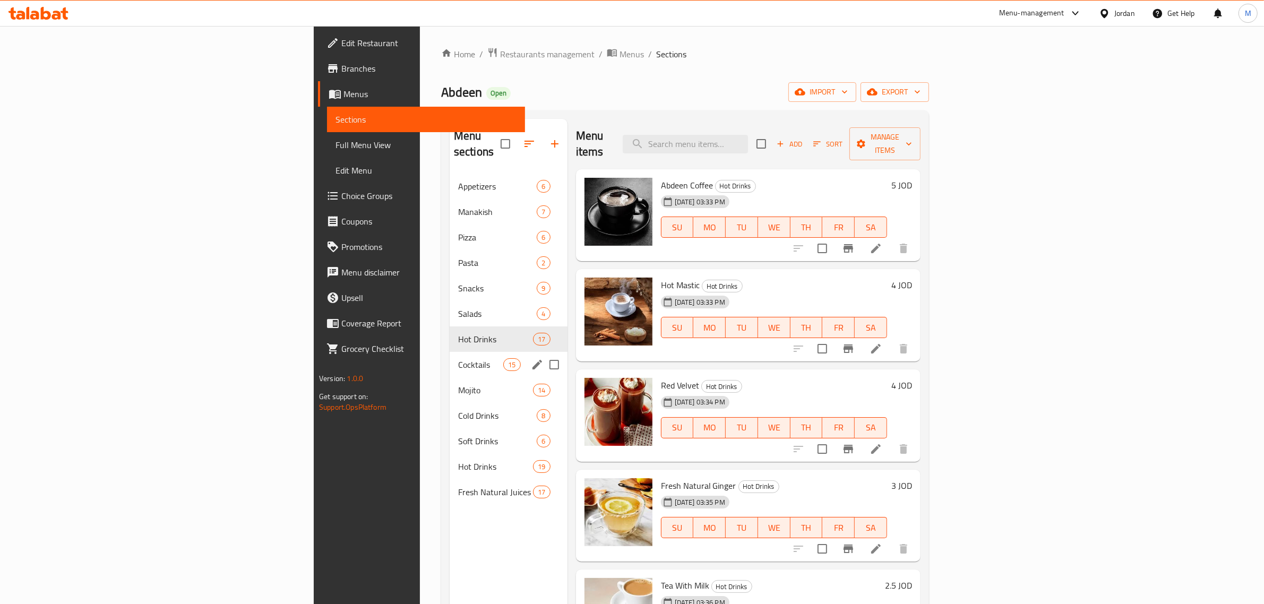
click at [458, 358] on span "Cocktails" at bounding box center [480, 364] width 45 height 13
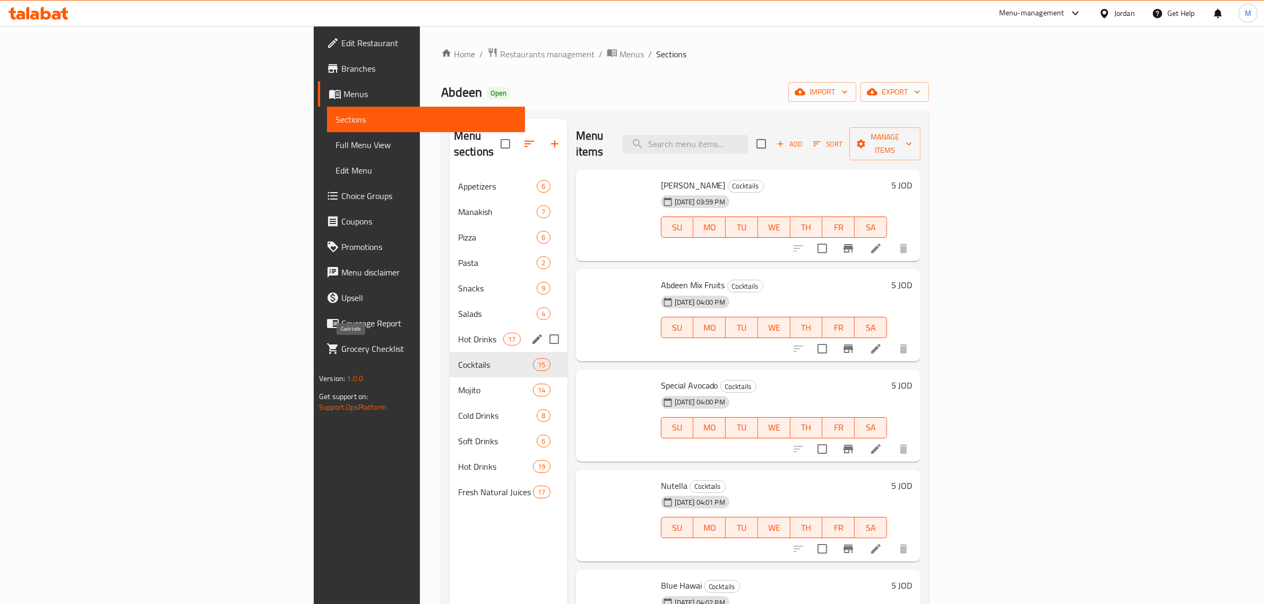
drag, startPoint x: 300, startPoint y: 318, endPoint x: 303, endPoint y: 340, distance: 23.1
click at [458, 333] on span "Hot Drinks" at bounding box center [480, 339] width 45 height 13
click at [458, 358] on span "Cocktails" at bounding box center [480, 364] width 45 height 13
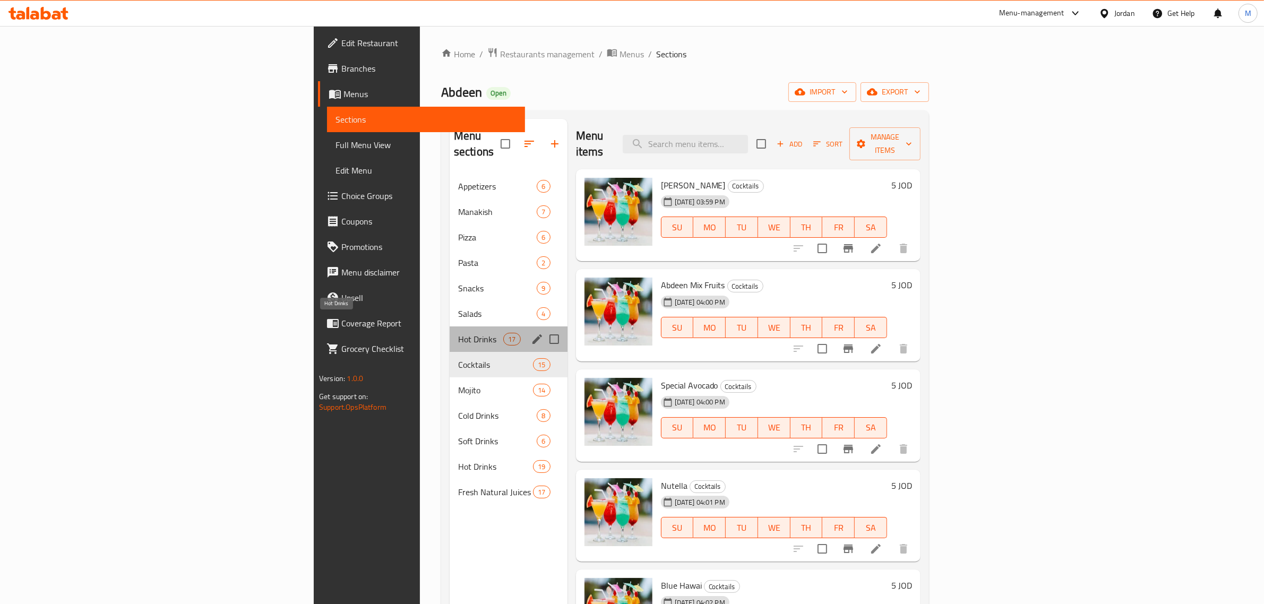
drag, startPoint x: 299, startPoint y: 319, endPoint x: 302, endPoint y: 342, distance: 23.5
click at [458, 333] on span "Hot Drinks" at bounding box center [480, 339] width 45 height 13
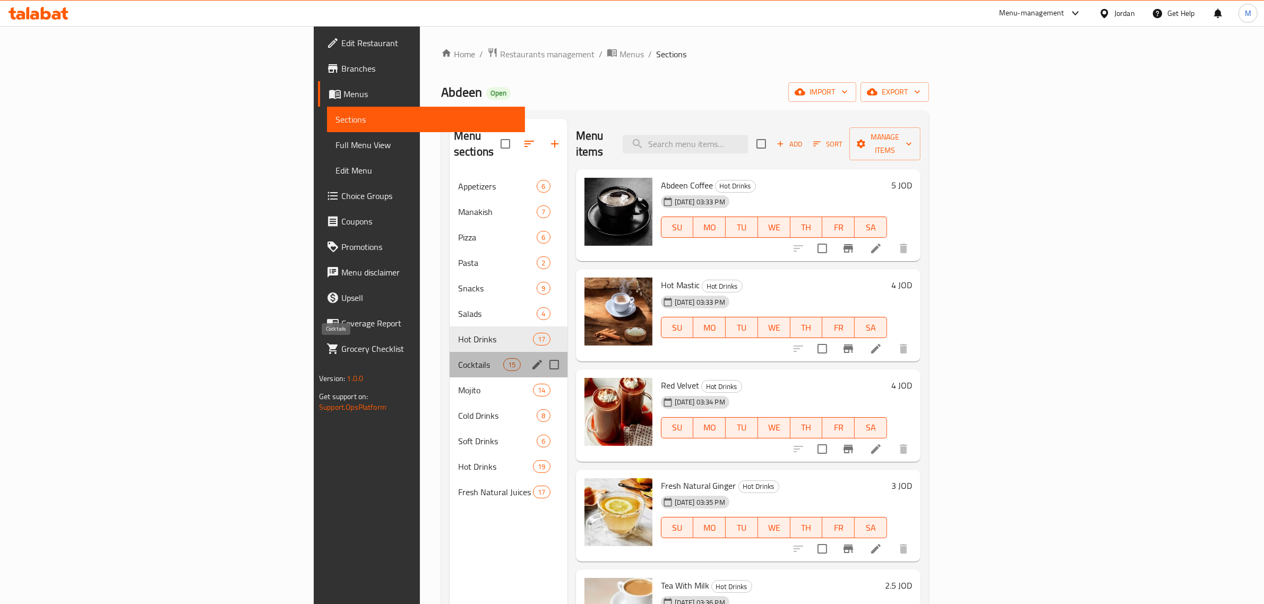
click at [458, 358] on span "Cocktails" at bounding box center [480, 364] width 45 height 13
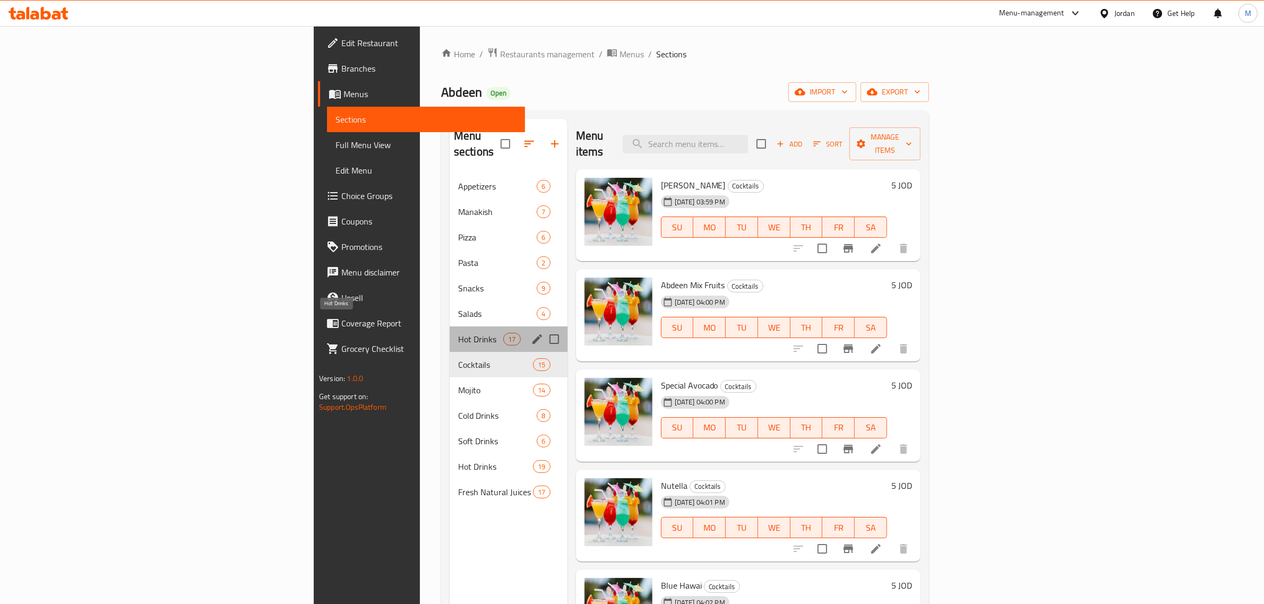
click at [458, 333] on span "Hot Drinks" at bounding box center [480, 339] width 45 height 13
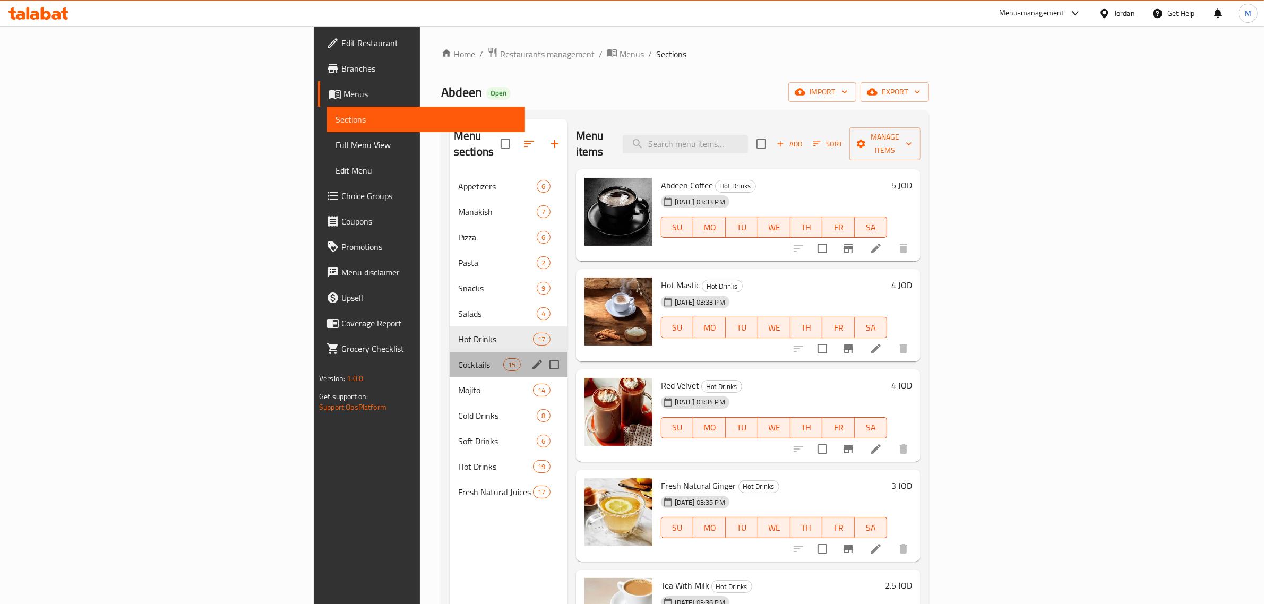
click at [450, 352] on div "Cocktails 15" at bounding box center [509, 364] width 118 height 25
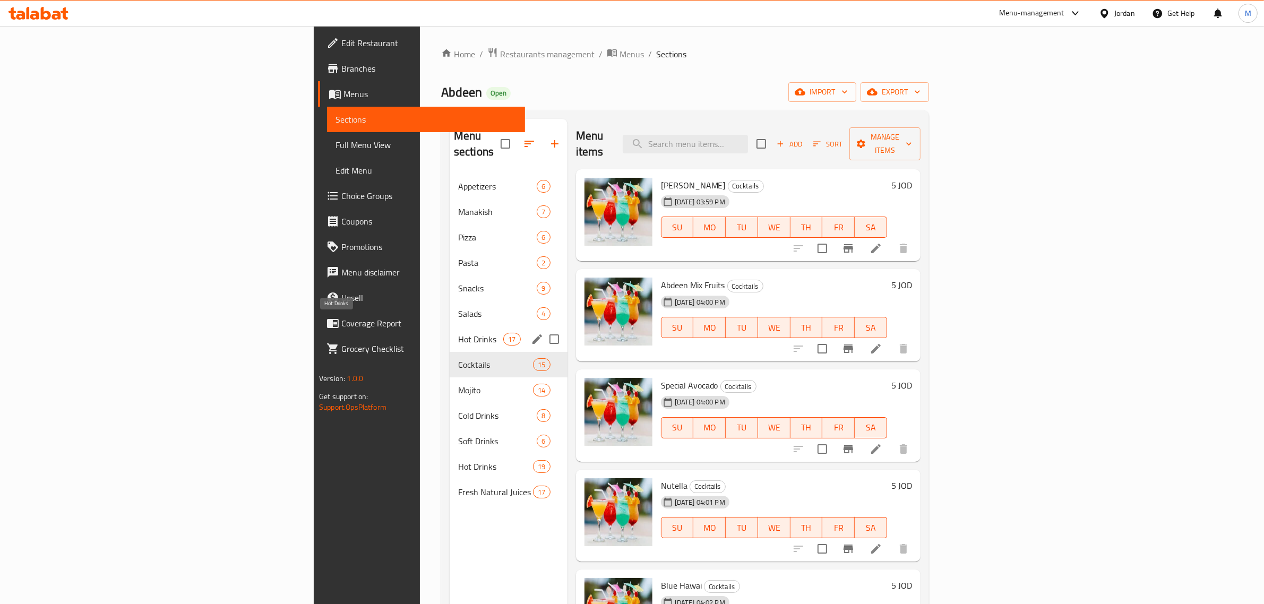
click at [458, 333] on span "Hot Drinks" at bounding box center [480, 339] width 45 height 13
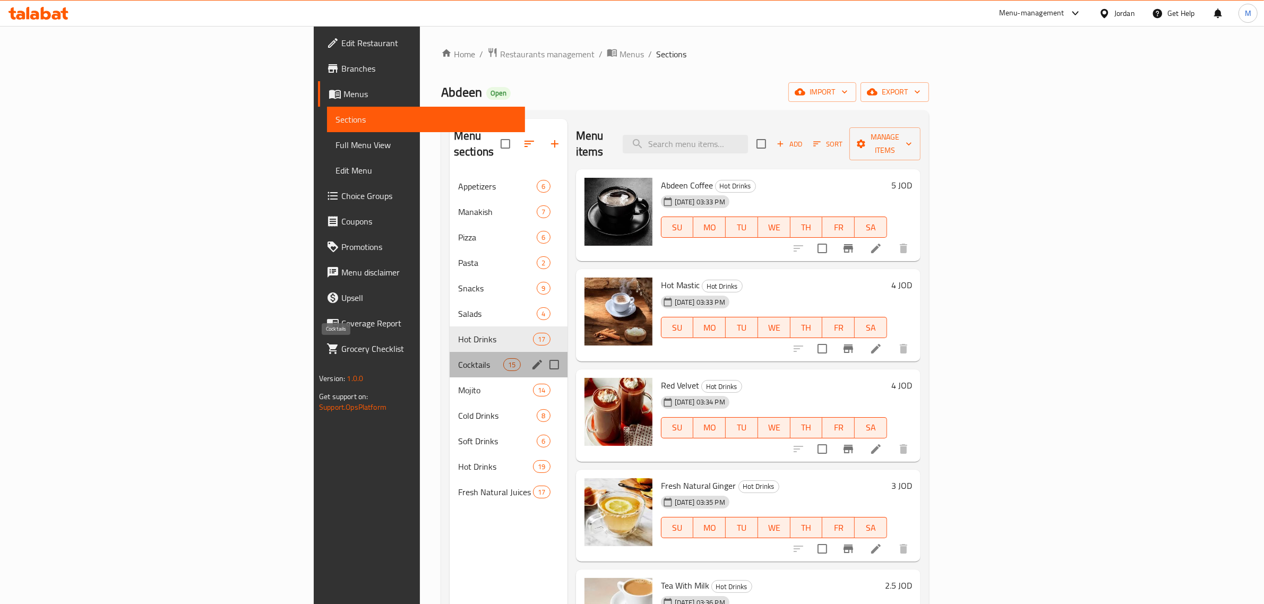
click at [458, 358] on span "Cocktails" at bounding box center [480, 364] width 45 height 13
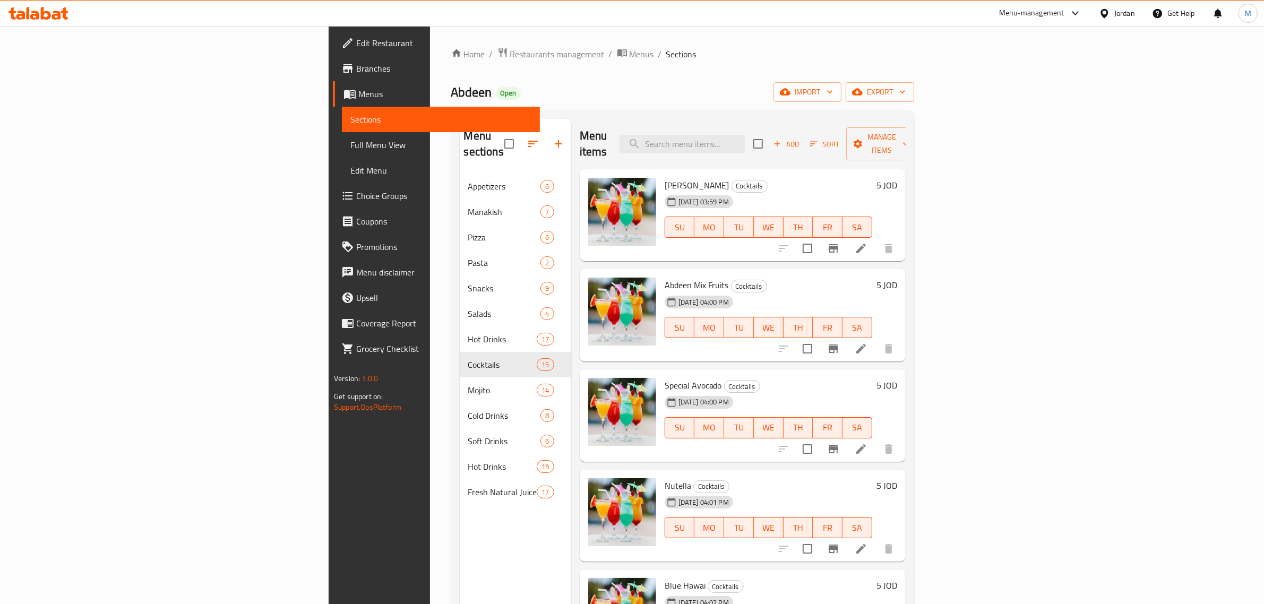
click at [451, 81] on div "Home / Restaurants management / Menus / Sections Abdeen Open import export Menu…" at bounding box center [682, 389] width 463 height 684
click at [356, 65] on span "Branches" at bounding box center [443, 68] width 175 height 13
